Goal: Task Accomplishment & Management: Manage account settings

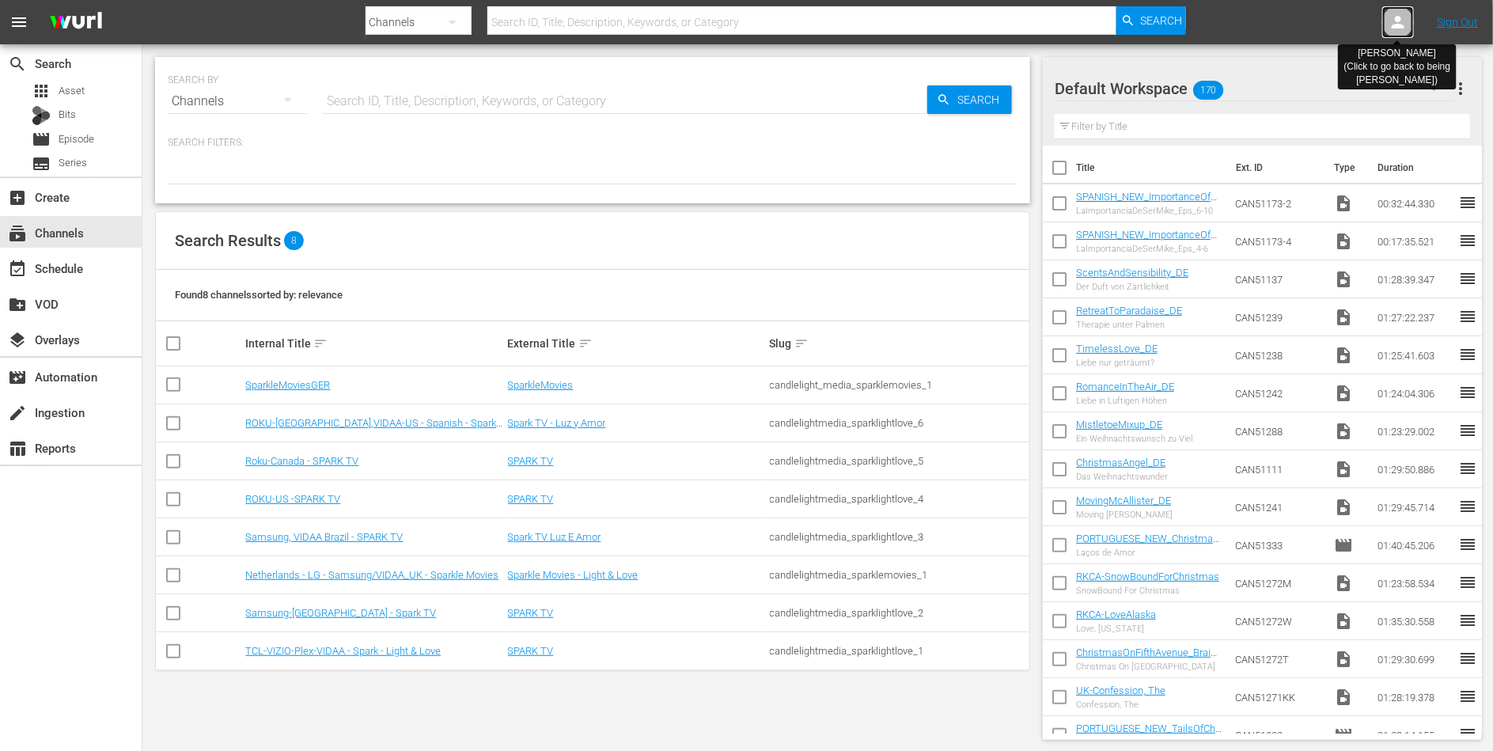
click at [1400, 13] on icon at bounding box center [1397, 22] width 19 height 19
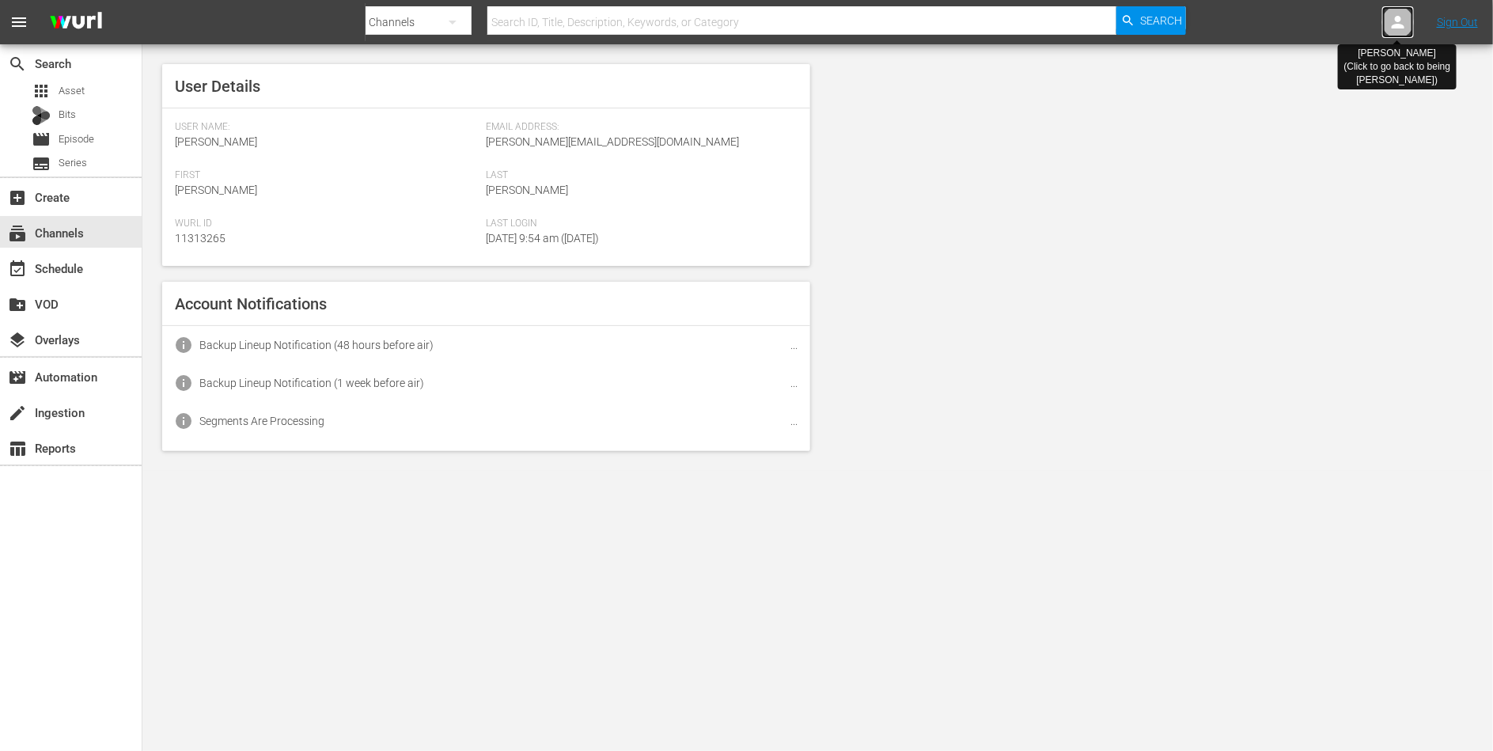
click at [1400, 13] on icon at bounding box center [1397, 22] width 19 height 19
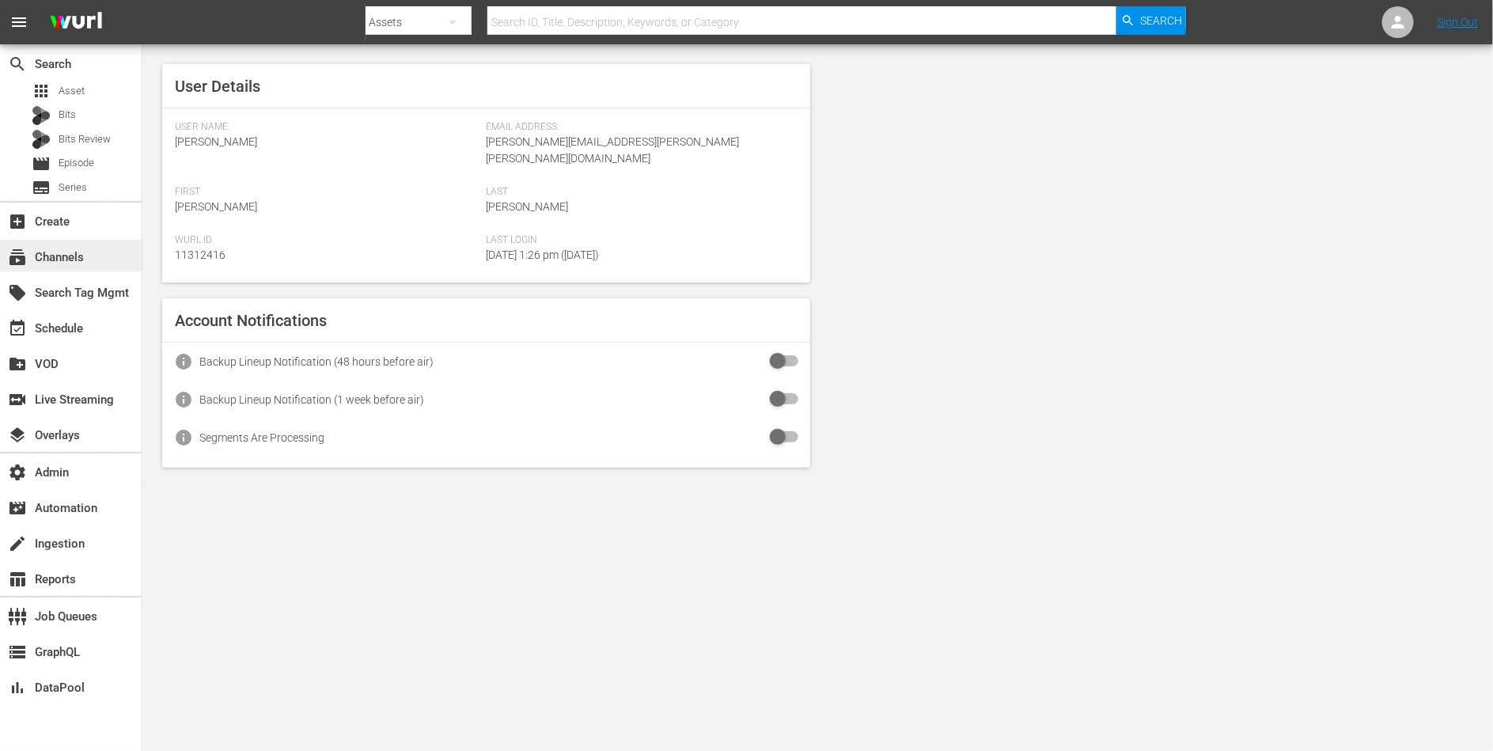
click at [64, 249] on div "subscriptions Channels" at bounding box center [44, 255] width 89 height 14
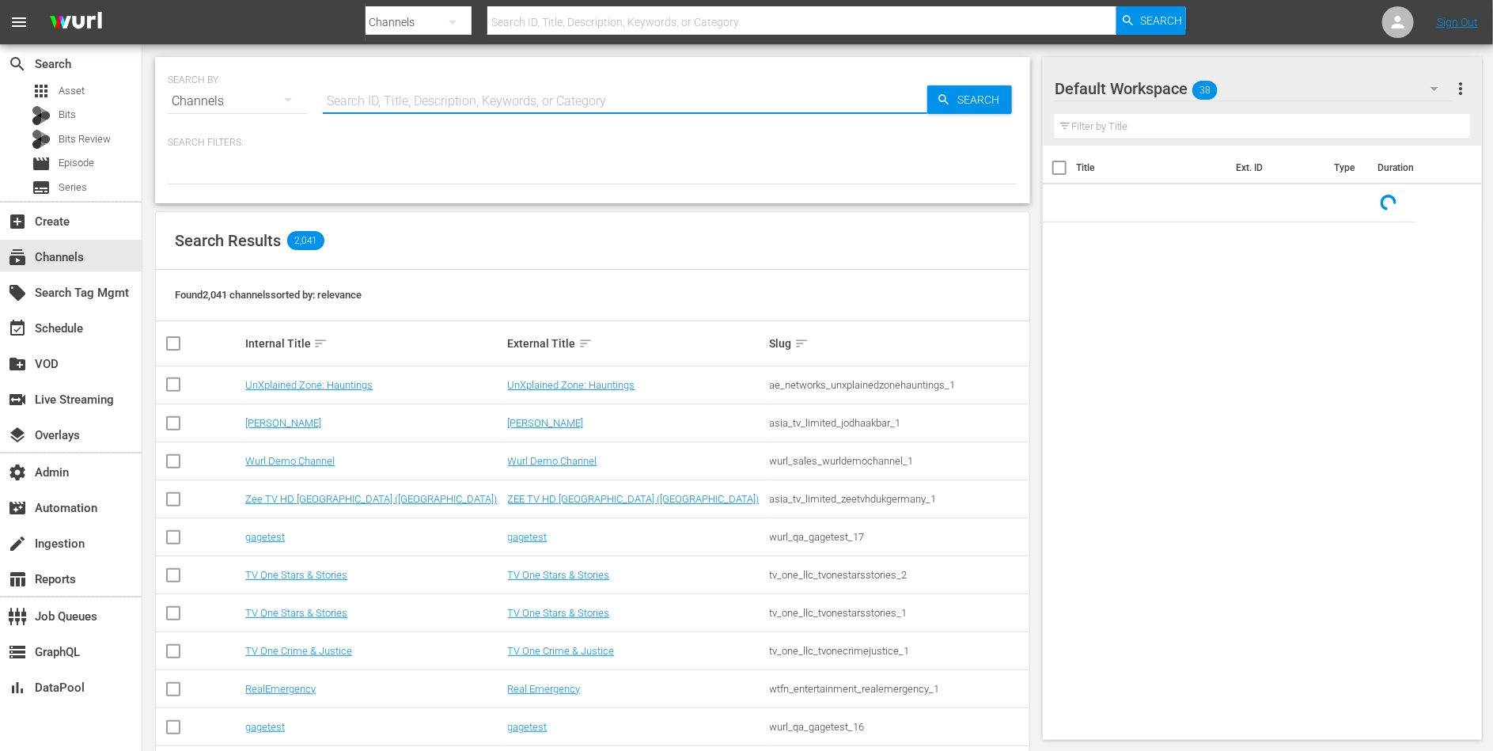
click at [369, 94] on input "text" at bounding box center [625, 101] width 604 height 38
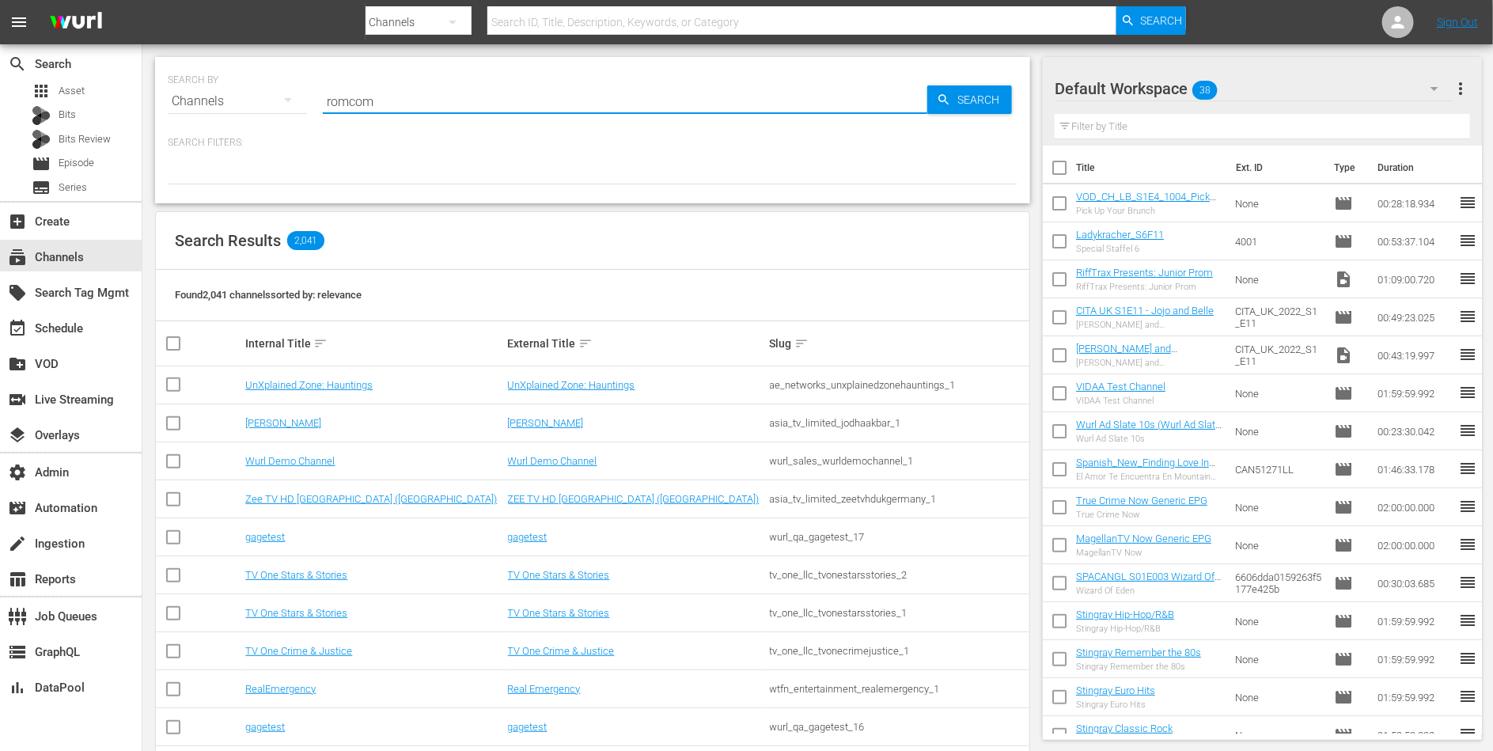
type input "romcom"
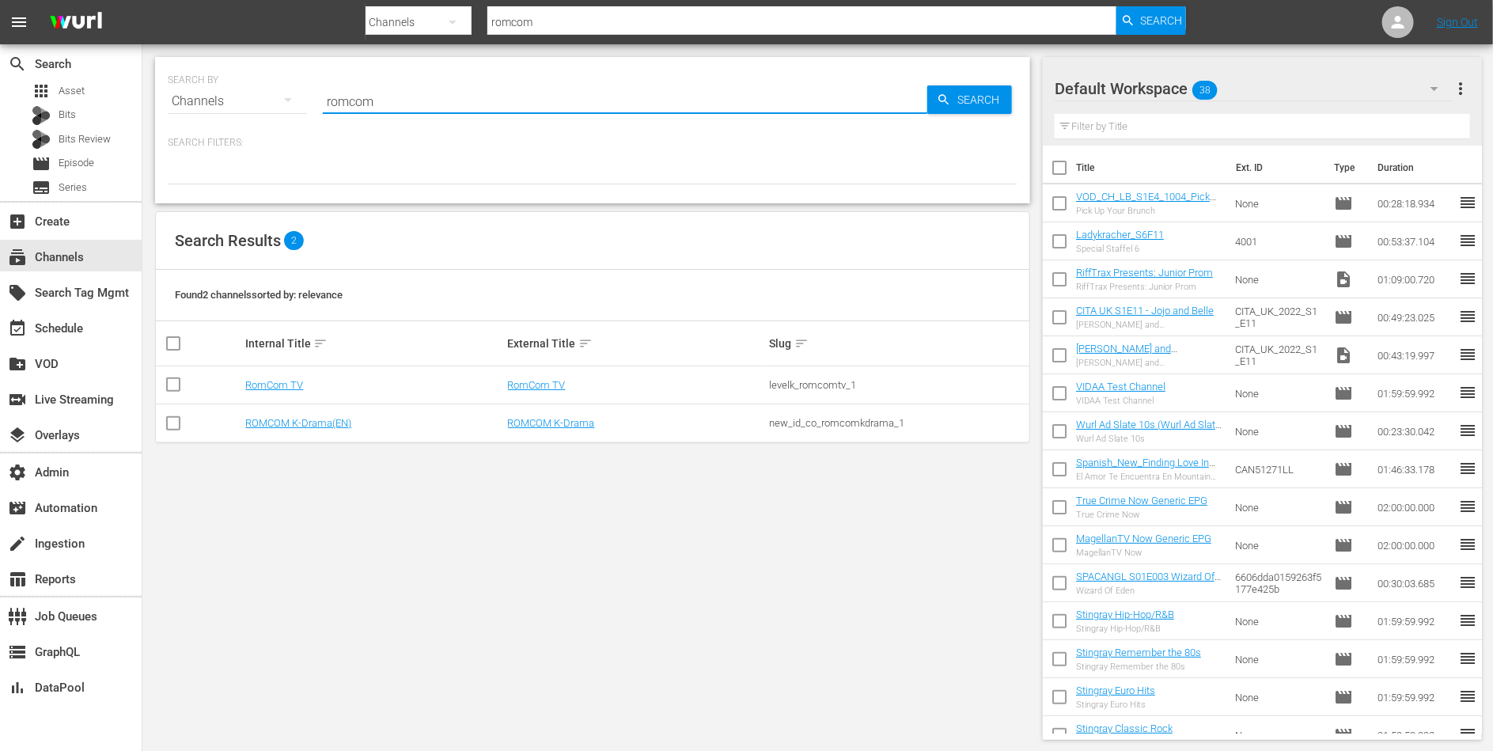
click at [259, 377] on td "RomCom TV" at bounding box center [374, 385] width 262 height 38
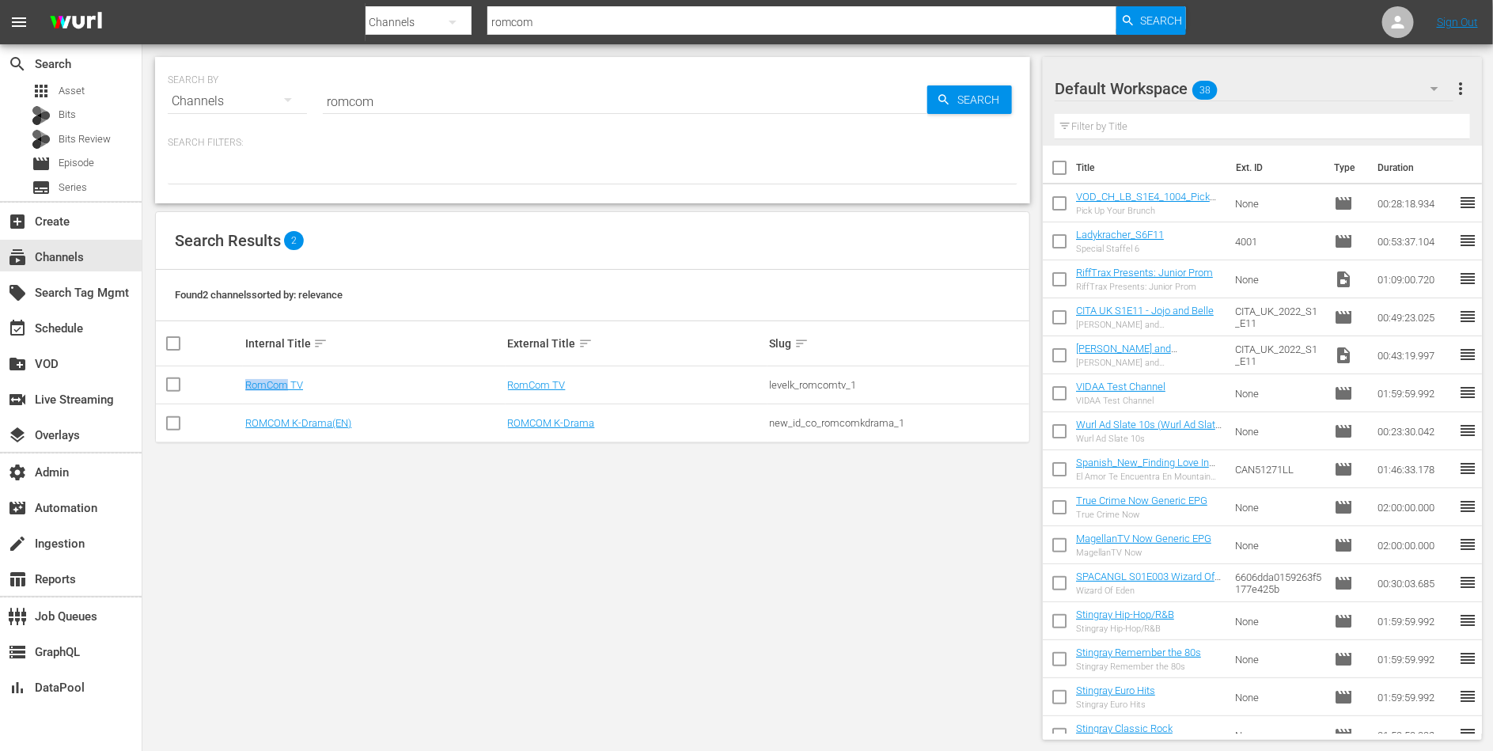
click at [259, 377] on td "RomCom TV" at bounding box center [374, 385] width 262 height 38
click at [265, 380] on link "RomCom TV" at bounding box center [274, 385] width 58 height 12
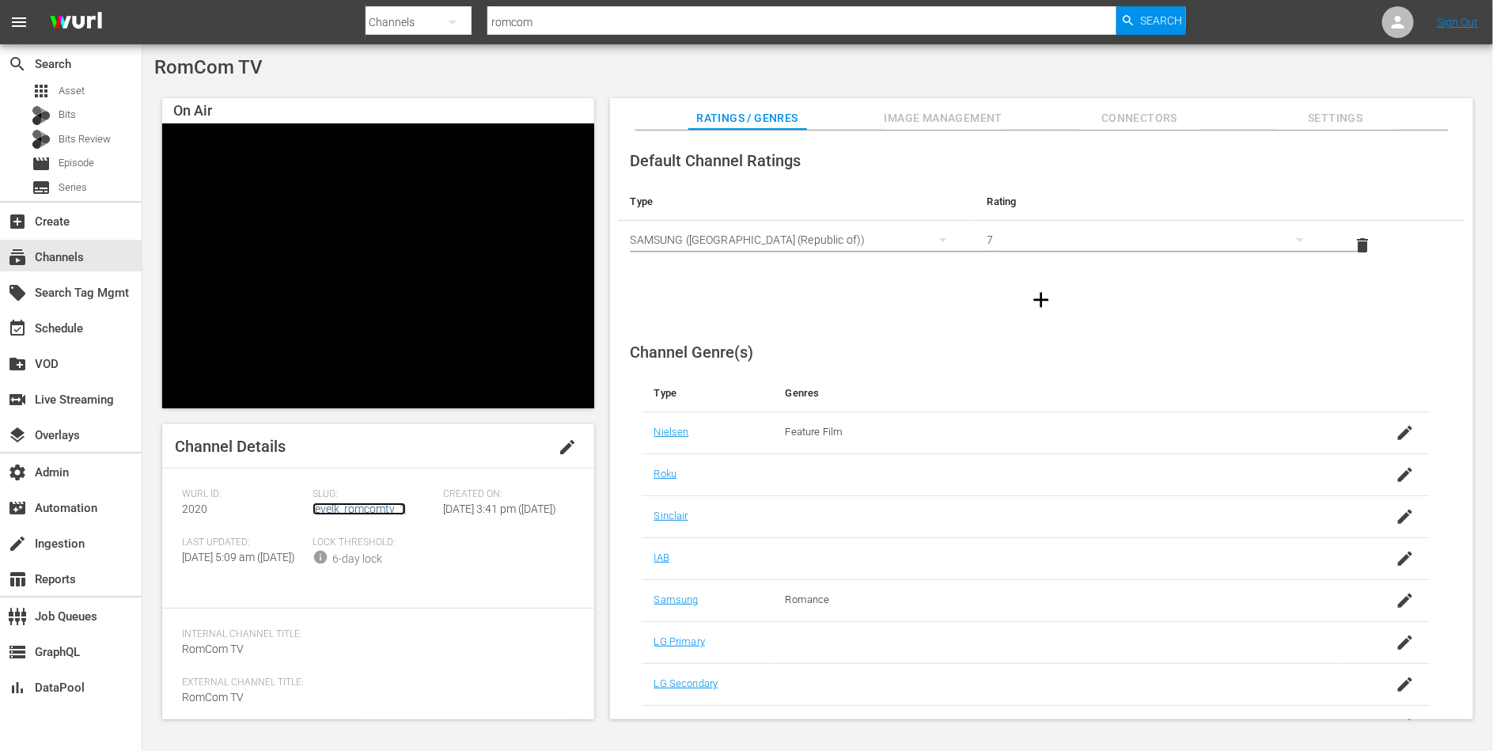
click at [362, 506] on link "levelk_romcomtv_1" at bounding box center [359, 508] width 93 height 13
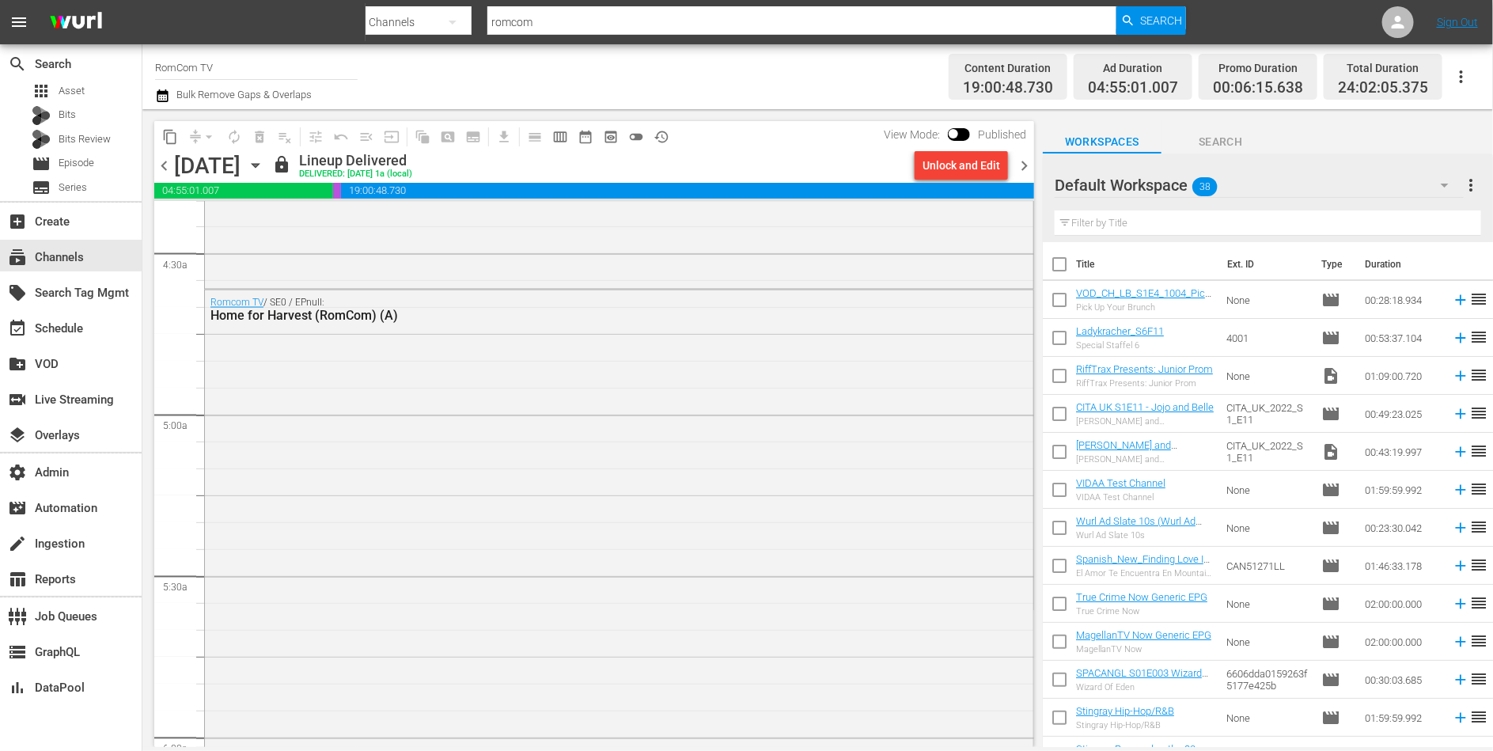
scroll to position [1656, 0]
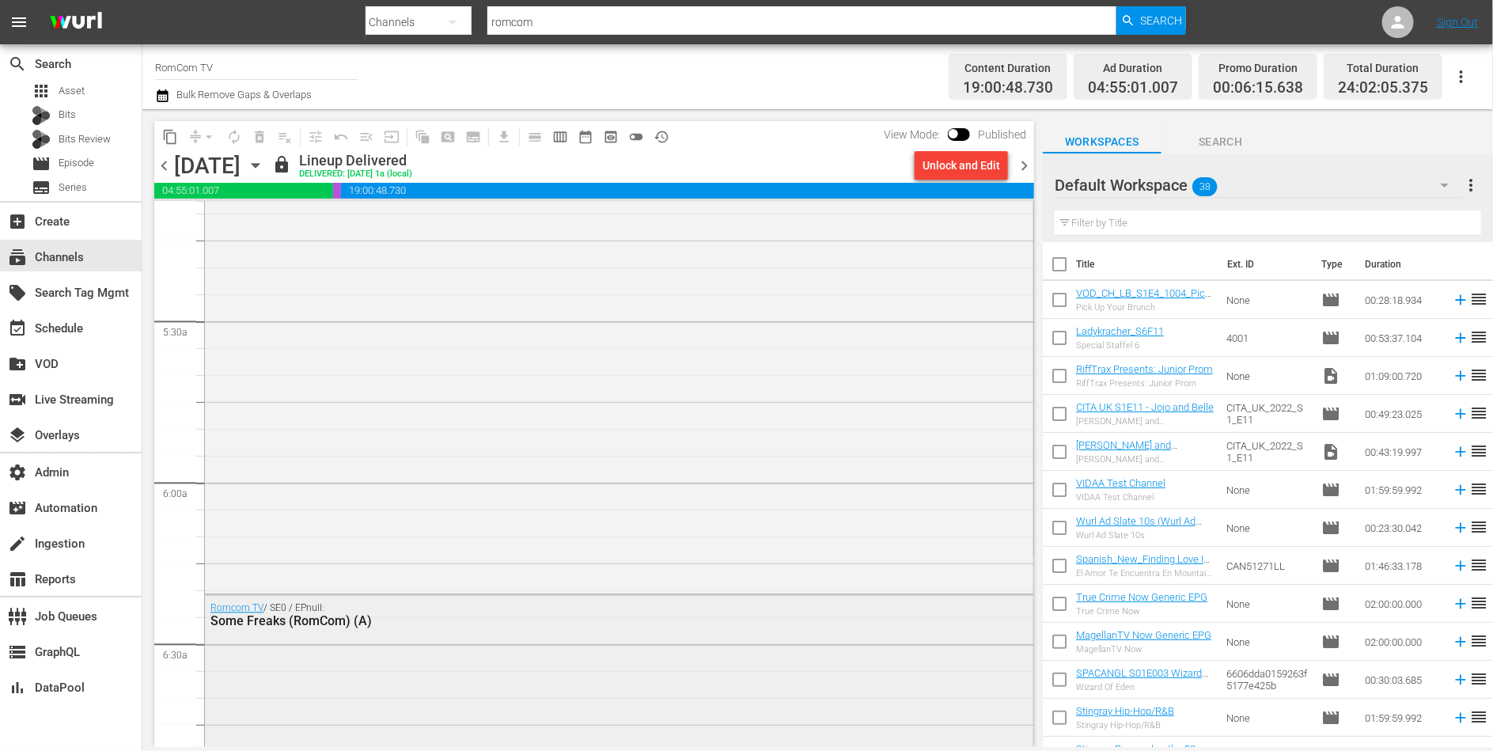
click at [371, 633] on div "Romcom TV / SE0 / EPnull: Some Freaks (RomCom) (A)" at bounding box center [619, 615] width 828 height 39
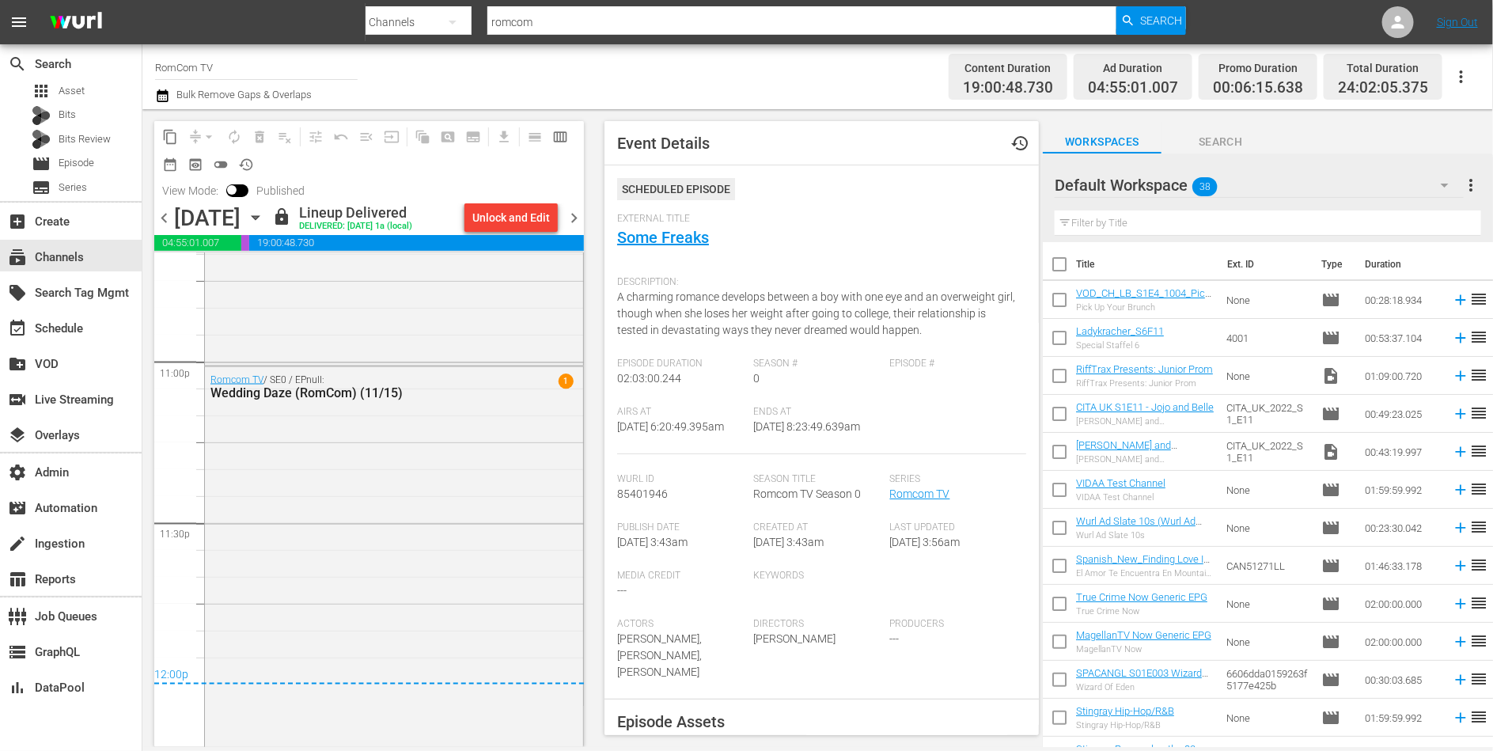
scroll to position [7434, 0]
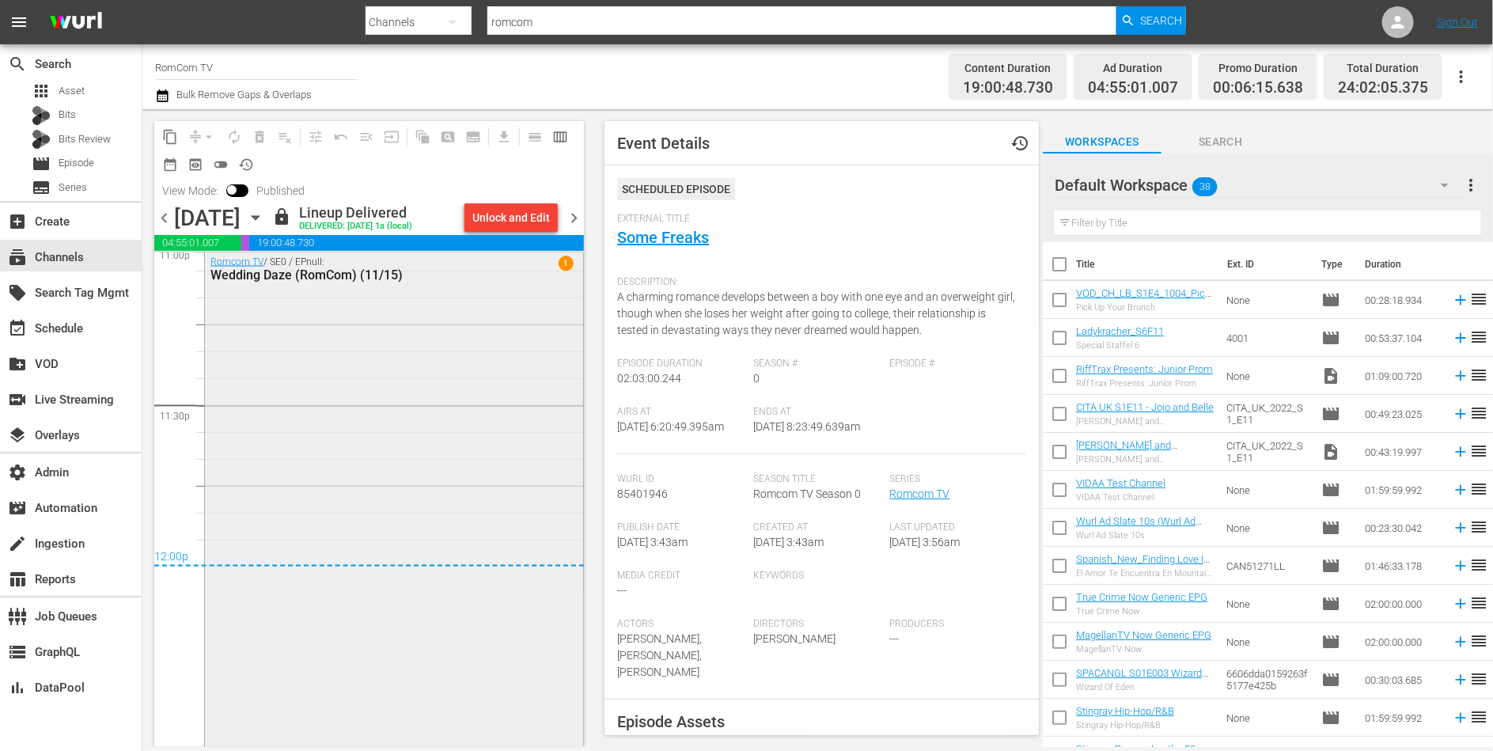
click at [369, 369] on div "Romcom TV / SE0 / EPnull: Wedding Daze (RomCom) (11/15) 1" at bounding box center [394, 548] width 378 height 598
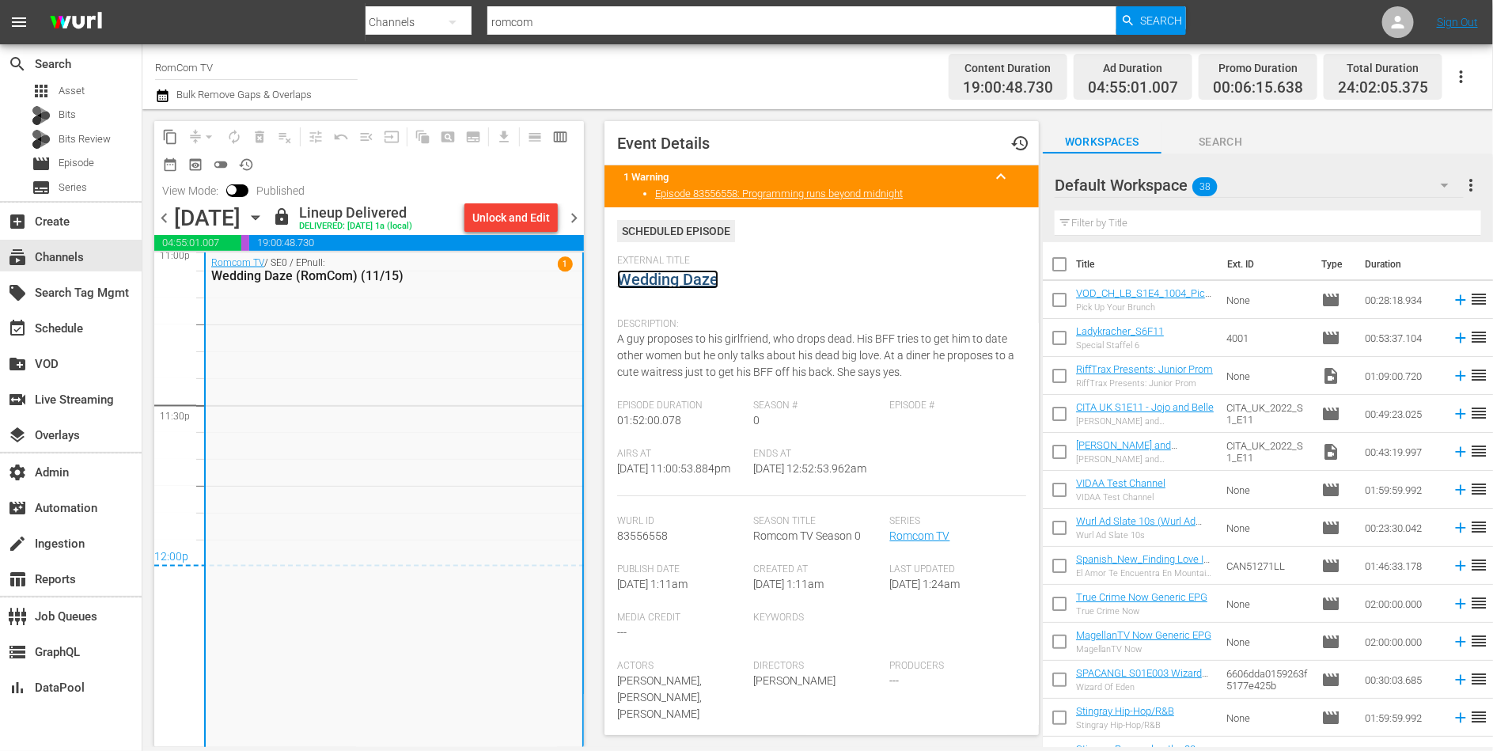
click at [693, 277] on link "Wedding Daze" at bounding box center [667, 279] width 101 height 19
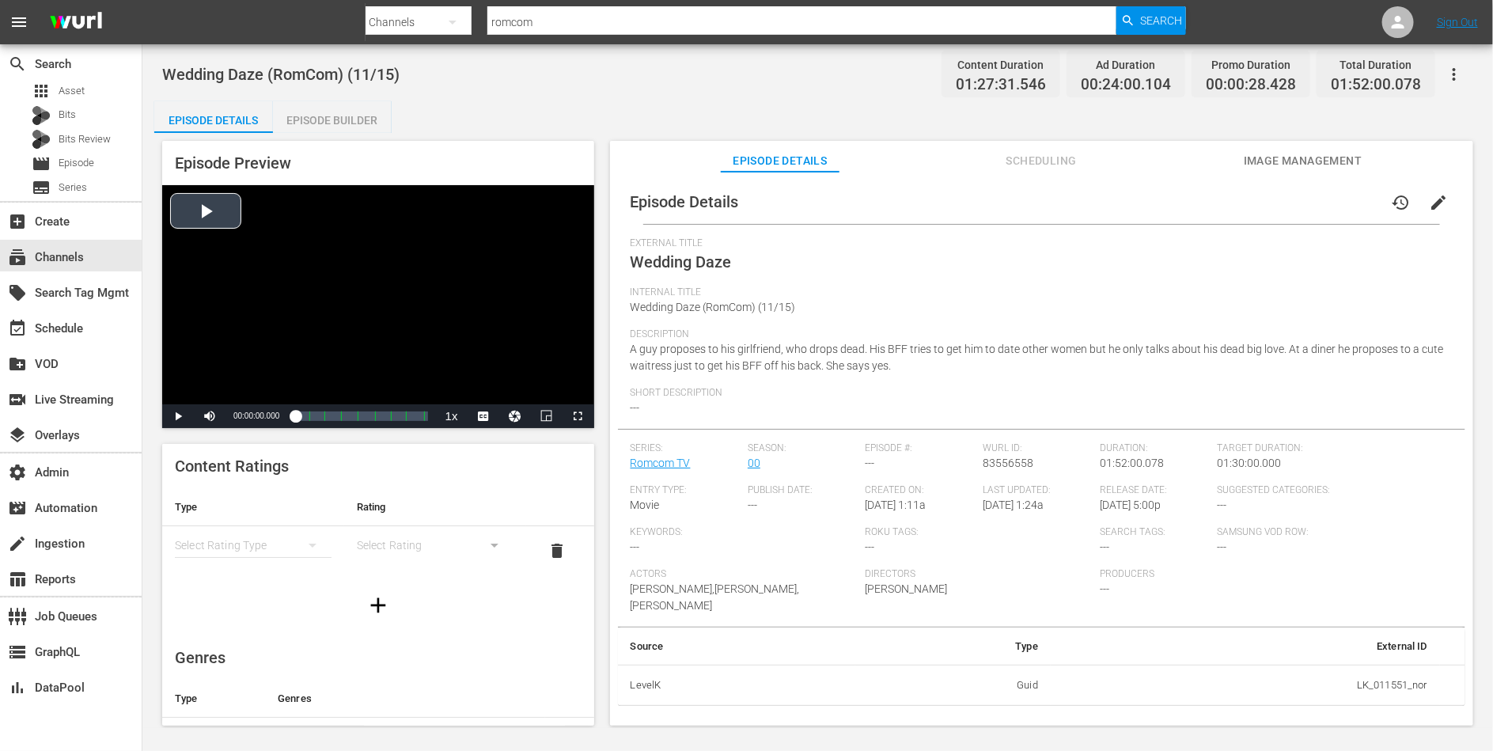
click at [207, 209] on div "Video Player" at bounding box center [378, 294] width 432 height 219
click at [486, 392] on span "dan" at bounding box center [483, 395] width 63 height 11
click at [335, 412] on div "00:34:12.239 Wedding Daze (3/8)" at bounding box center [335, 416] width 1 height 16
click at [315, 123] on div "Episode Builder" at bounding box center [332, 120] width 119 height 38
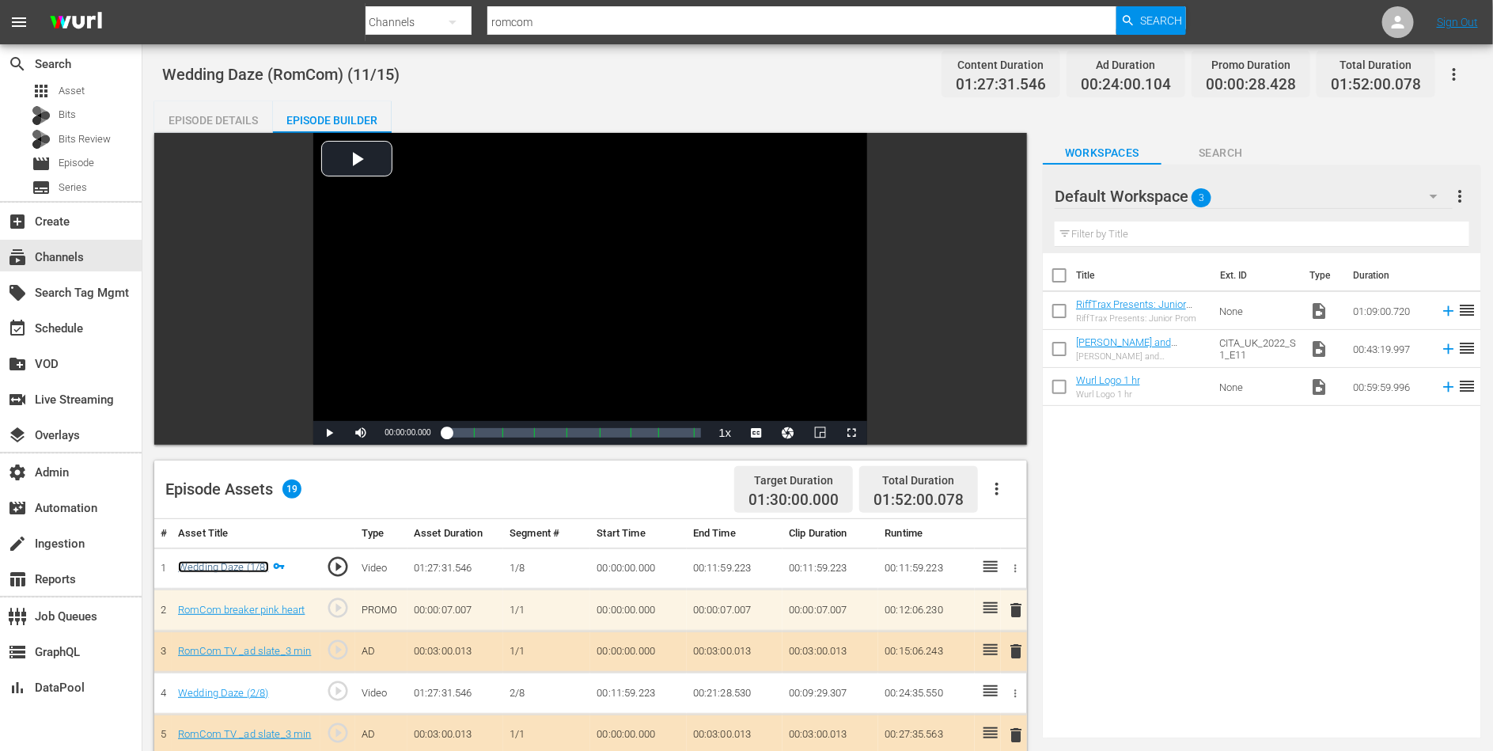
click at [241, 569] on link "Wedding Daze (1/8)" at bounding box center [223, 567] width 91 height 12
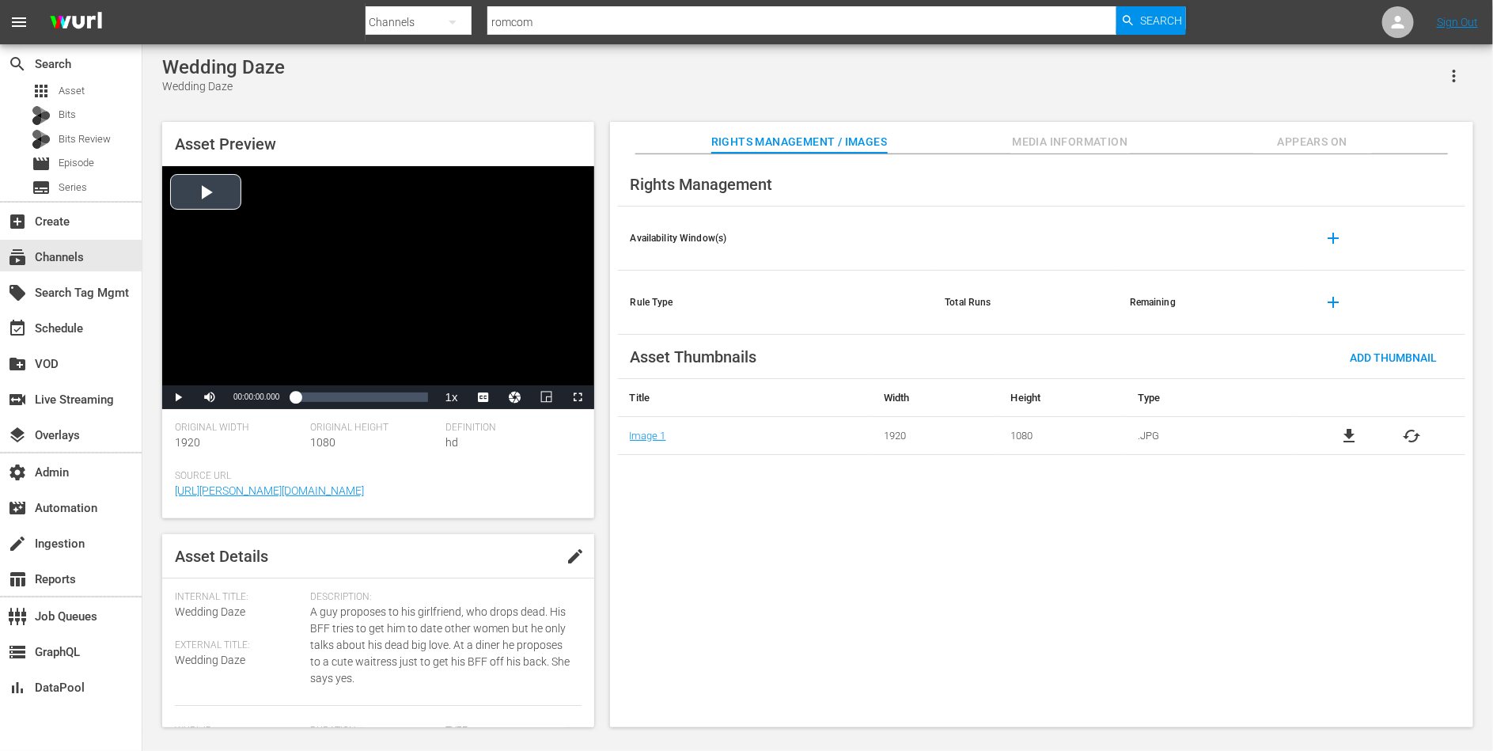
click at [332, 279] on div "Video Player" at bounding box center [378, 275] width 432 height 219
click at [372, 398] on div "Loaded : 0.34% 00:50:50.299 00:00:00.383" at bounding box center [361, 397] width 132 height 16
click at [483, 377] on span "Video Player" at bounding box center [490, 377] width 14 height 16
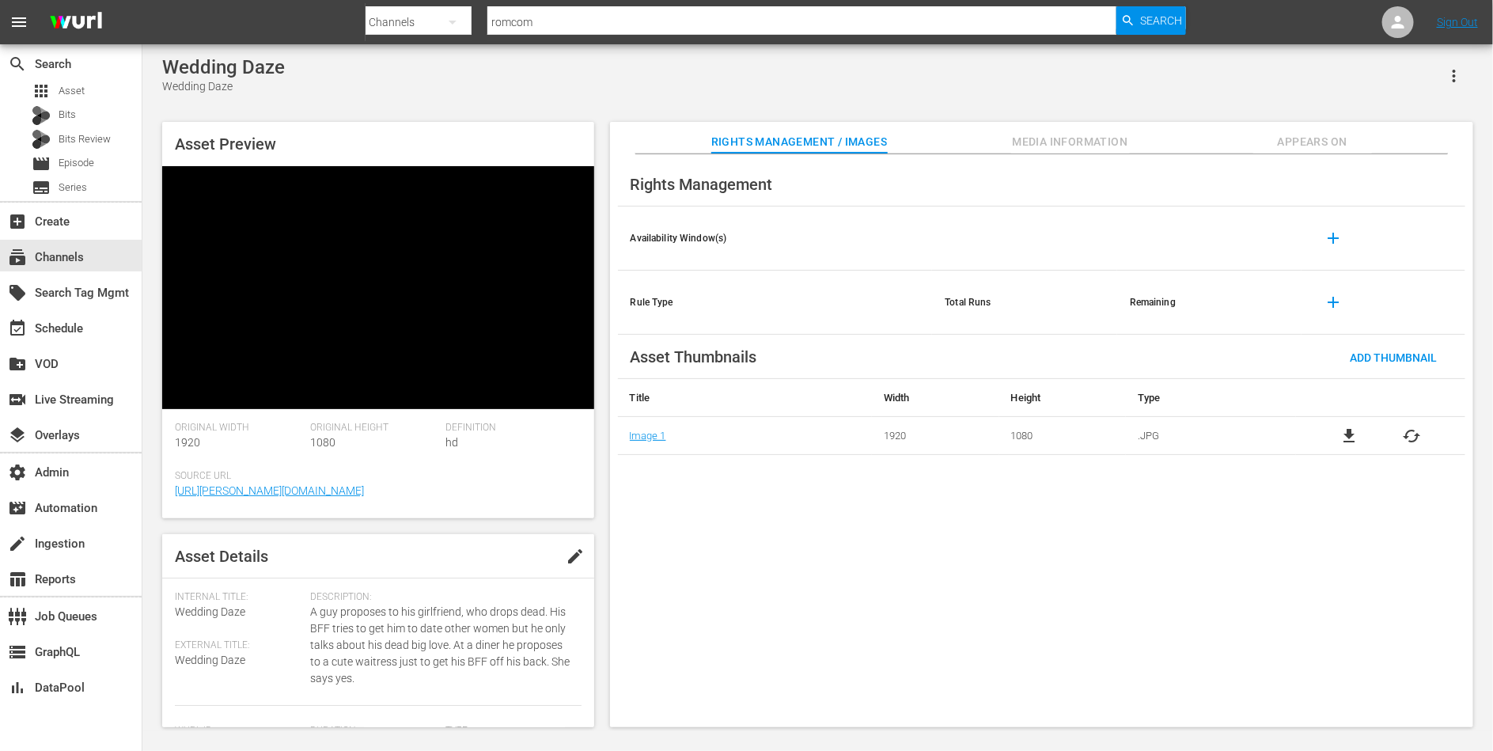
click at [204, 665] on span "Wedding Daze" at bounding box center [210, 659] width 70 height 13
copy span "Wedding Daze"
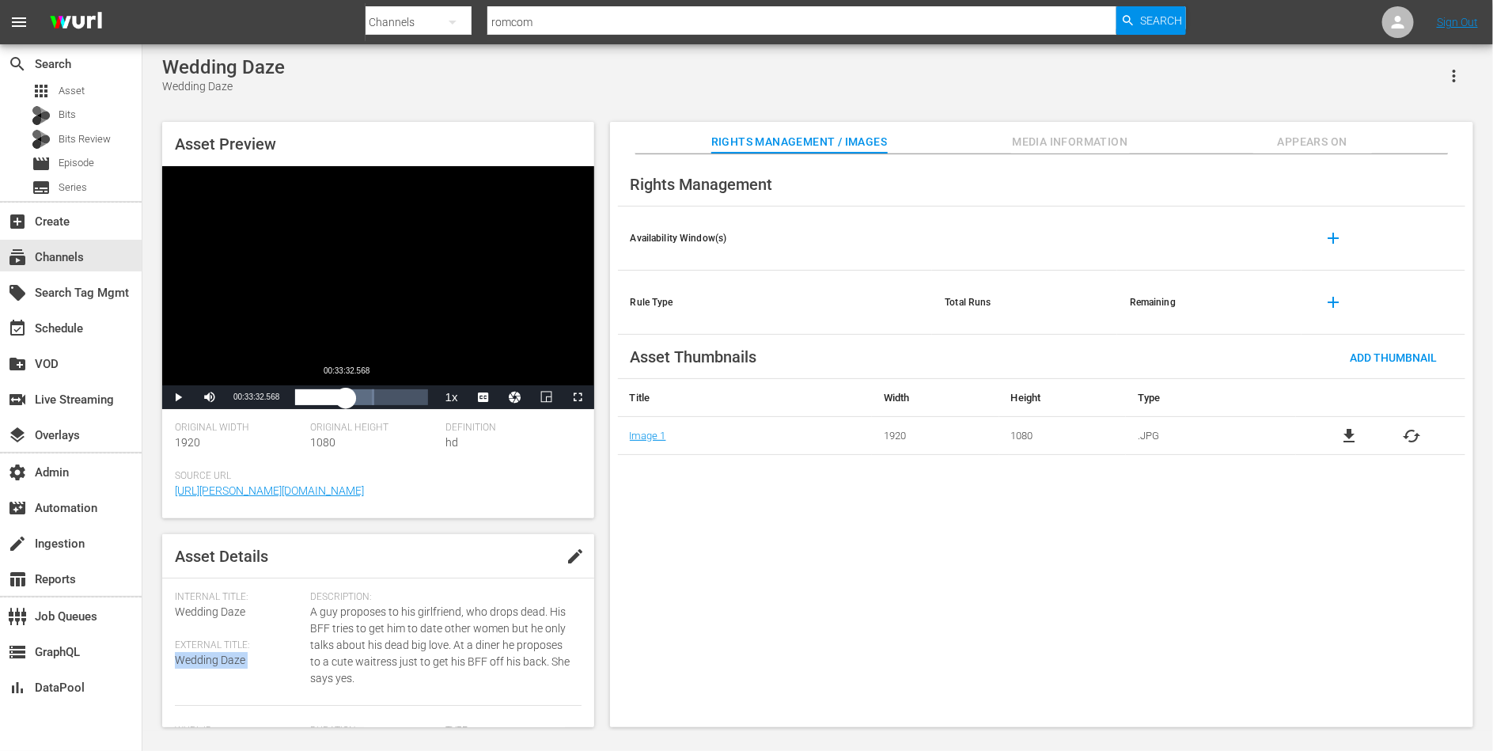
click at [346, 396] on div "Loaded : 59.58% 00:33:32.568 00:51:06.993" at bounding box center [361, 397] width 132 height 16
click at [178, 397] on span "Video Player" at bounding box center [178, 397] width 0 height 0
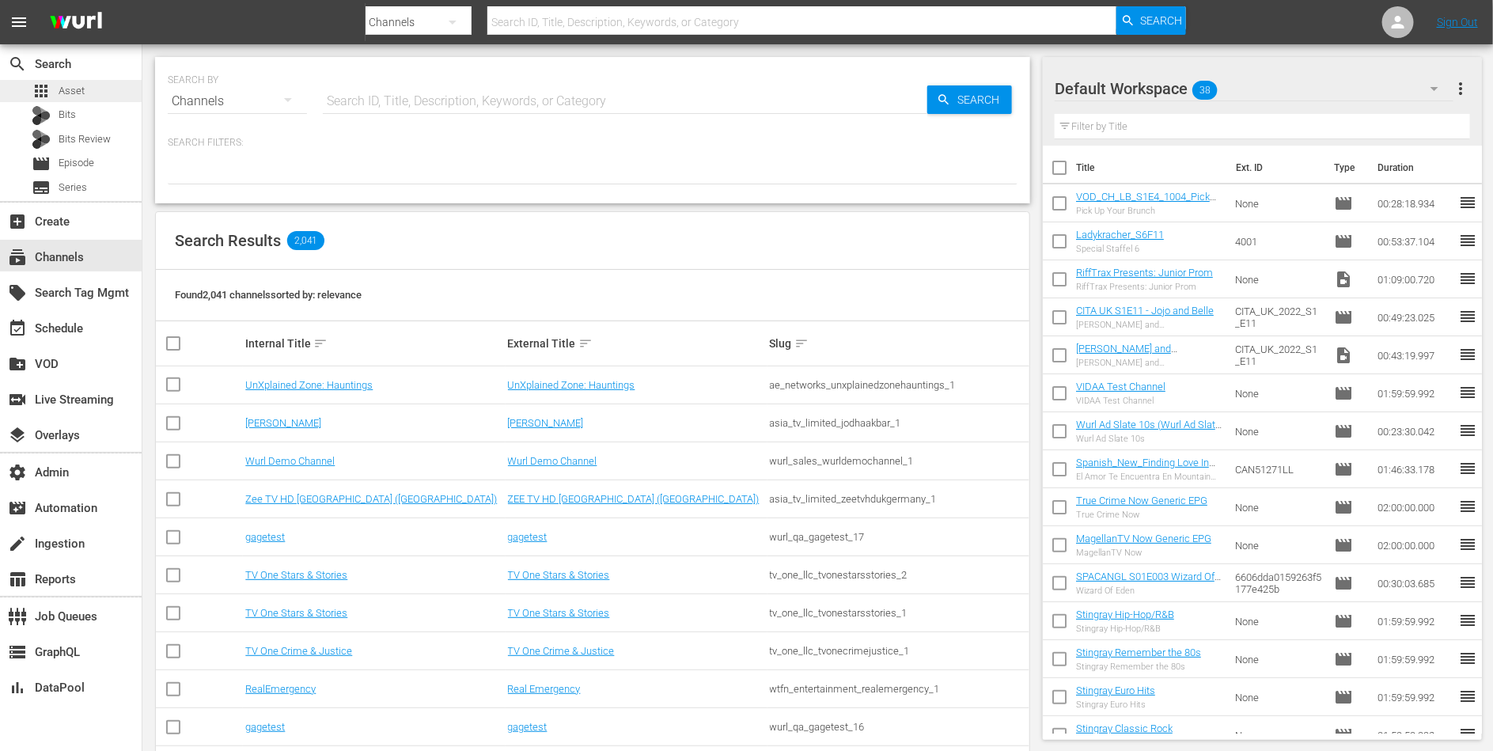
click at [52, 87] on div "apps Asset" at bounding box center [58, 91] width 53 height 22
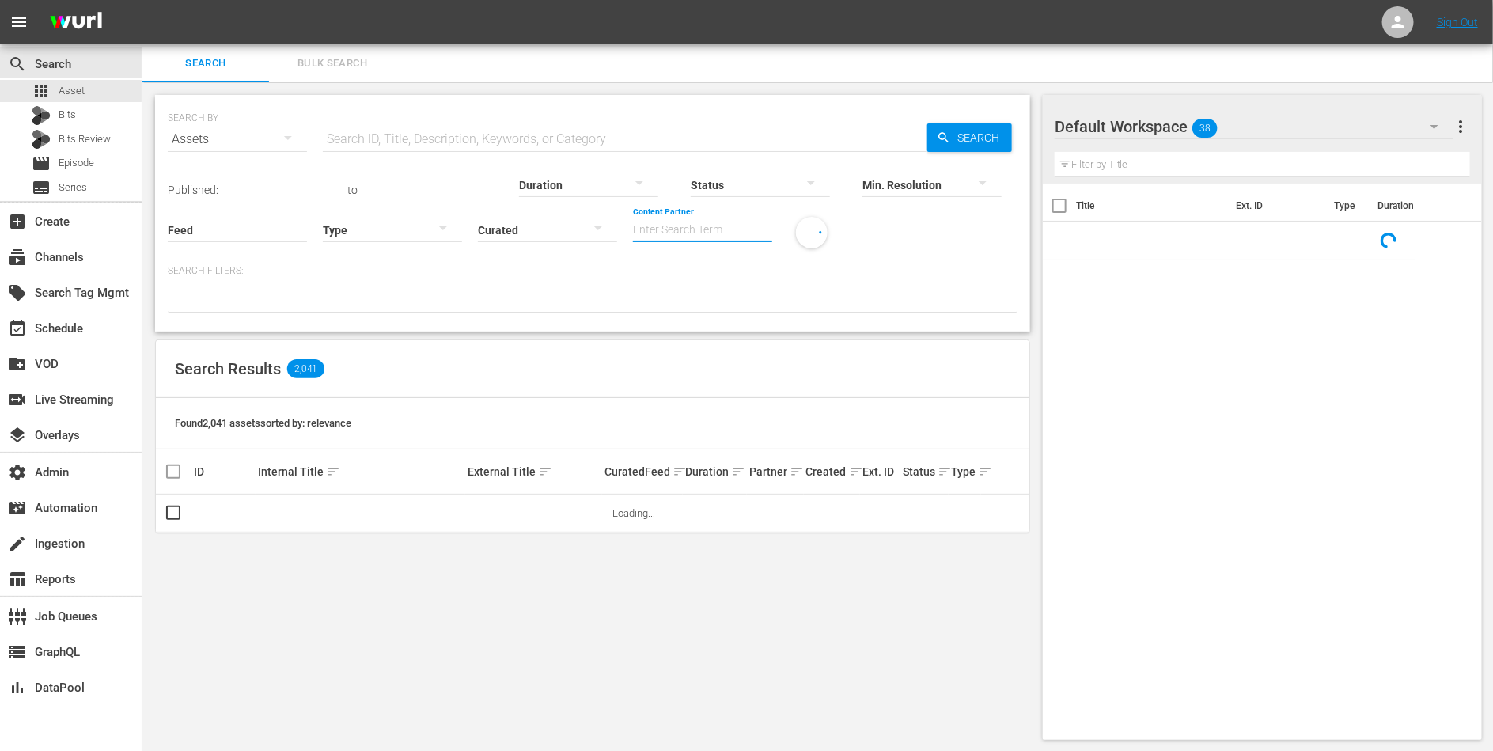
click at [676, 225] on input "Content Partner" at bounding box center [702, 231] width 139 height 57
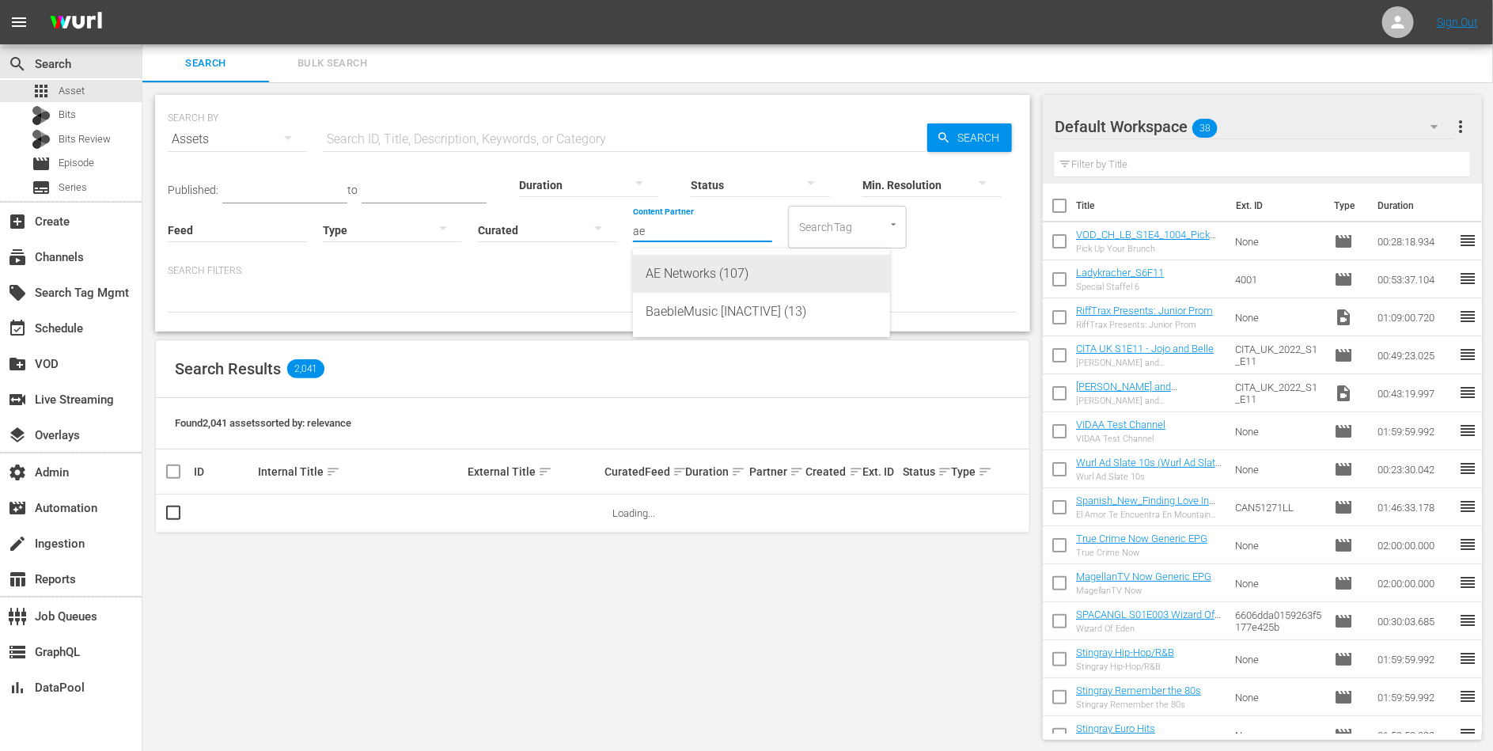
click at [696, 263] on div "AE Networks (107)" at bounding box center [762, 274] width 232 height 38
type input "AE Networks (107)"
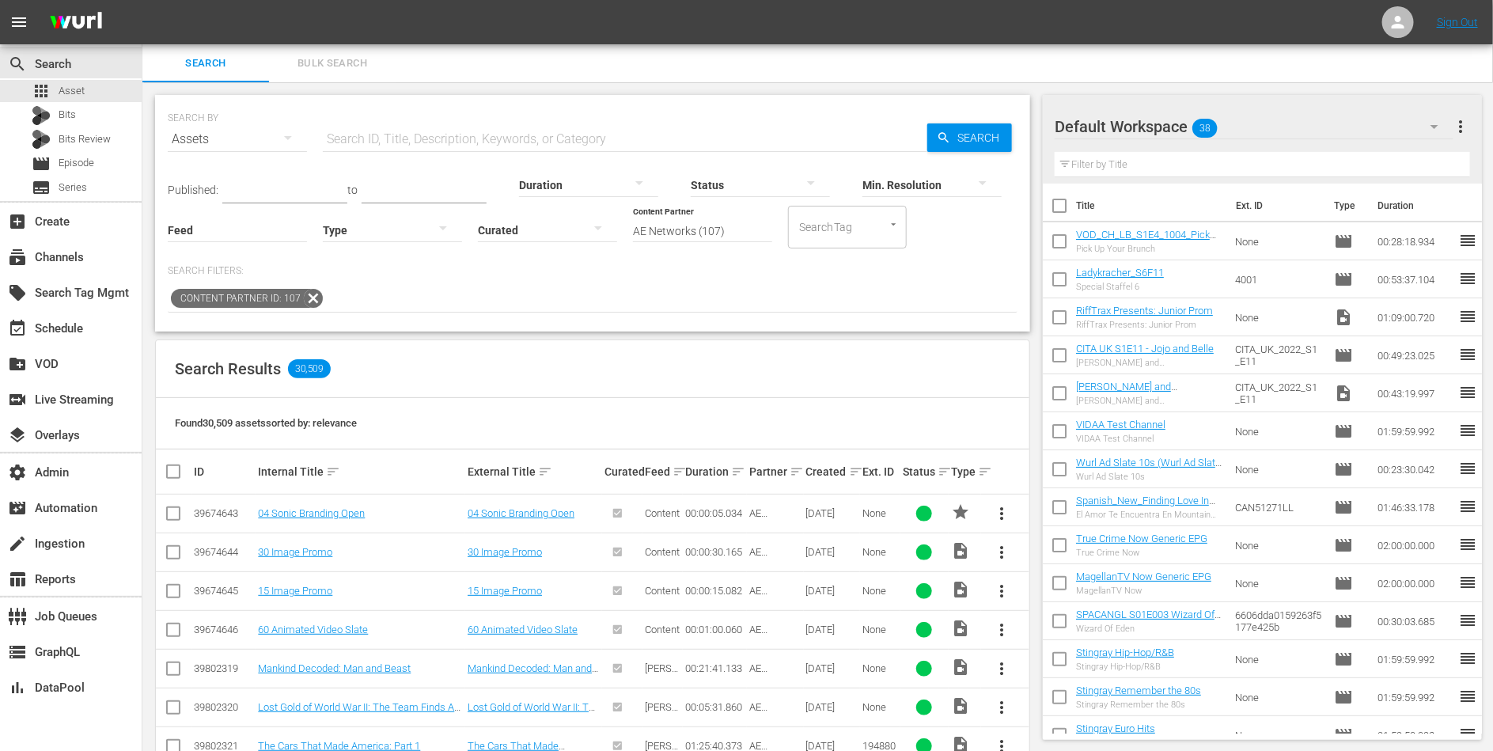
click at [564, 136] on input "text" at bounding box center [625, 139] width 604 height 38
type input "v"
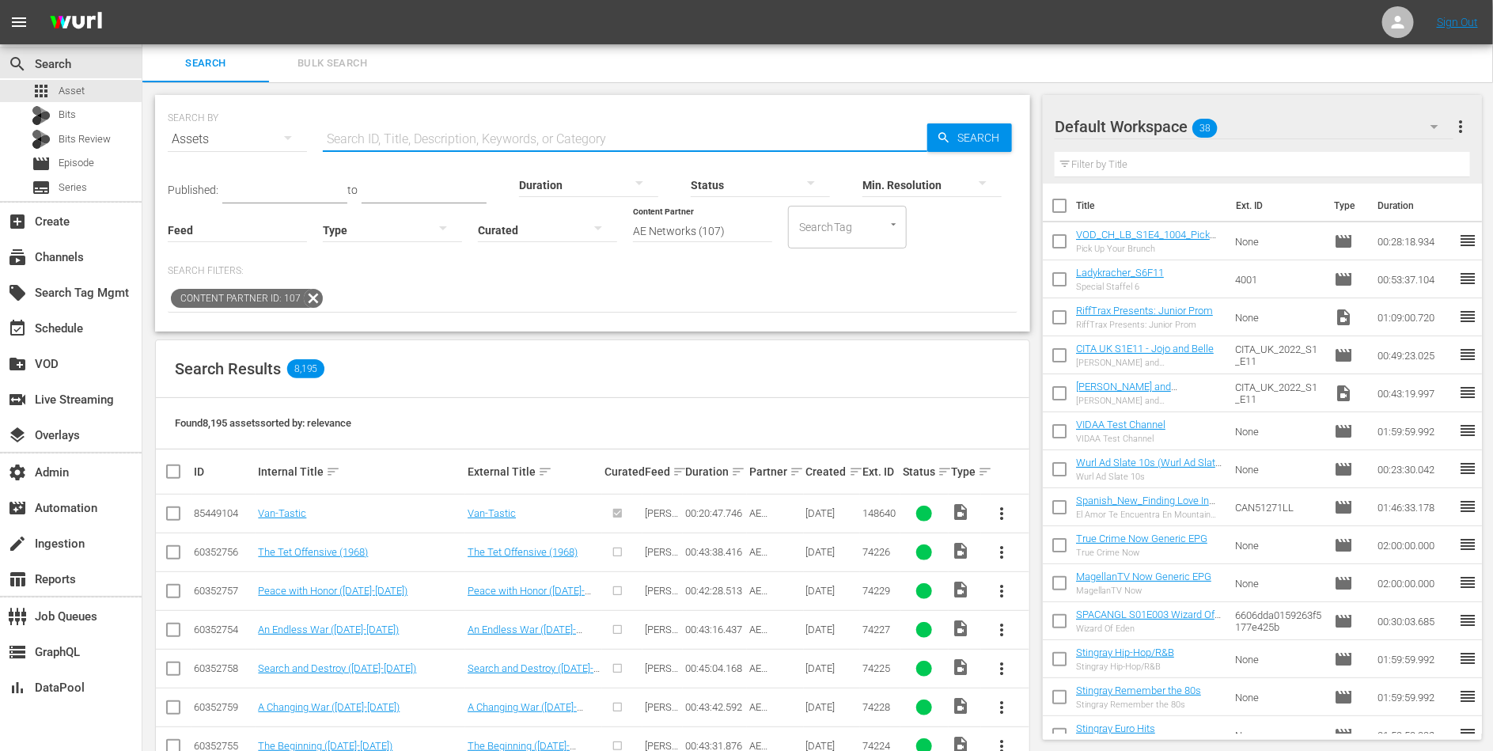
paste input "Medical Mistakes"
type input "Medical Mistakes"
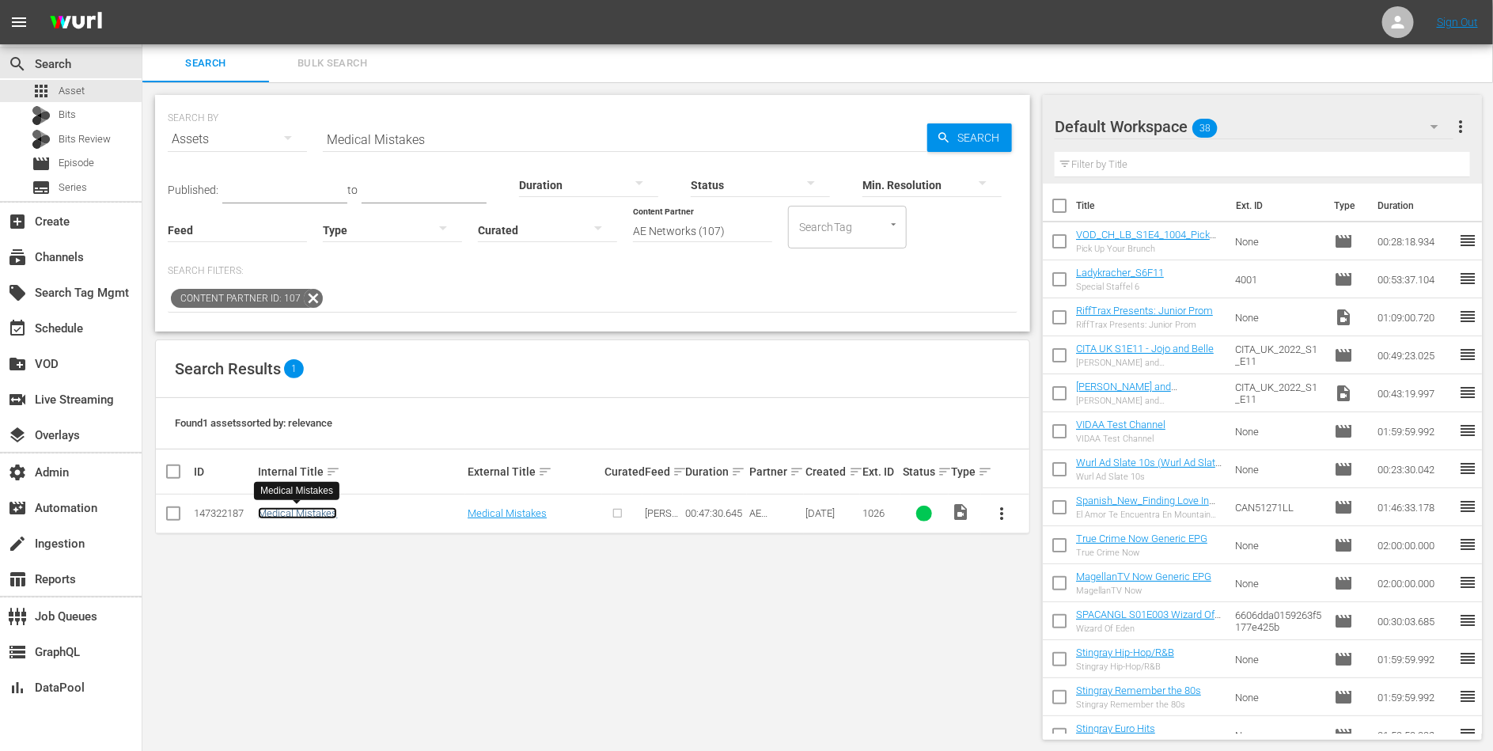
click at [323, 514] on link "Medical Mistakes" at bounding box center [297, 513] width 79 height 12
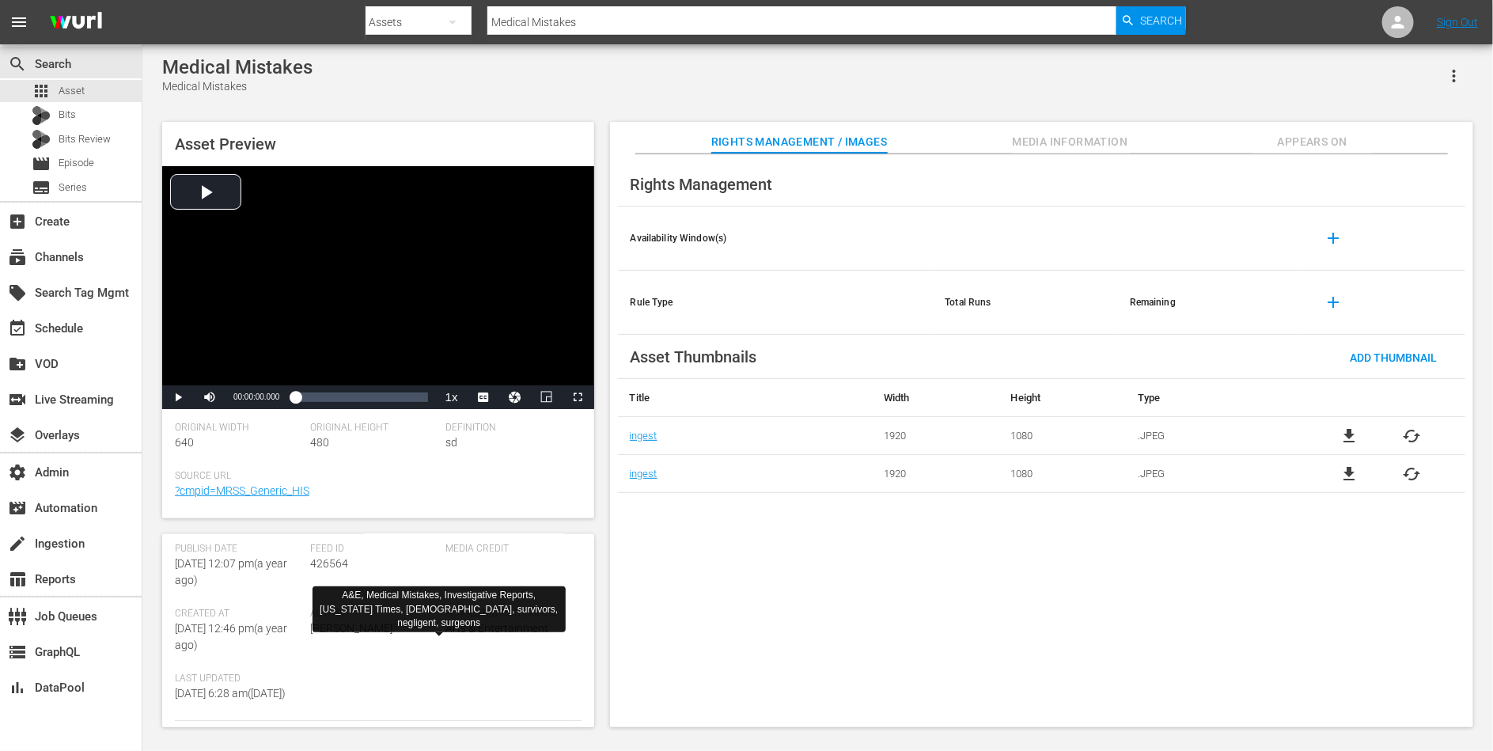
scroll to position [167, 0]
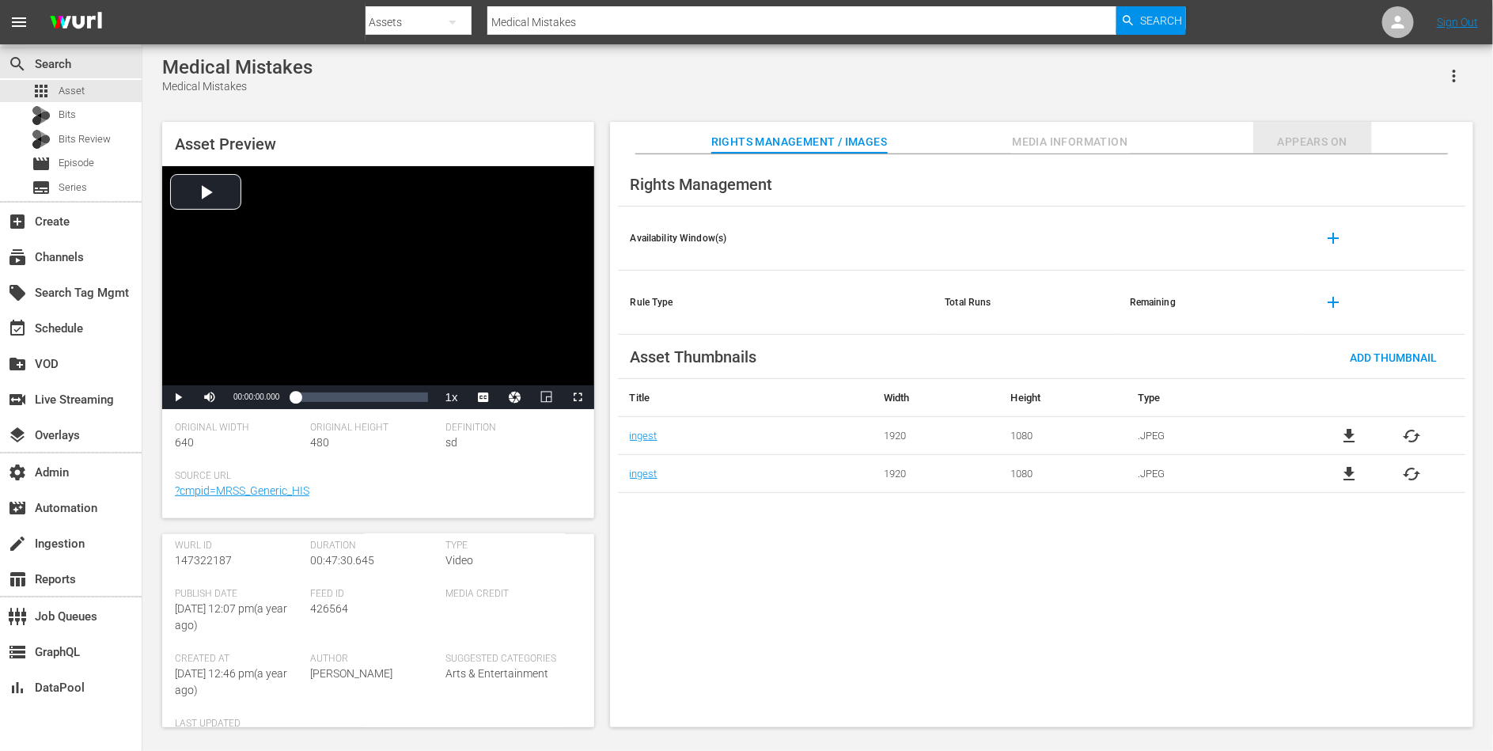
click at [1292, 137] on span "Appears On" at bounding box center [1312, 142] width 119 height 20
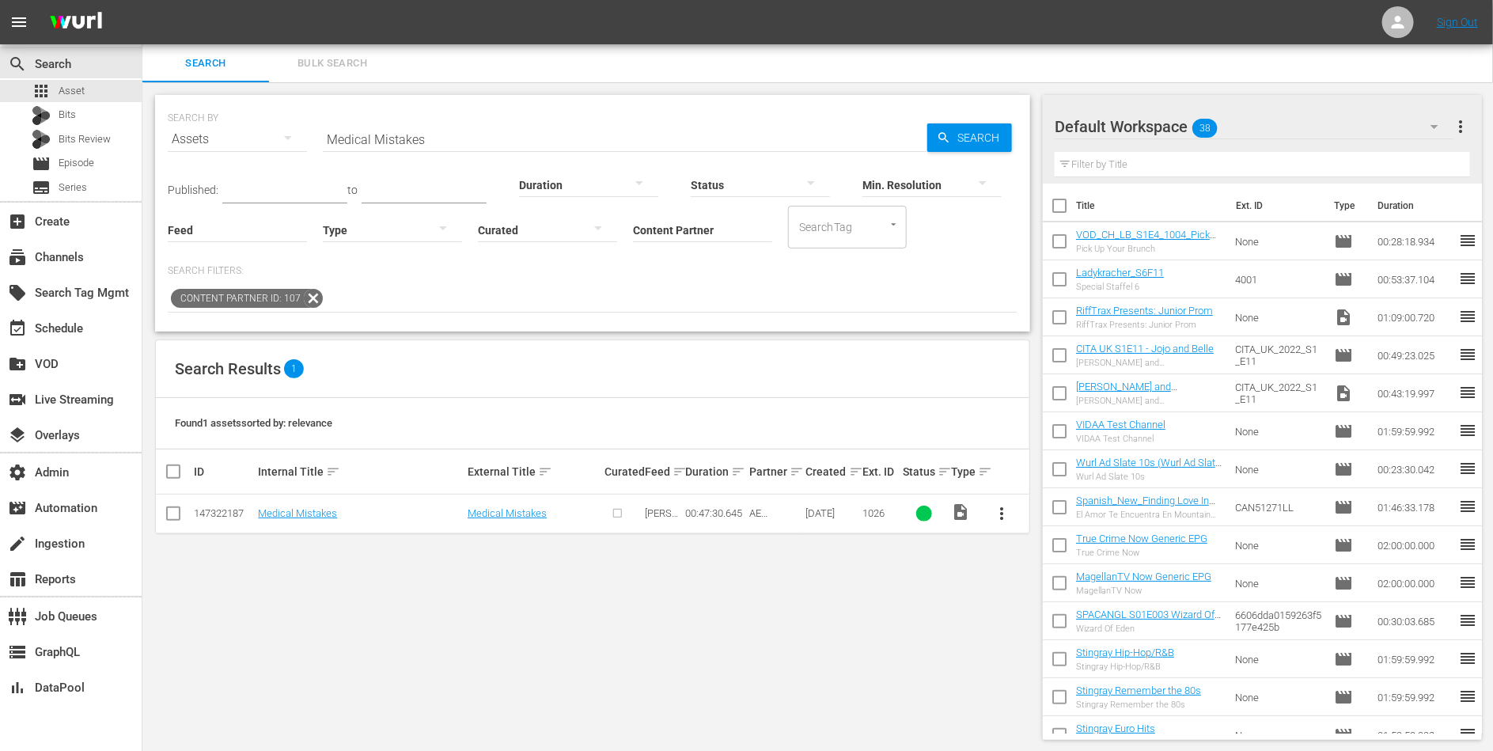
click at [343, 71] on span "Bulk Search" at bounding box center [332, 64] width 108 height 18
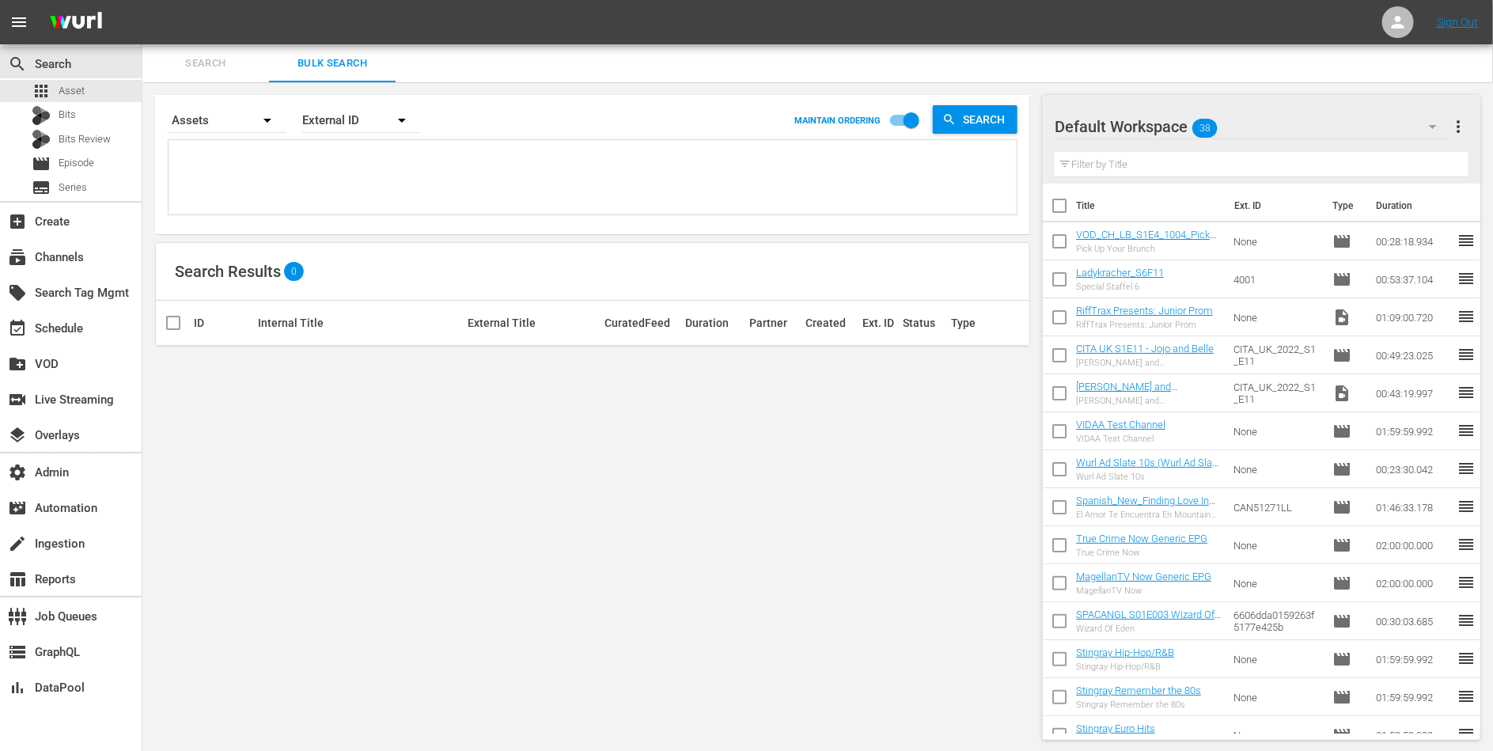
click at [286, 172] on textarea at bounding box center [594, 180] width 844 height 72
paste textarea "1243"
type textarea "1243"
click at [313, 363] on link "Competition, The: Texas Child Beauty Pageant" at bounding box center [353, 370] width 191 height 24
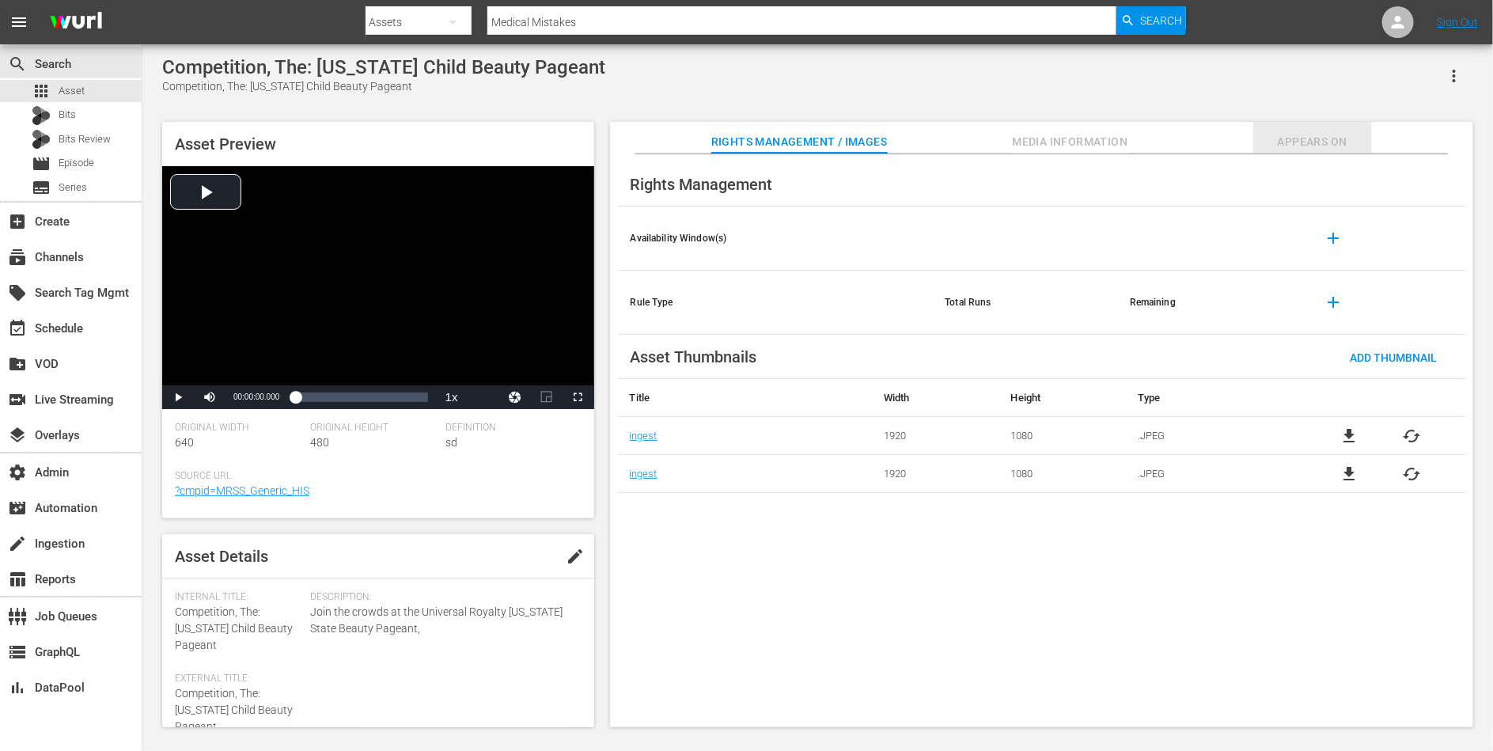
click at [1358, 139] on span "Appears On" at bounding box center [1312, 142] width 119 height 20
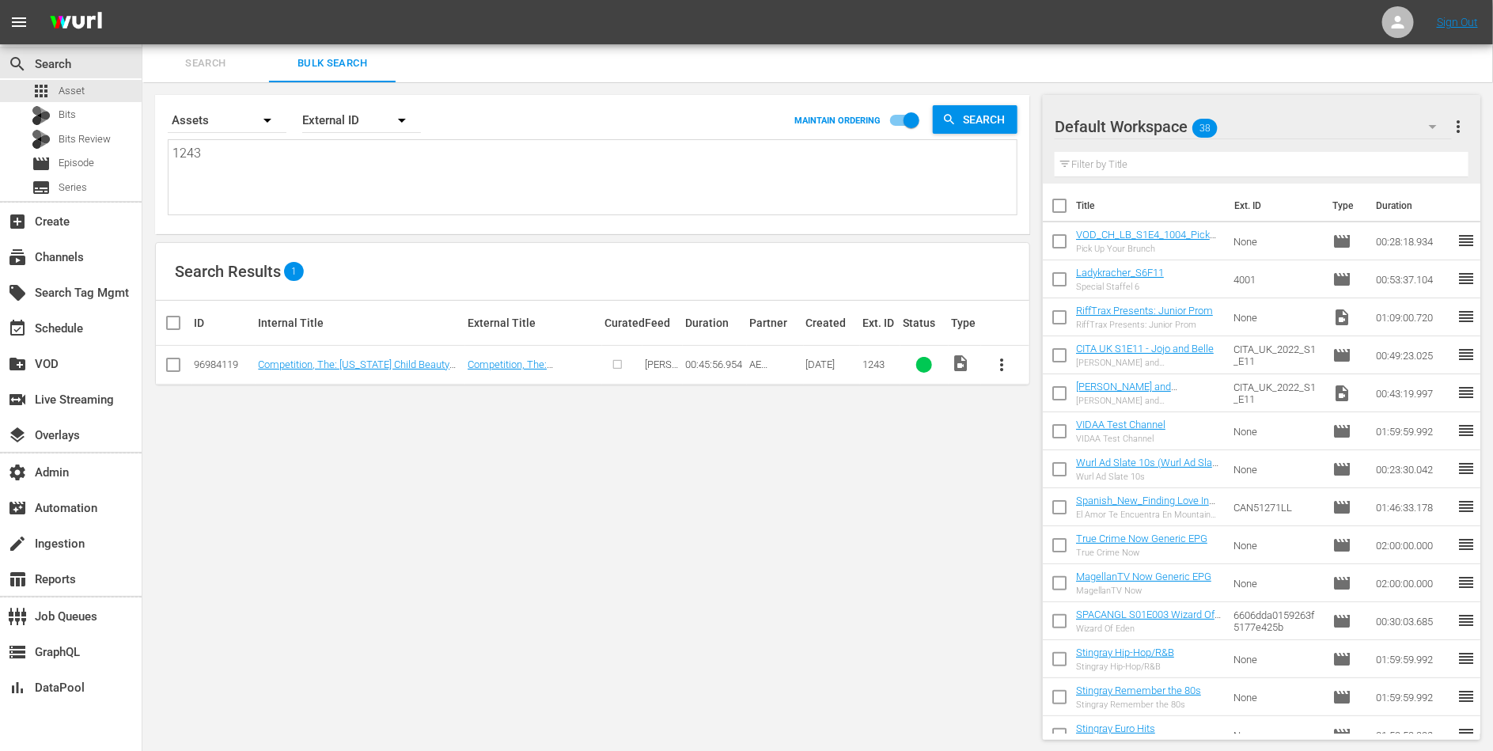
click at [299, 157] on textarea "1243" at bounding box center [594, 180] width 844 height 72
paste textarea "69226"
type textarea "169226"
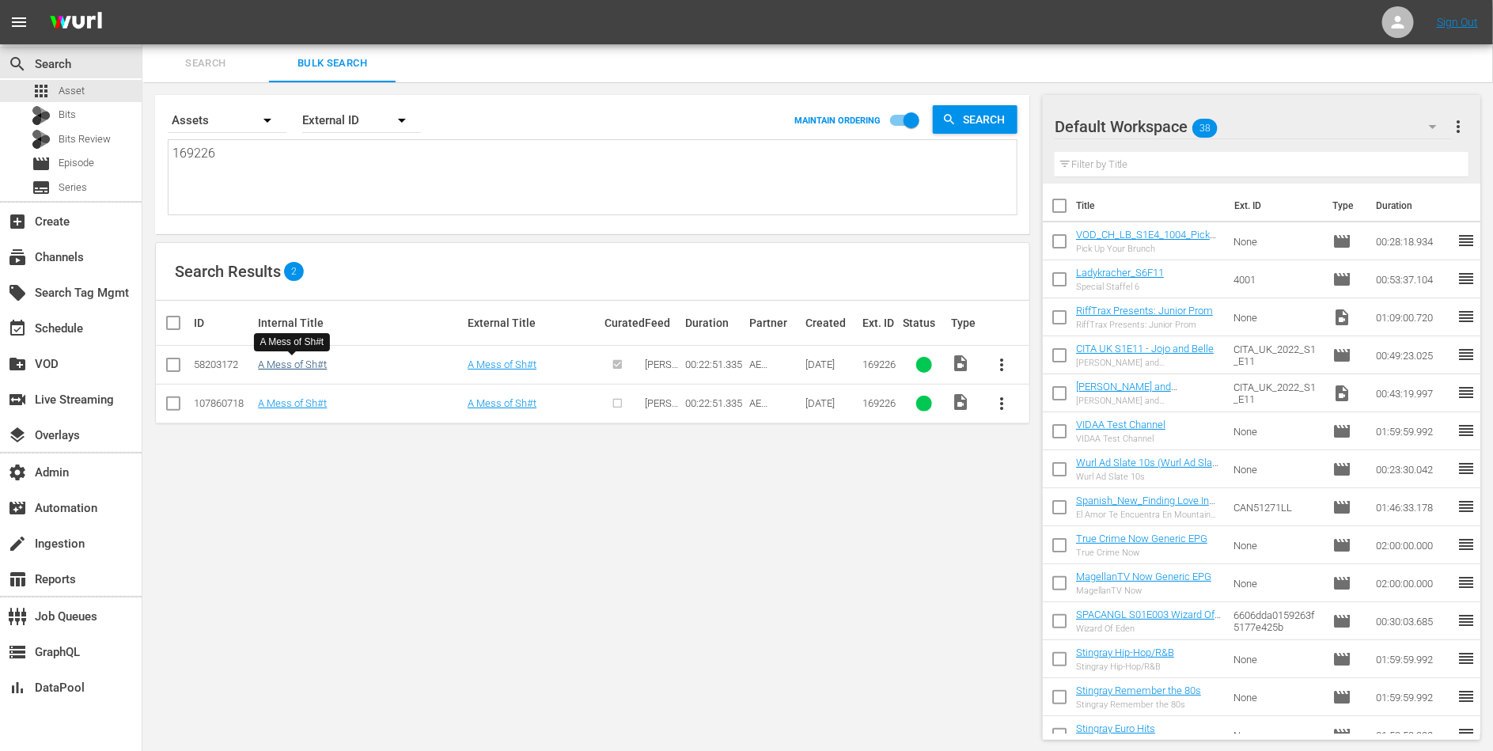
type textarea "169226"
click at [263, 362] on link "A Mess of Sh#t" at bounding box center [292, 364] width 69 height 12
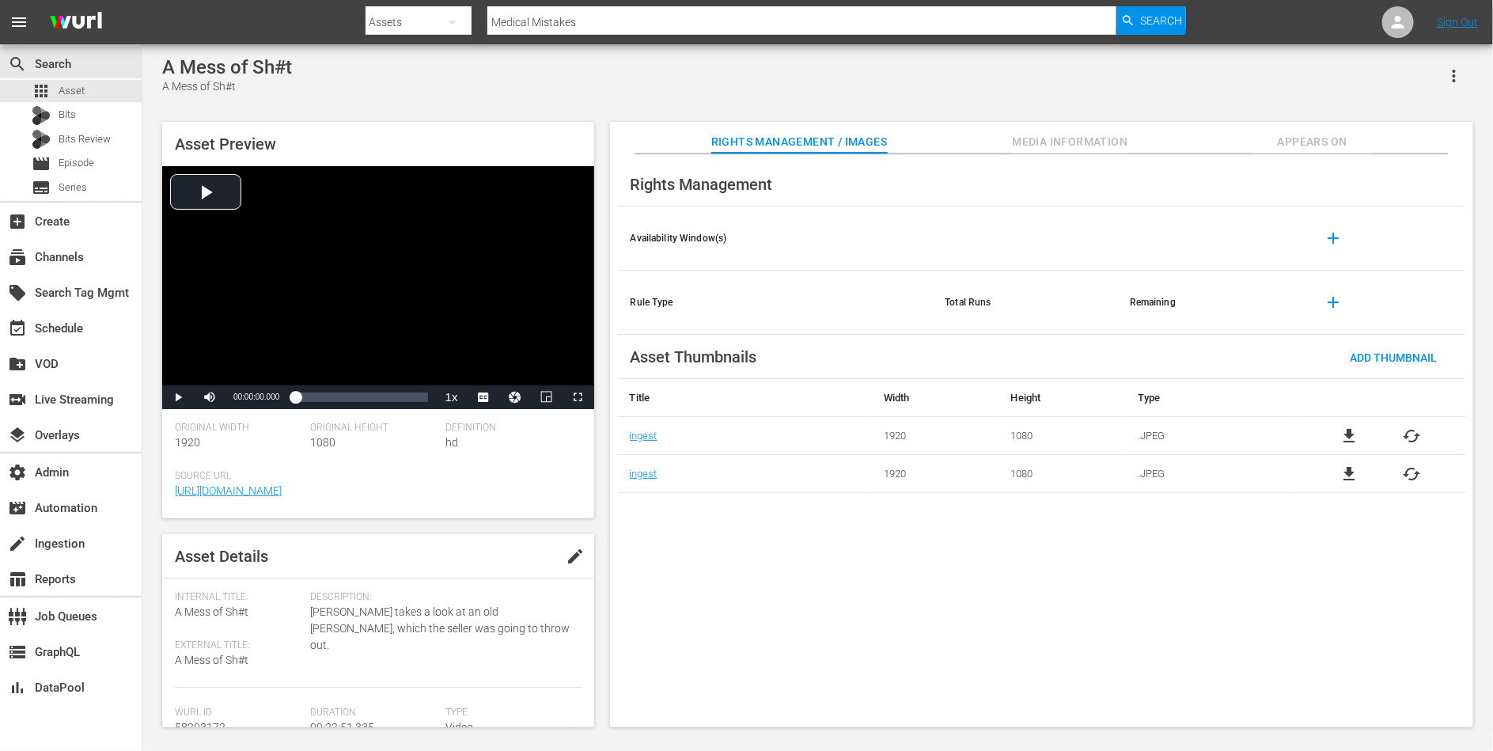
click at [1333, 139] on span "Appears On" at bounding box center [1312, 142] width 119 height 20
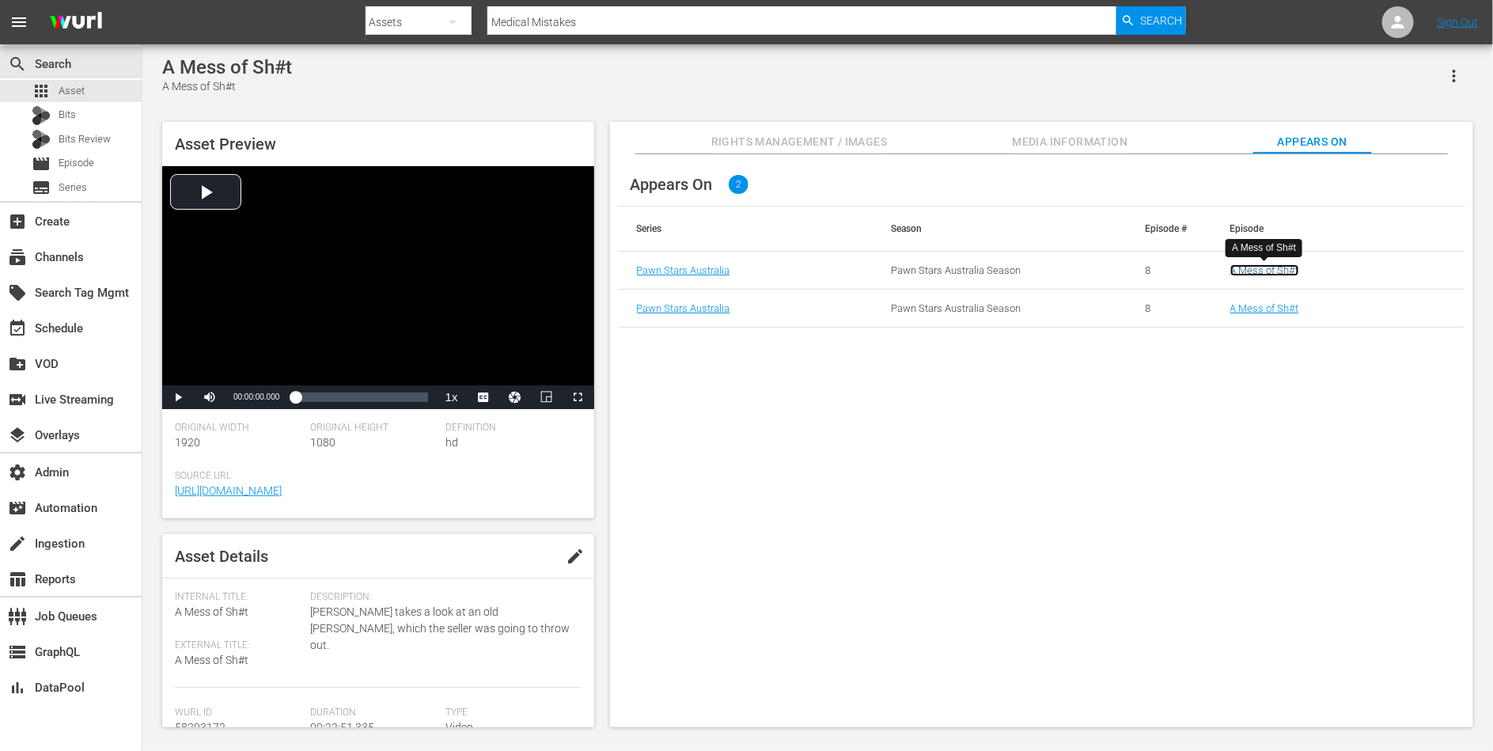
click at [1279, 273] on link "A Mess of Sh#t" at bounding box center [1264, 270] width 69 height 12
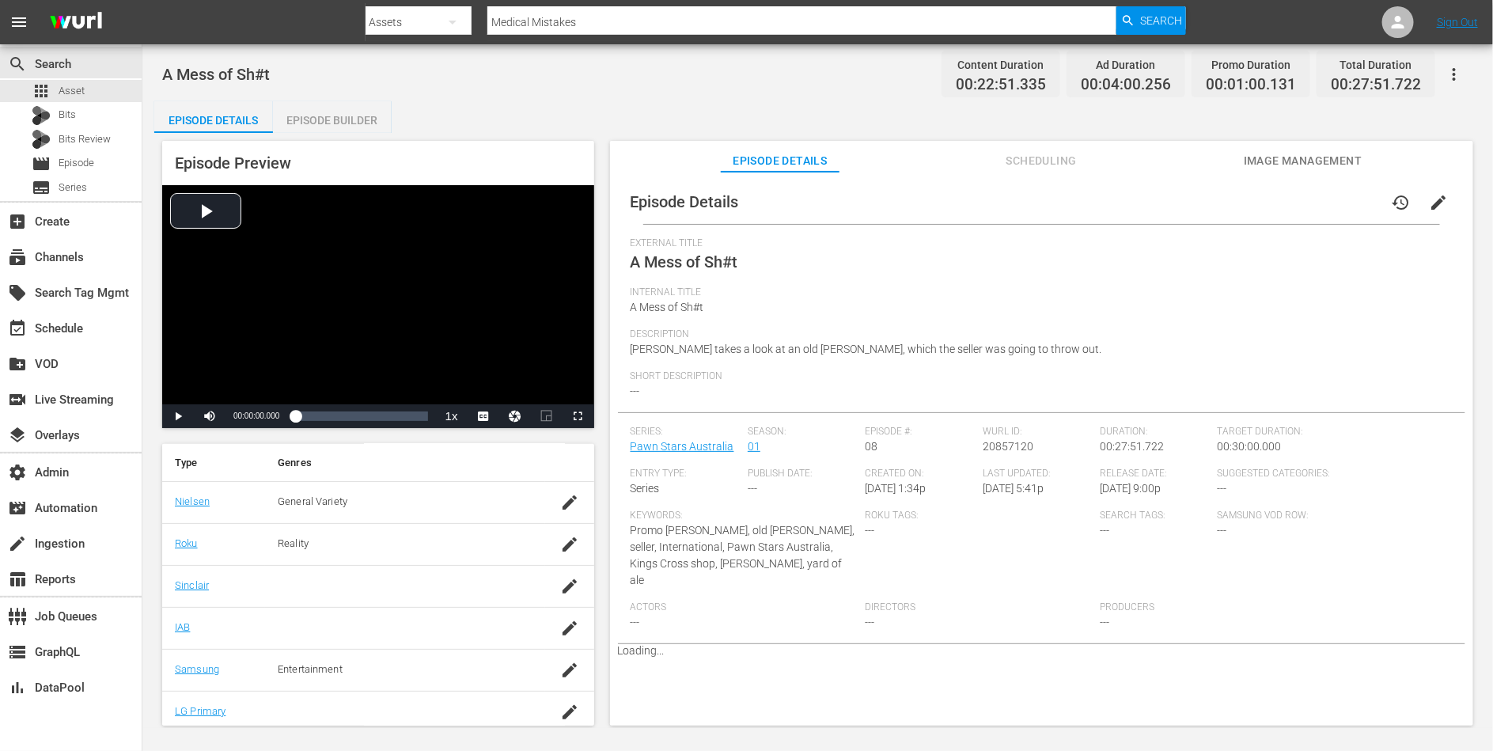
scroll to position [282, 0]
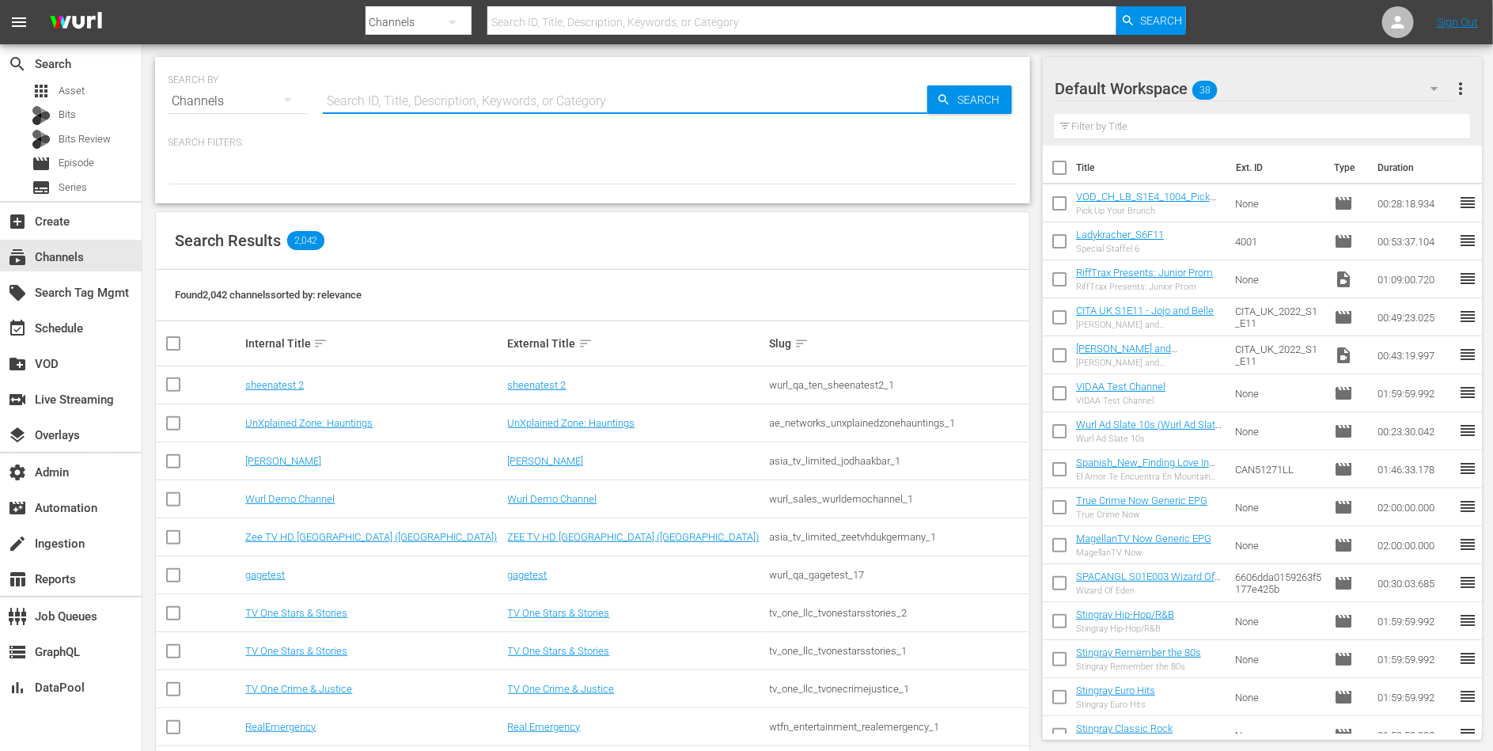
click at [381, 100] on input "text" at bounding box center [625, 101] width 604 height 38
type input "fifa"
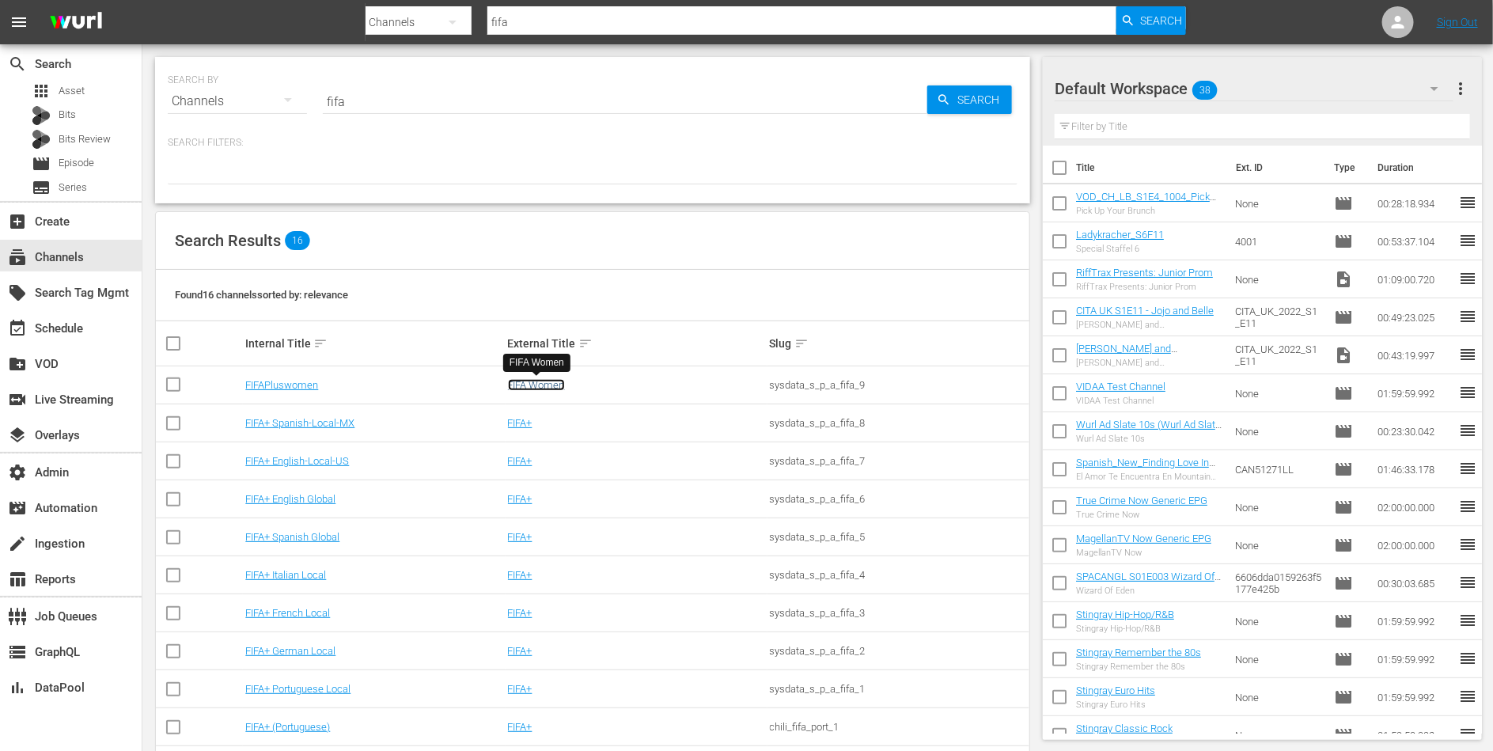
click at [522, 387] on link "FIFA Women" at bounding box center [536, 385] width 57 height 12
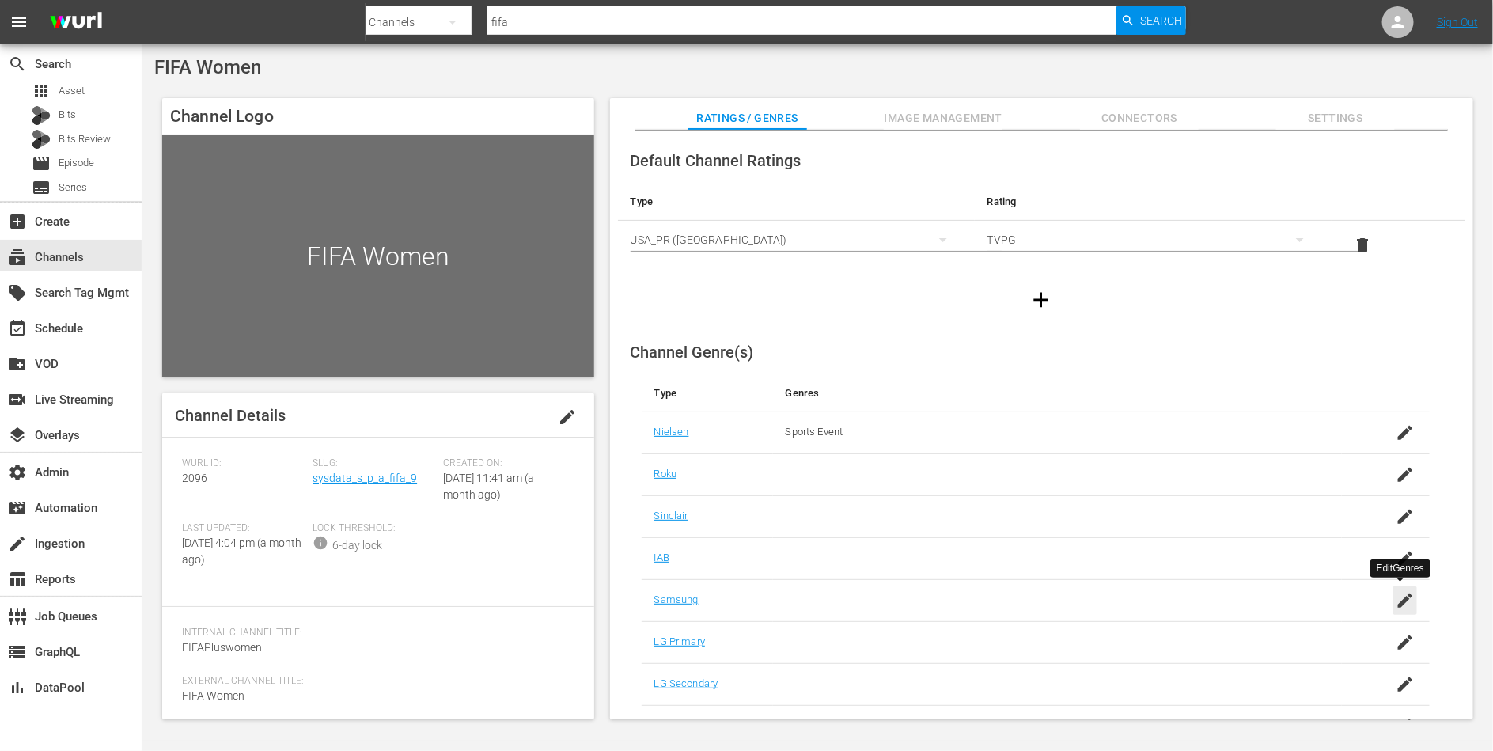
click at [1396, 593] on icon "button" at bounding box center [1405, 600] width 19 height 19
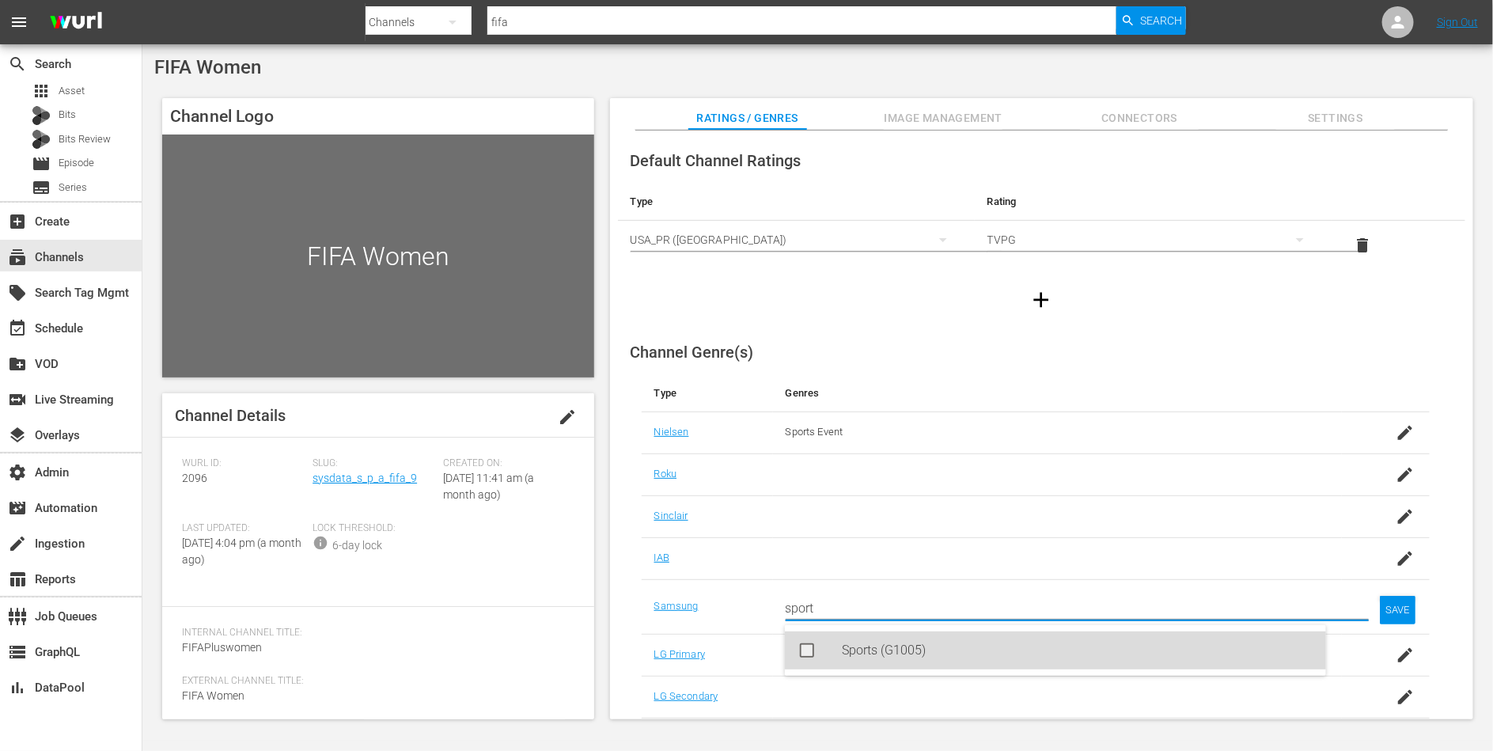
click at [1165, 650] on div "Sports (G1005)" at bounding box center [1078, 650] width 472 height 38
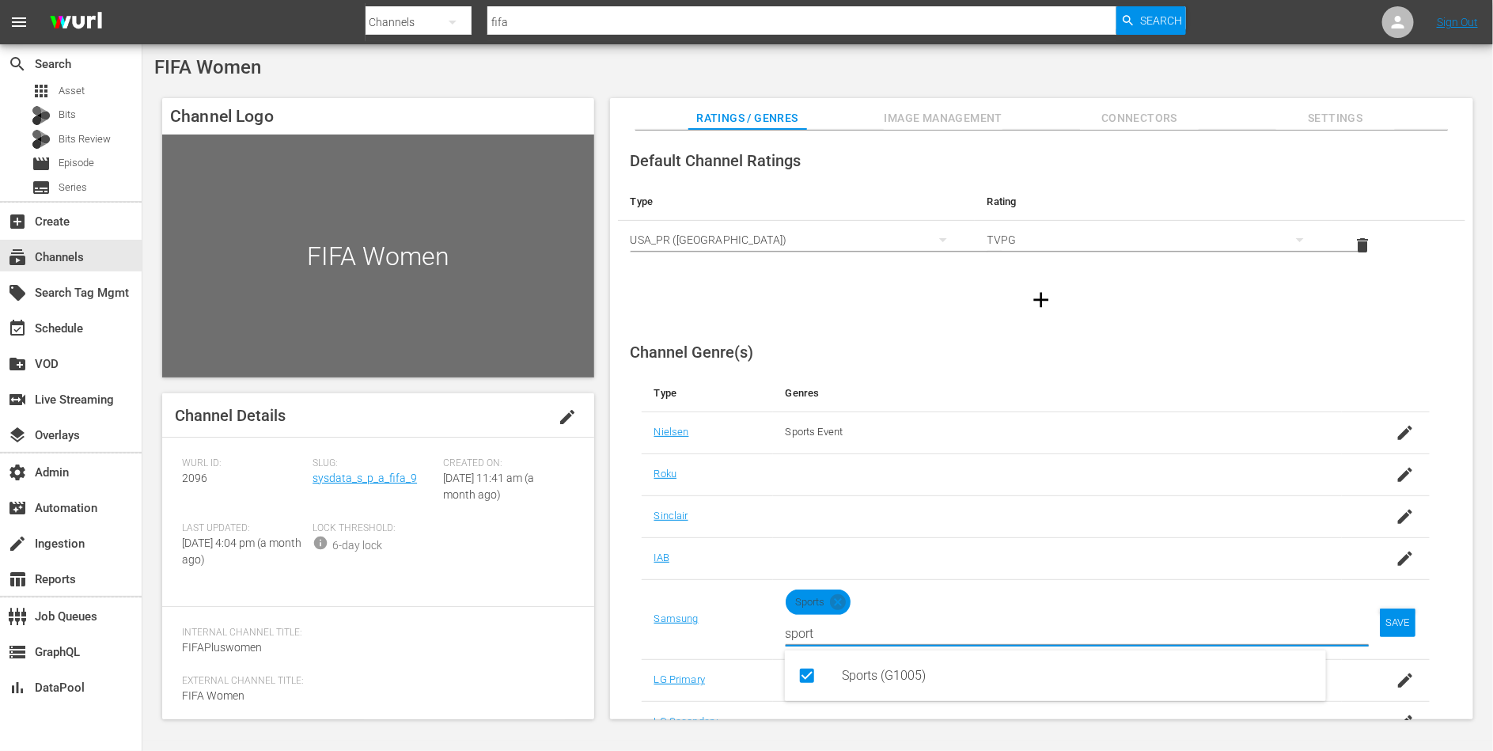
type input "sport"
click at [1404, 612] on div "SAVE" at bounding box center [1398, 622] width 36 height 28
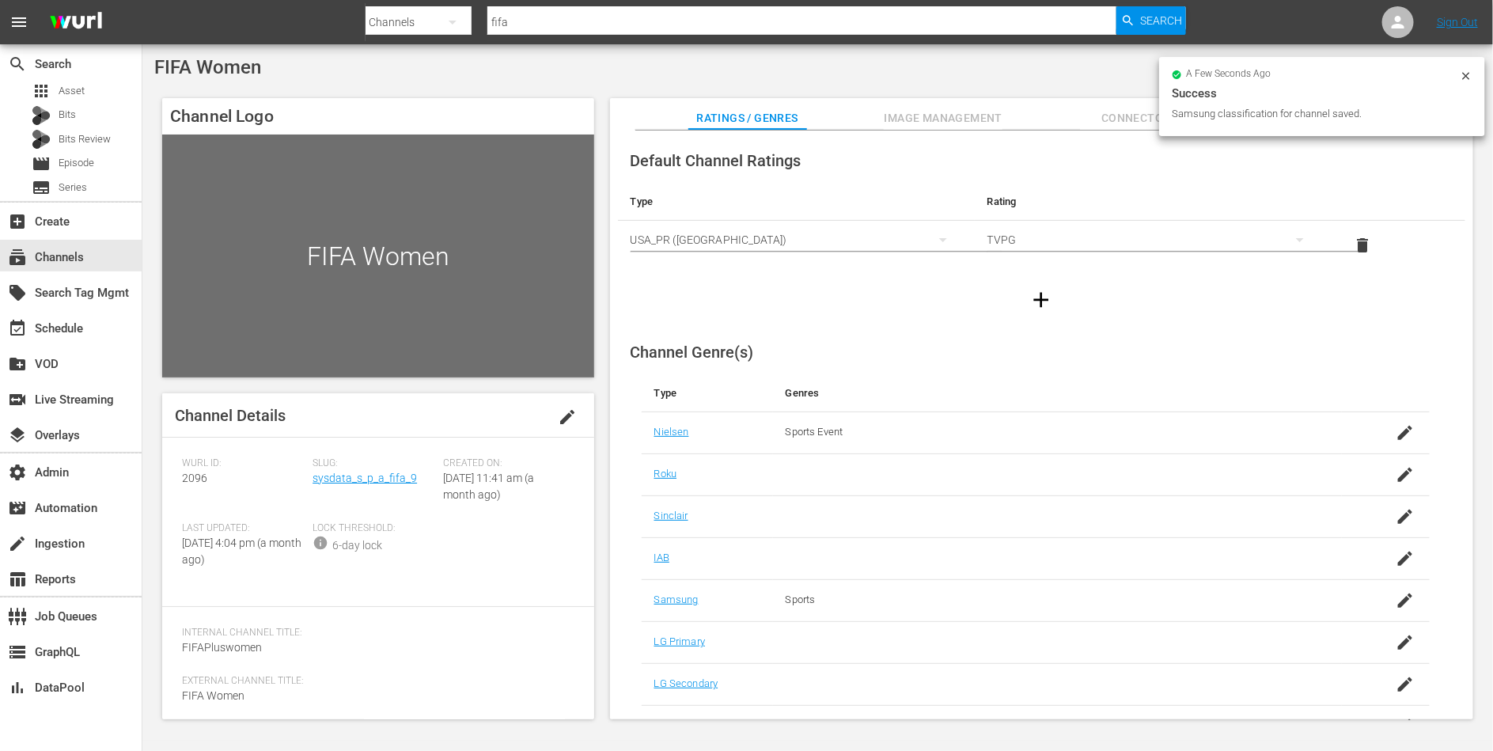
click at [1044, 305] on icon "button" at bounding box center [1040, 299] width 25 height 25
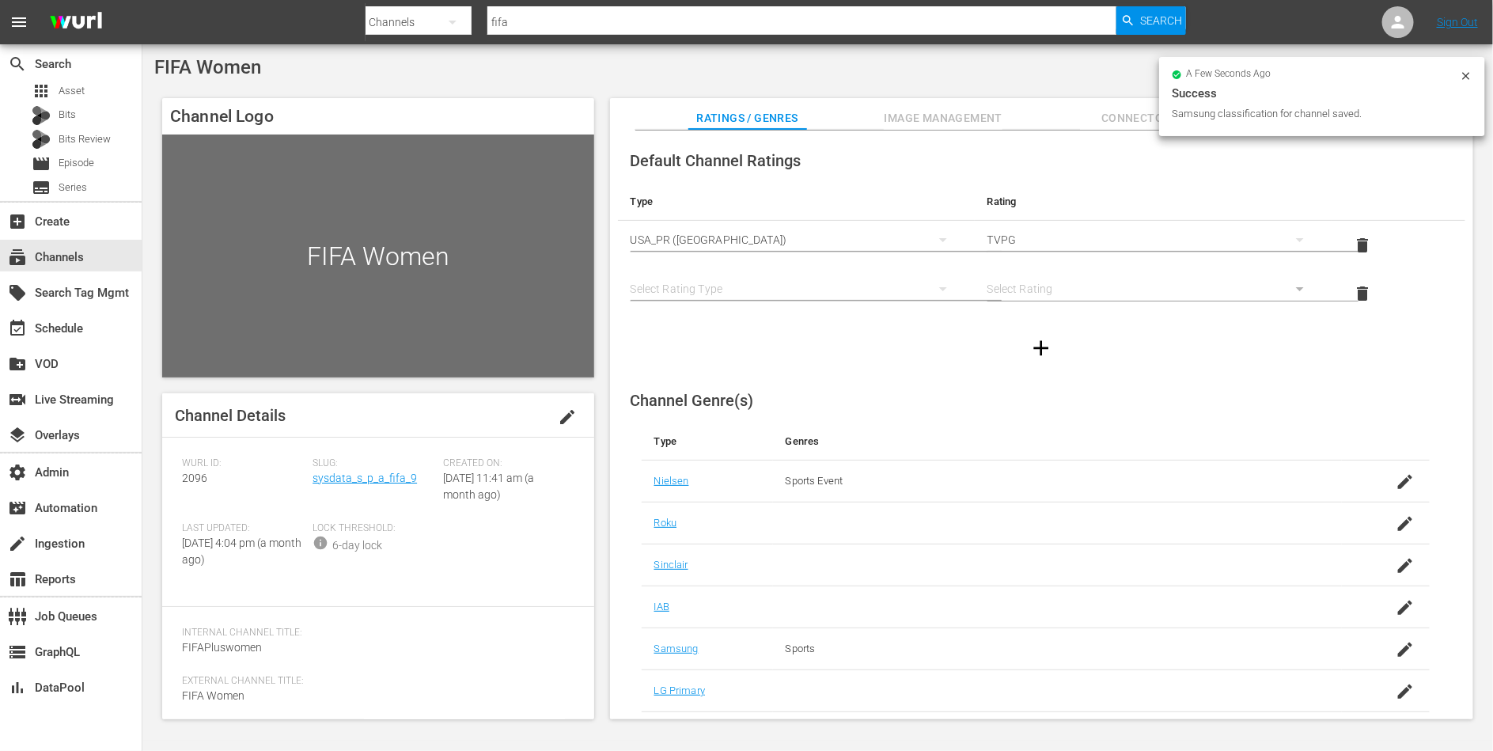
click at [813, 292] on div "simple table" at bounding box center [796, 289] width 331 height 44
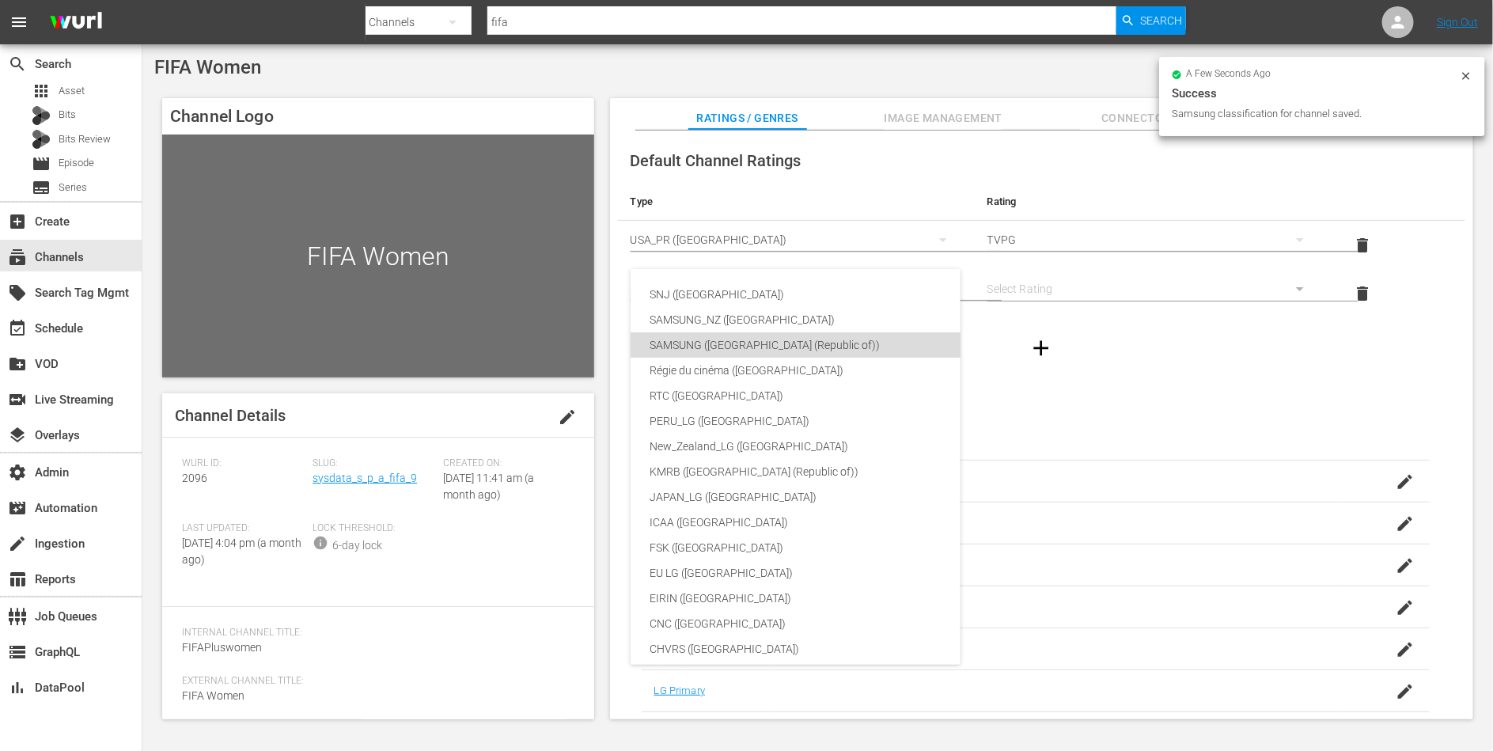
click at [791, 339] on div "SAMSUNG (Korea (Republic of))" at bounding box center [831, 344] width 363 height 25
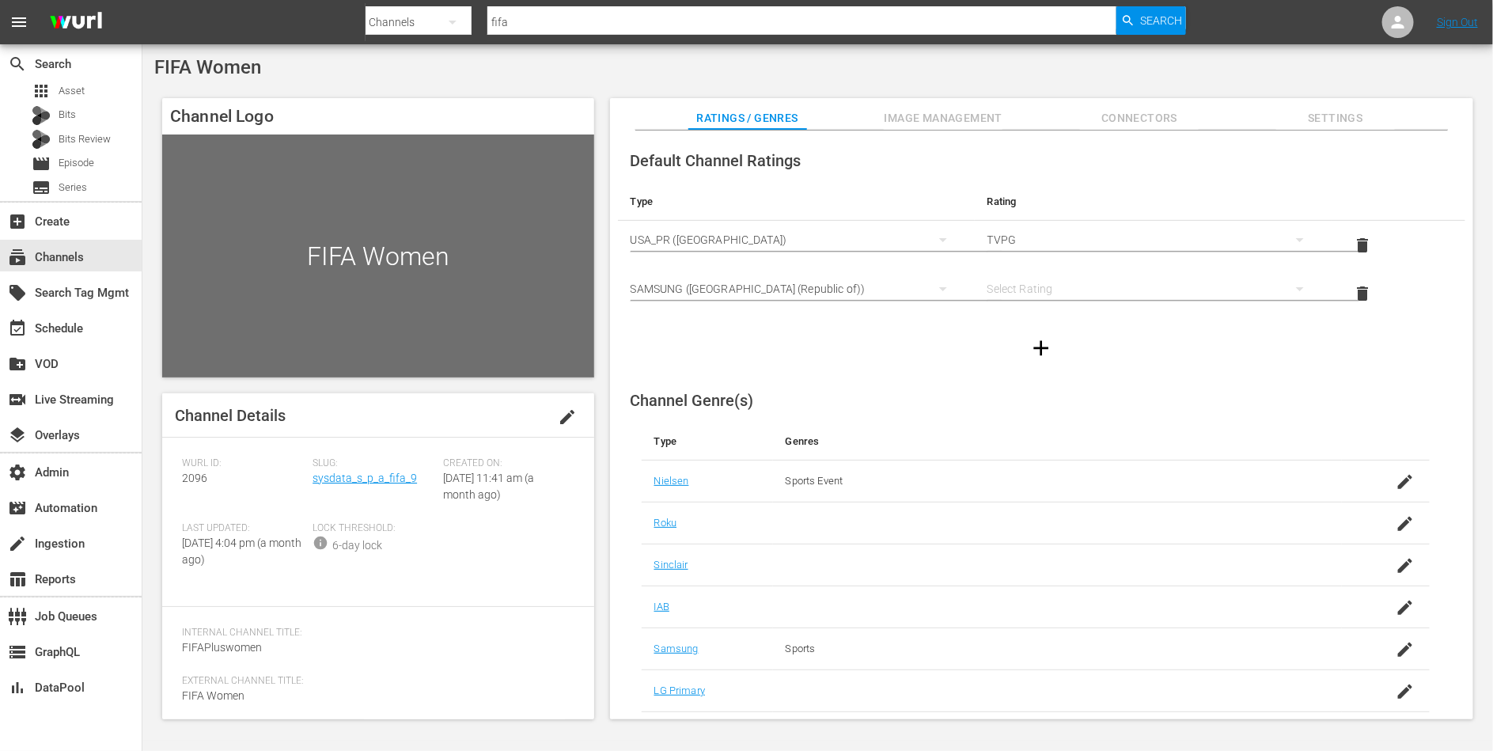
click at [1068, 290] on div "simple table" at bounding box center [1152, 289] width 331 height 44
click at [1044, 517] on div "12" at bounding box center [1151, 521] width 292 height 25
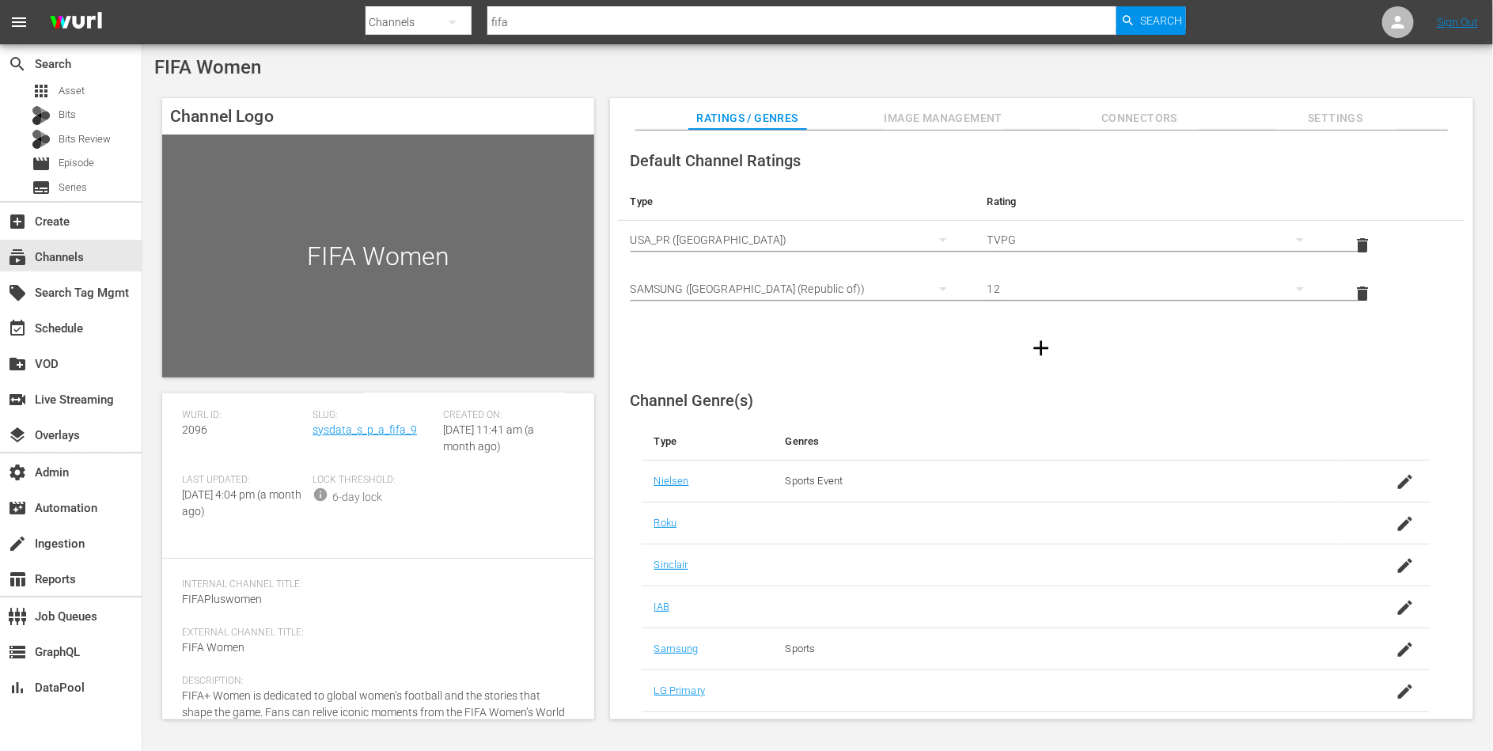
scroll to position [102, 0]
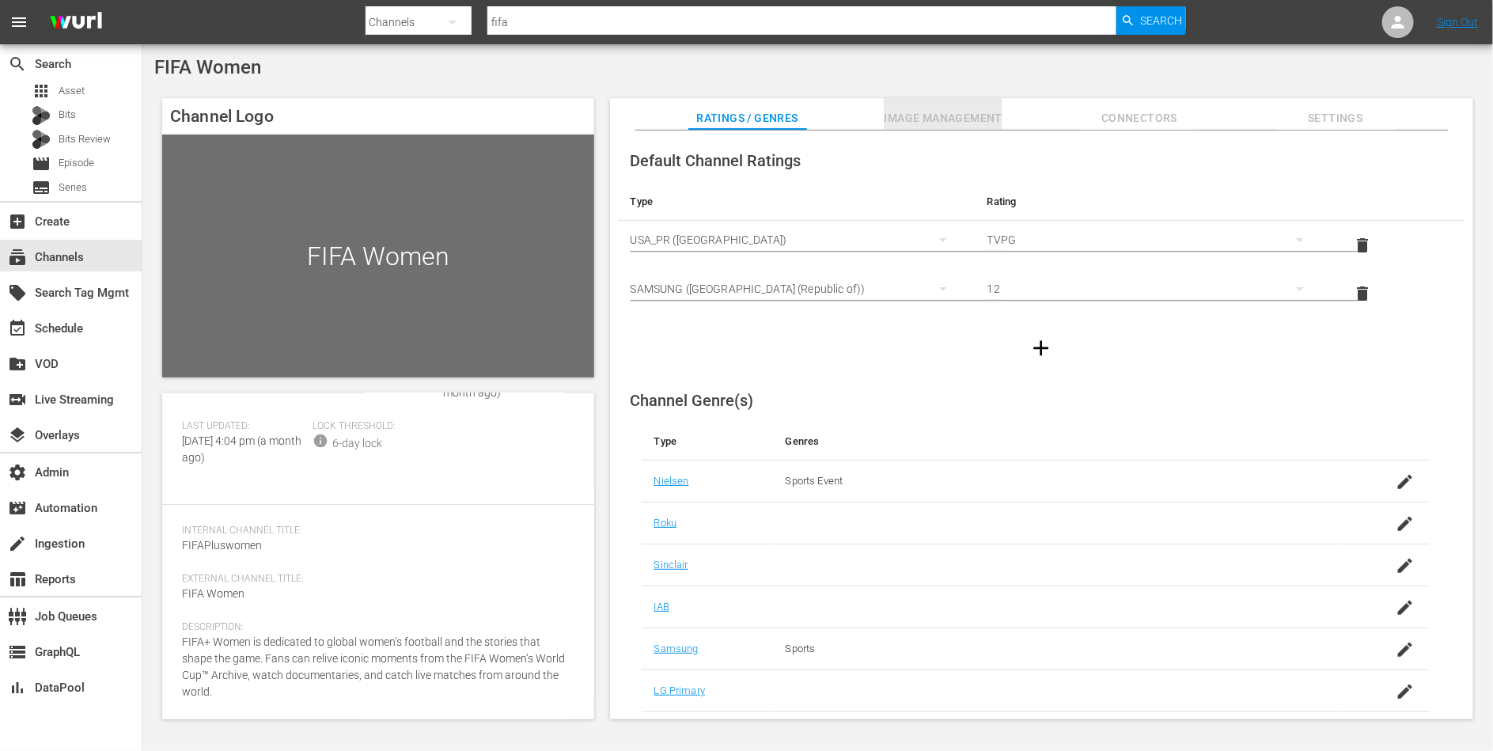
click at [963, 119] on span "Image Management" at bounding box center [943, 118] width 119 height 20
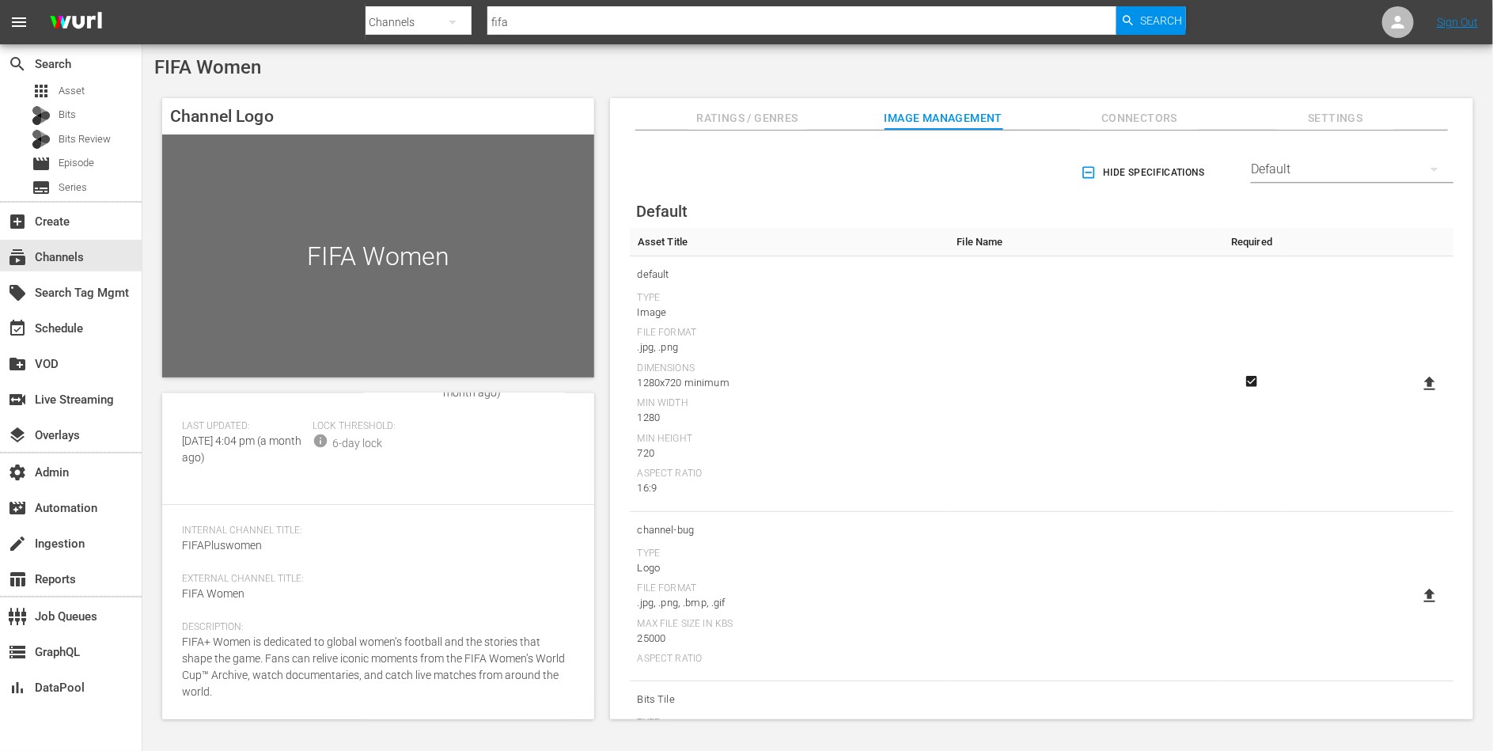
click at [1134, 97] on div "Channel Logo FIFA Women Channel Details edit Wurl ID: 2096 Slug: sysdata_s_p_a_…" at bounding box center [817, 400] width 1327 height 621
click at [1134, 109] on span "Connectors" at bounding box center [1139, 118] width 119 height 20
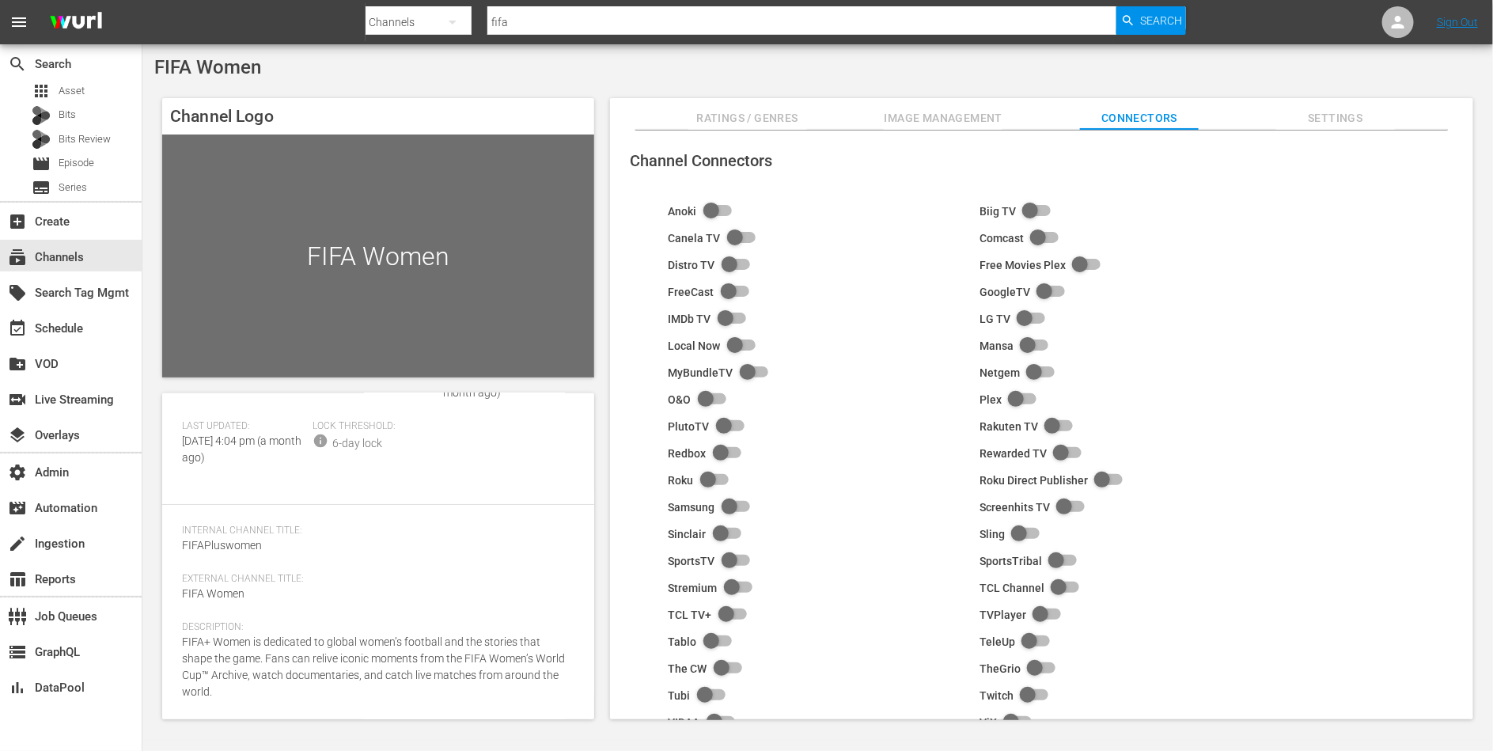
scroll to position [100, 0]
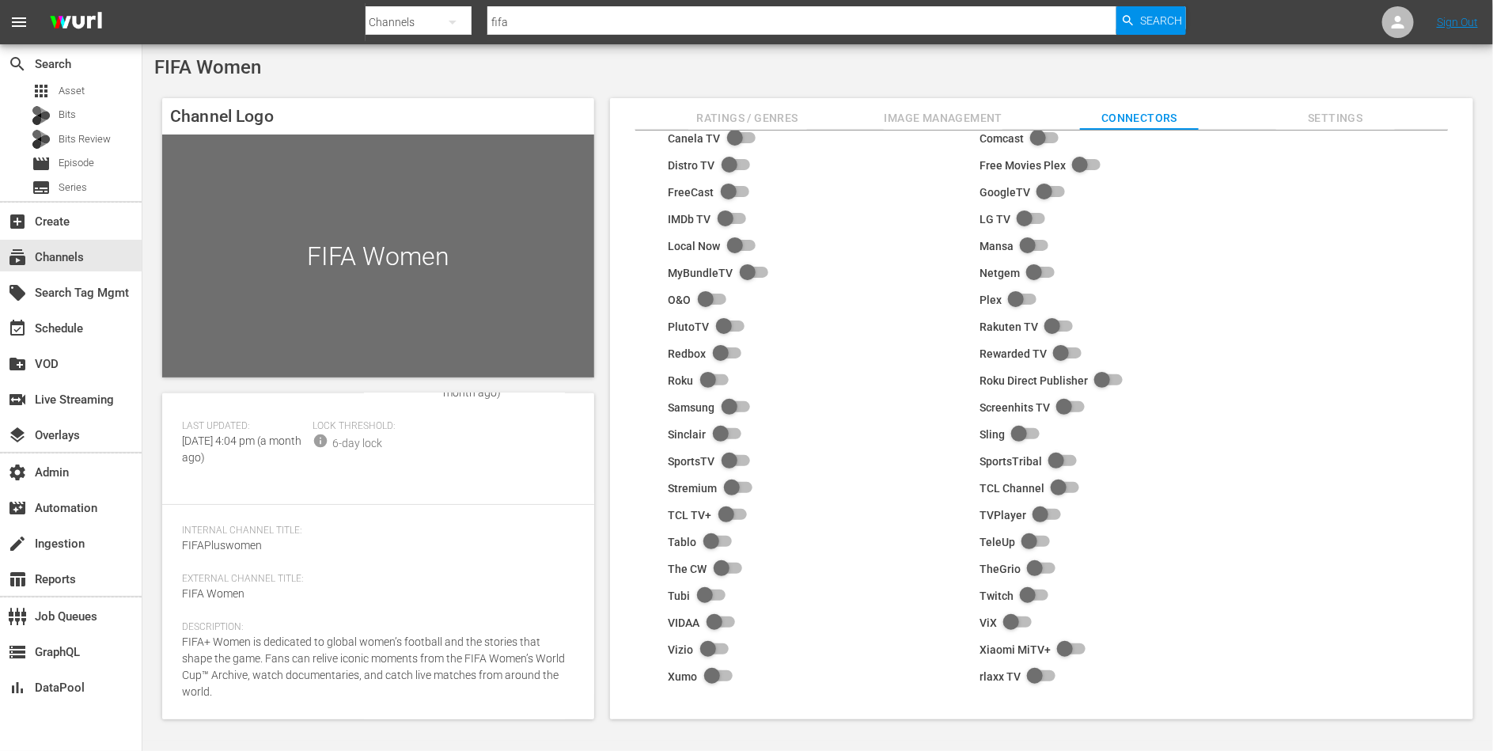
click at [731, 403] on input "checkbox" at bounding box center [732, 407] width 35 height 19
checkbox input "true"
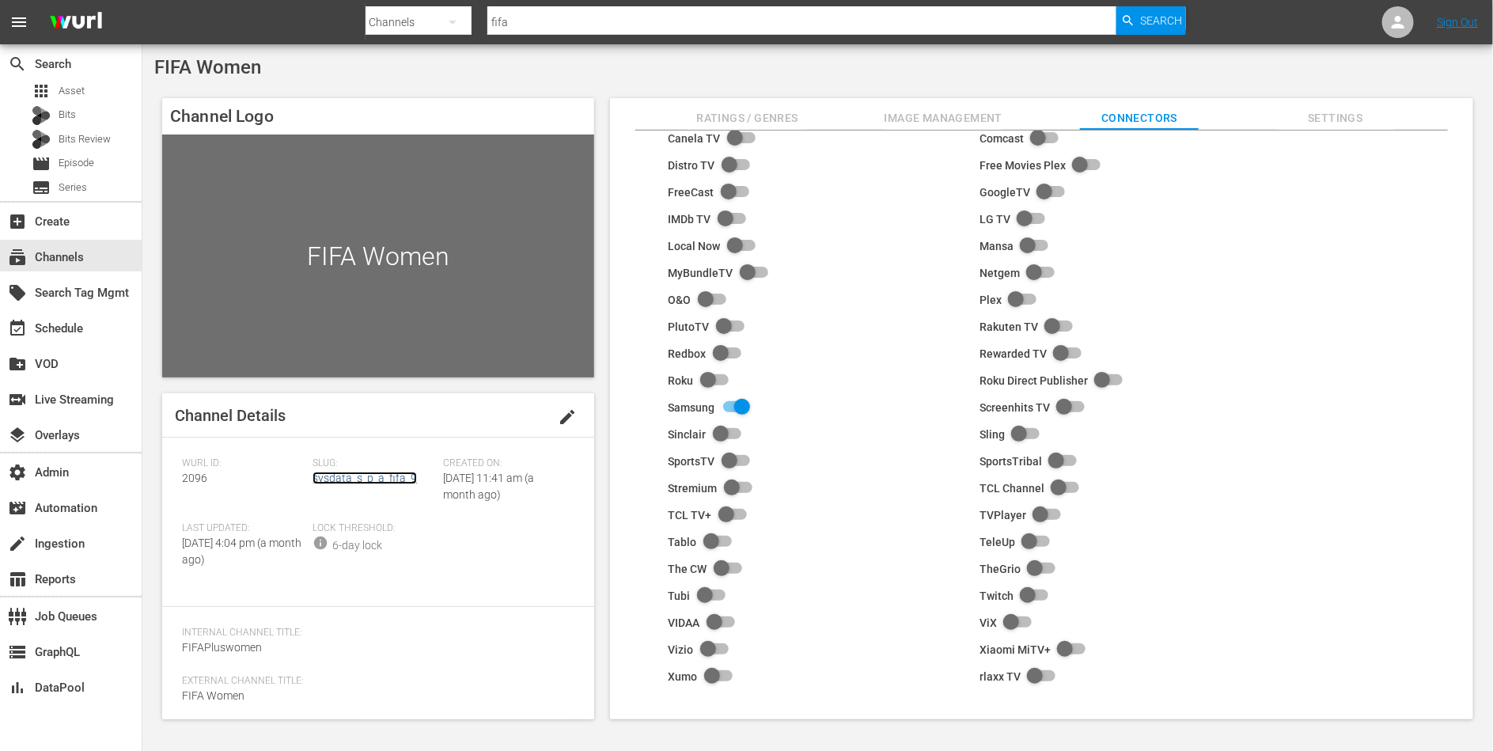
click at [384, 479] on link "sysdata_s_p_a_fifa_9" at bounding box center [365, 478] width 104 height 13
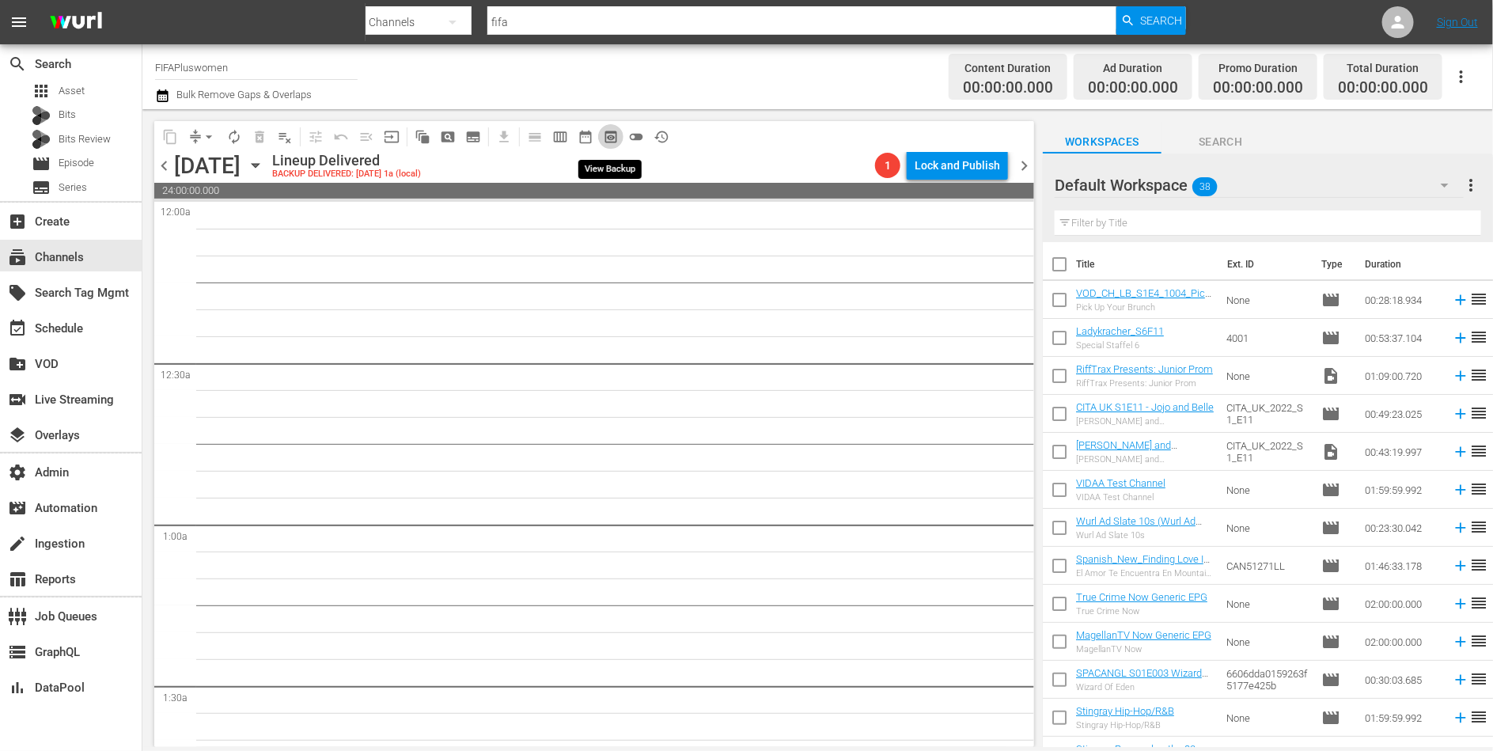
click at [614, 135] on span "preview_outlined" at bounding box center [611, 137] width 16 height 16
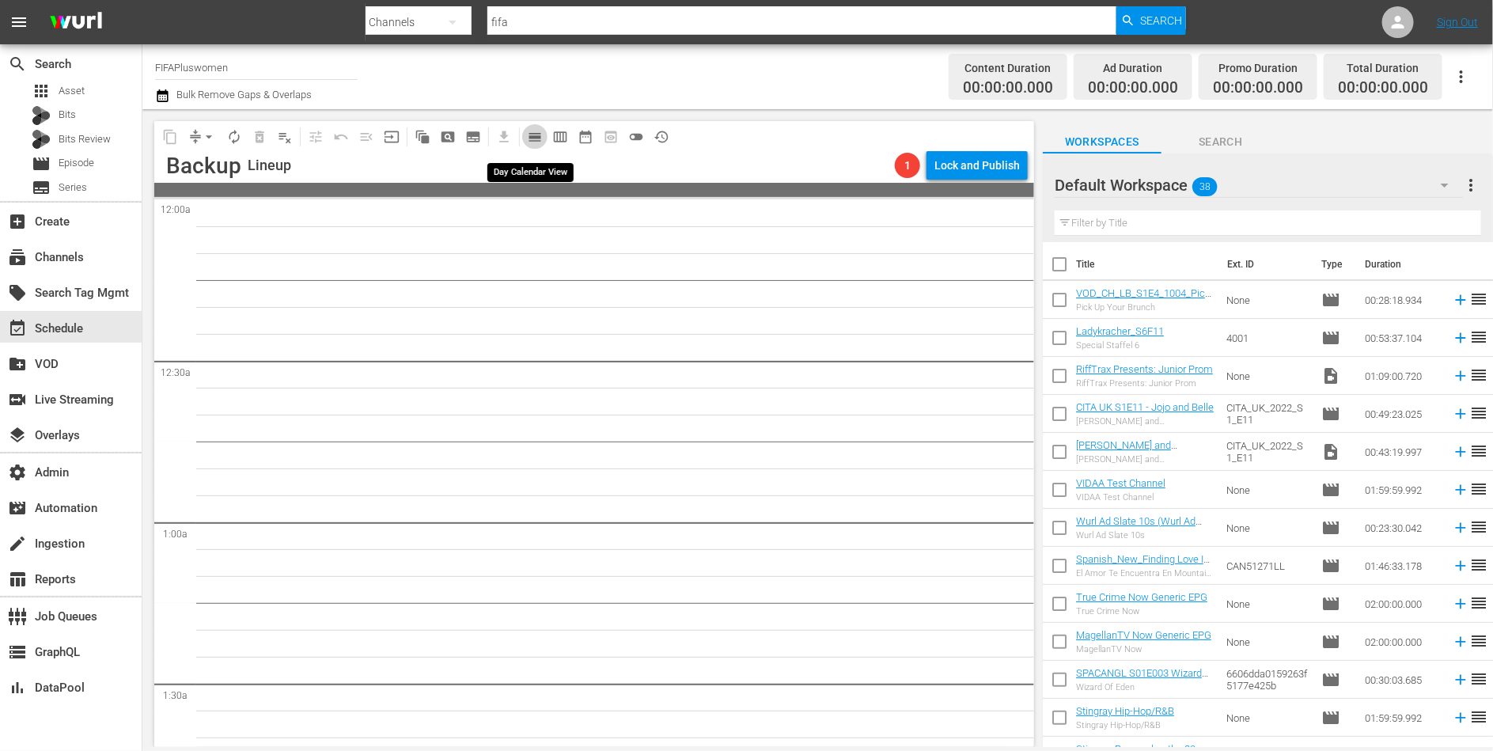
click at [537, 139] on span "calendar_view_day_outlined" at bounding box center [535, 137] width 16 height 16
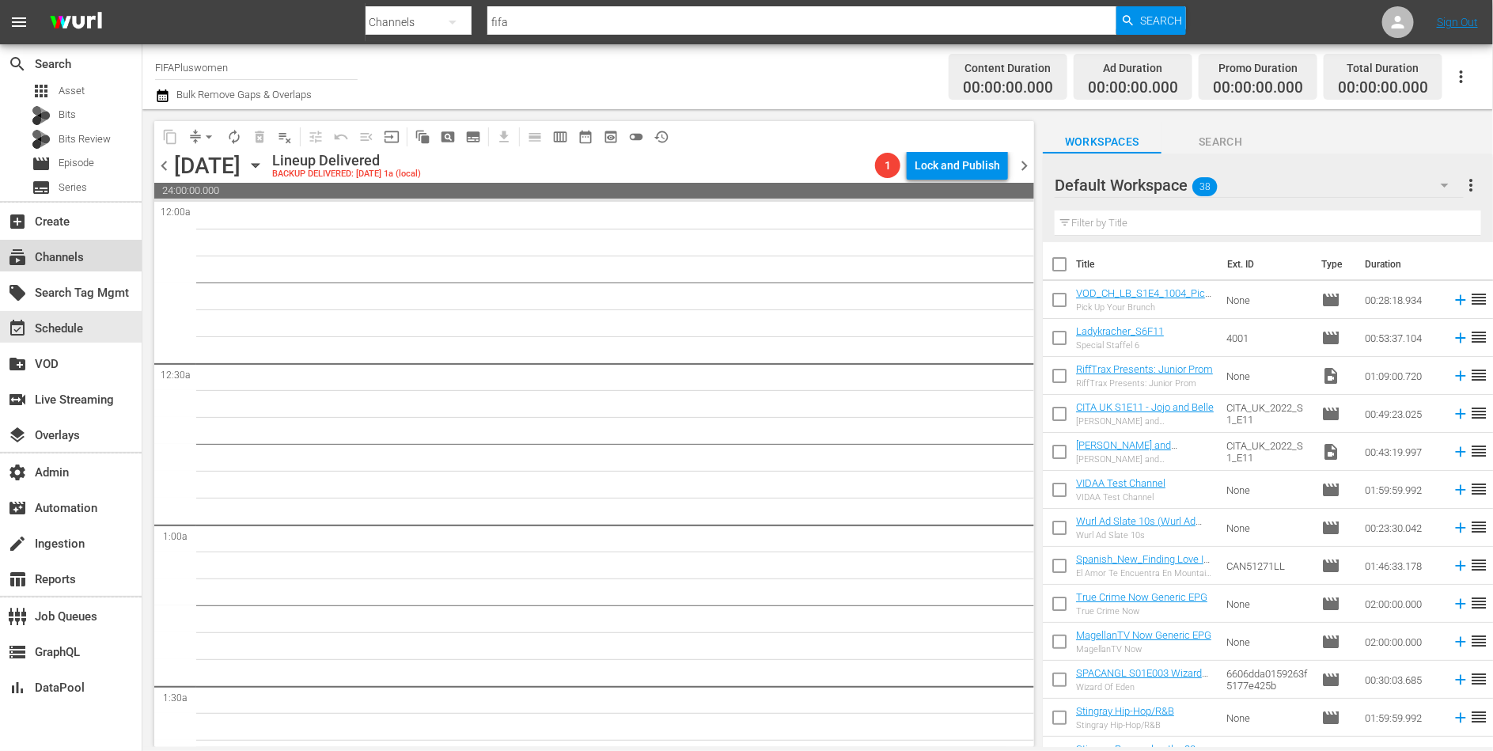
click at [71, 249] on div "subscriptions Channels" at bounding box center [44, 255] width 89 height 14
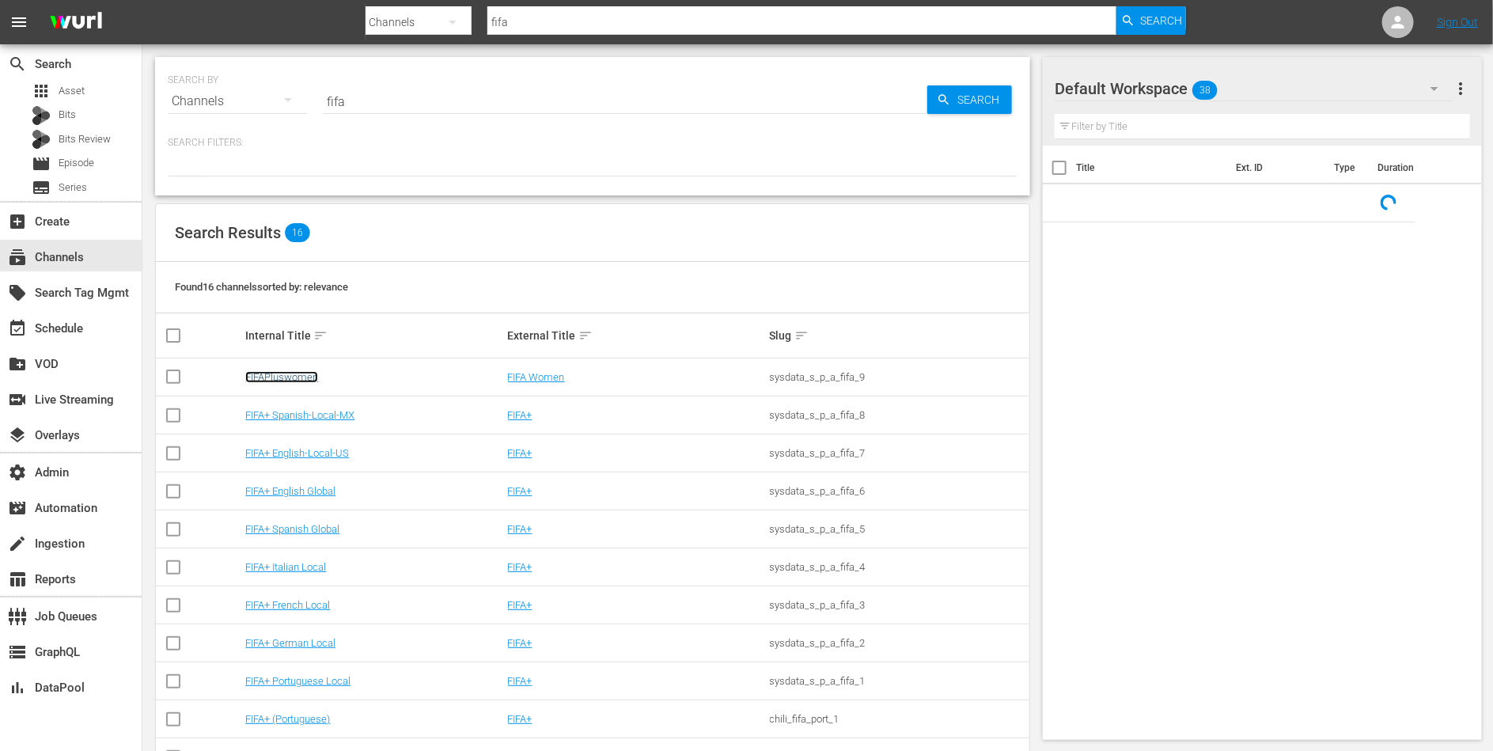
click at [296, 380] on link "FIFAPluswomen" at bounding box center [281, 377] width 73 height 12
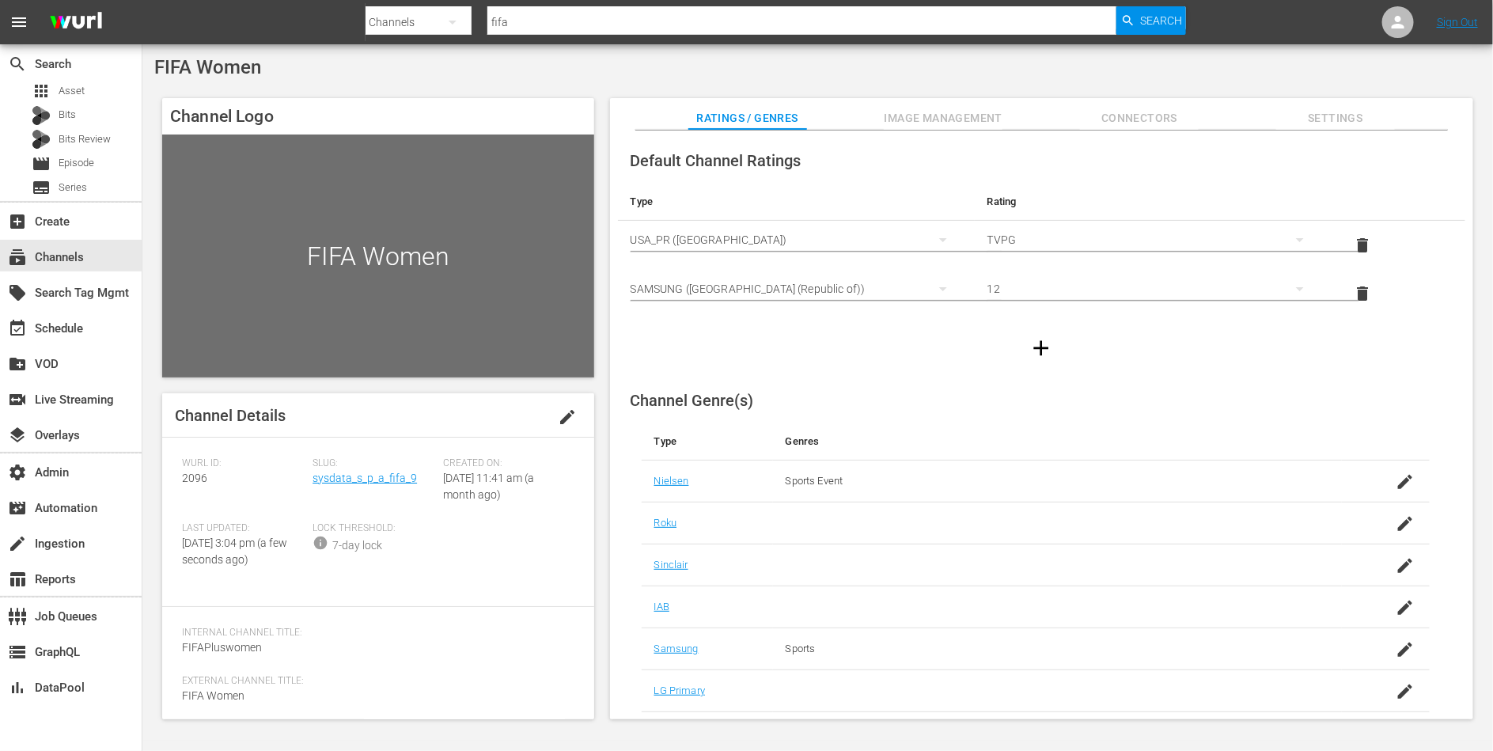
click at [1333, 121] on span "Settings" at bounding box center [1335, 118] width 119 height 20
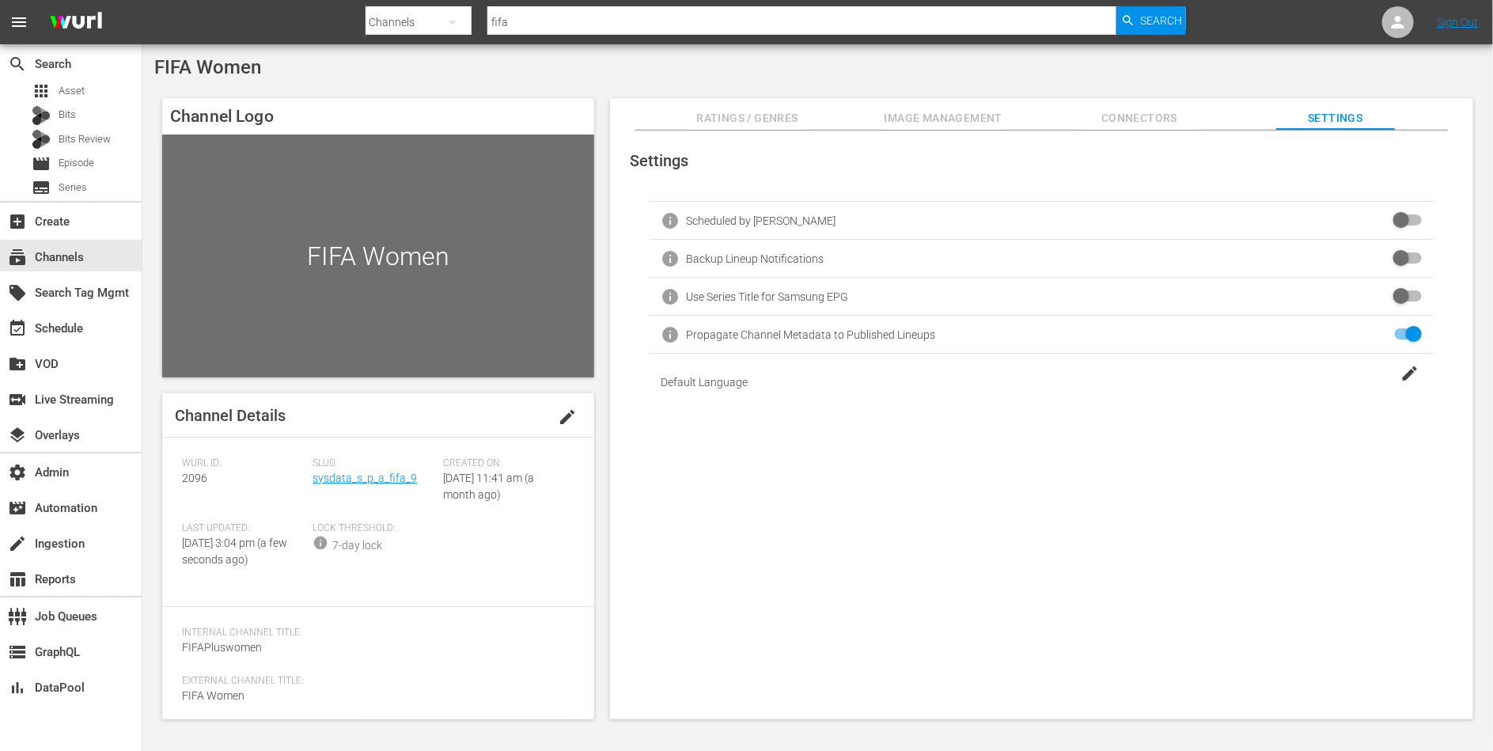
click at [1394, 290] on input "checkbox" at bounding box center [1404, 296] width 35 height 19
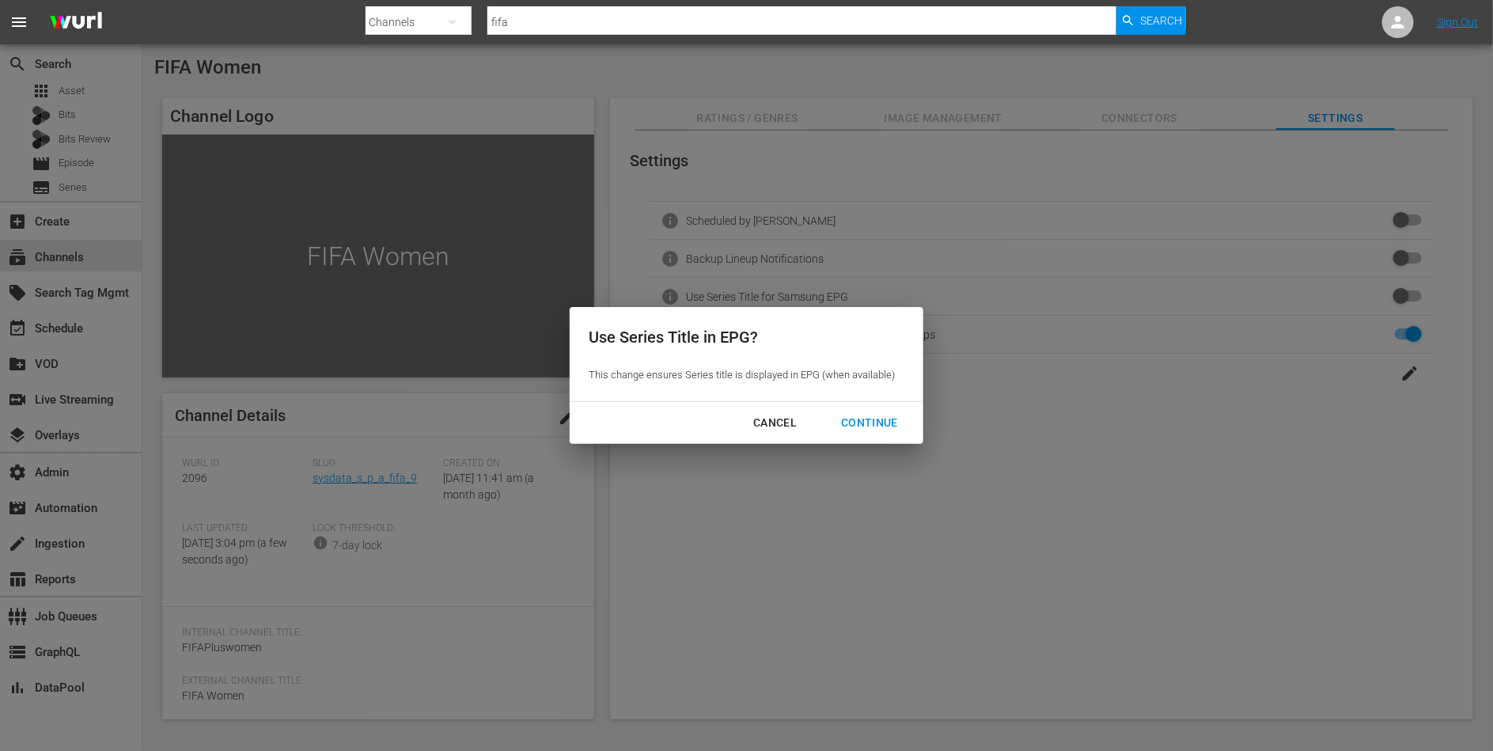
click at [860, 426] on div "Continue" at bounding box center [869, 423] width 82 height 20
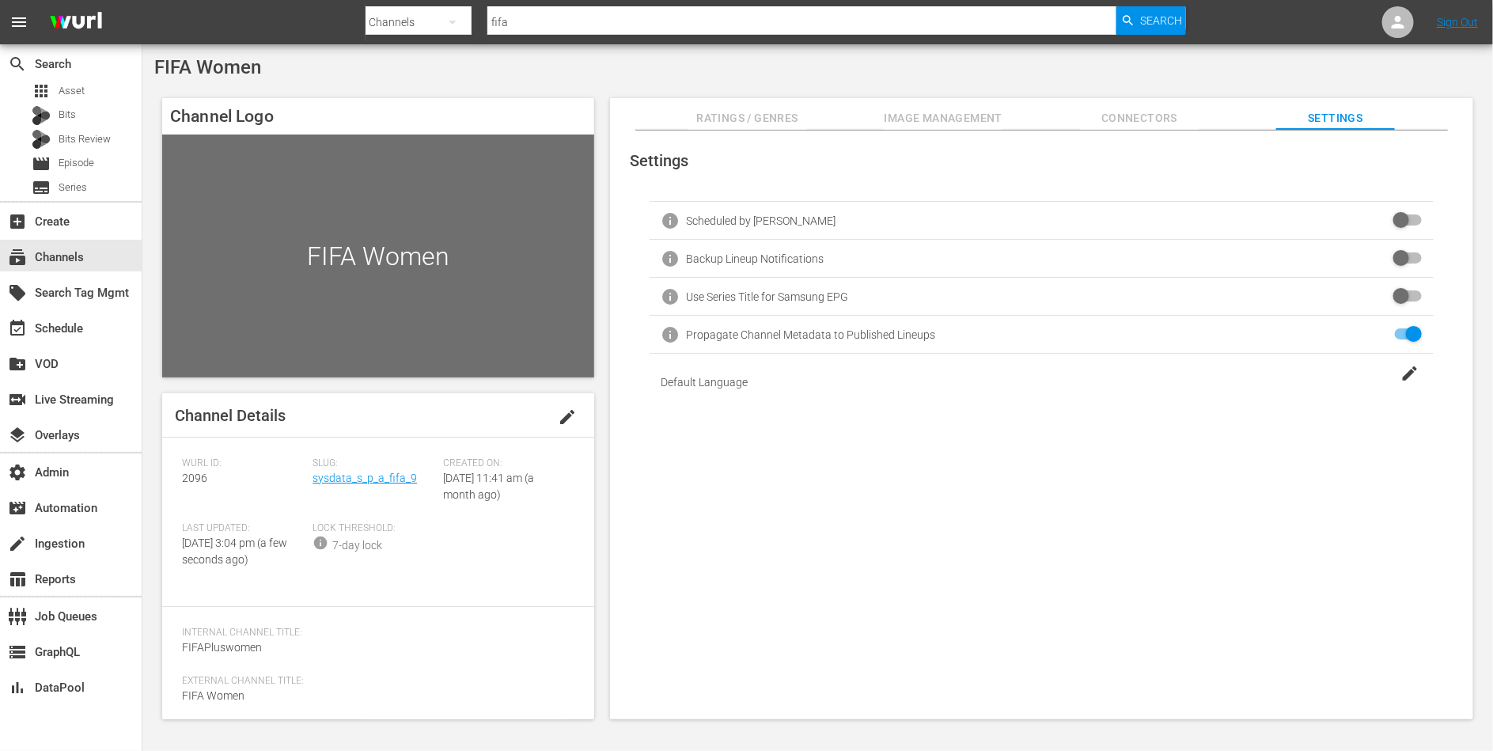
checkbox input "true"
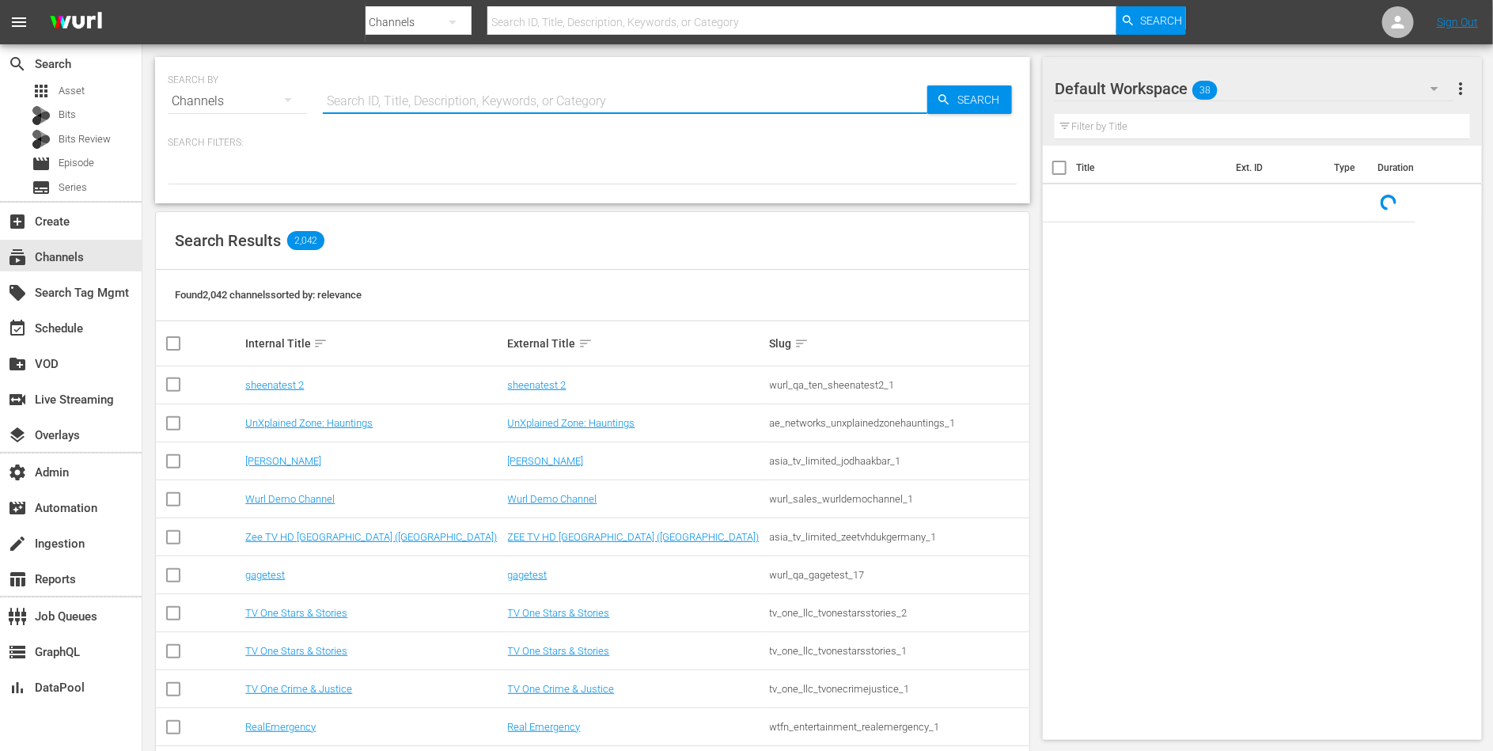
click at [392, 101] on input "text" at bounding box center [625, 101] width 604 height 38
paste input "sysdata_s_p_a_fifa_9"
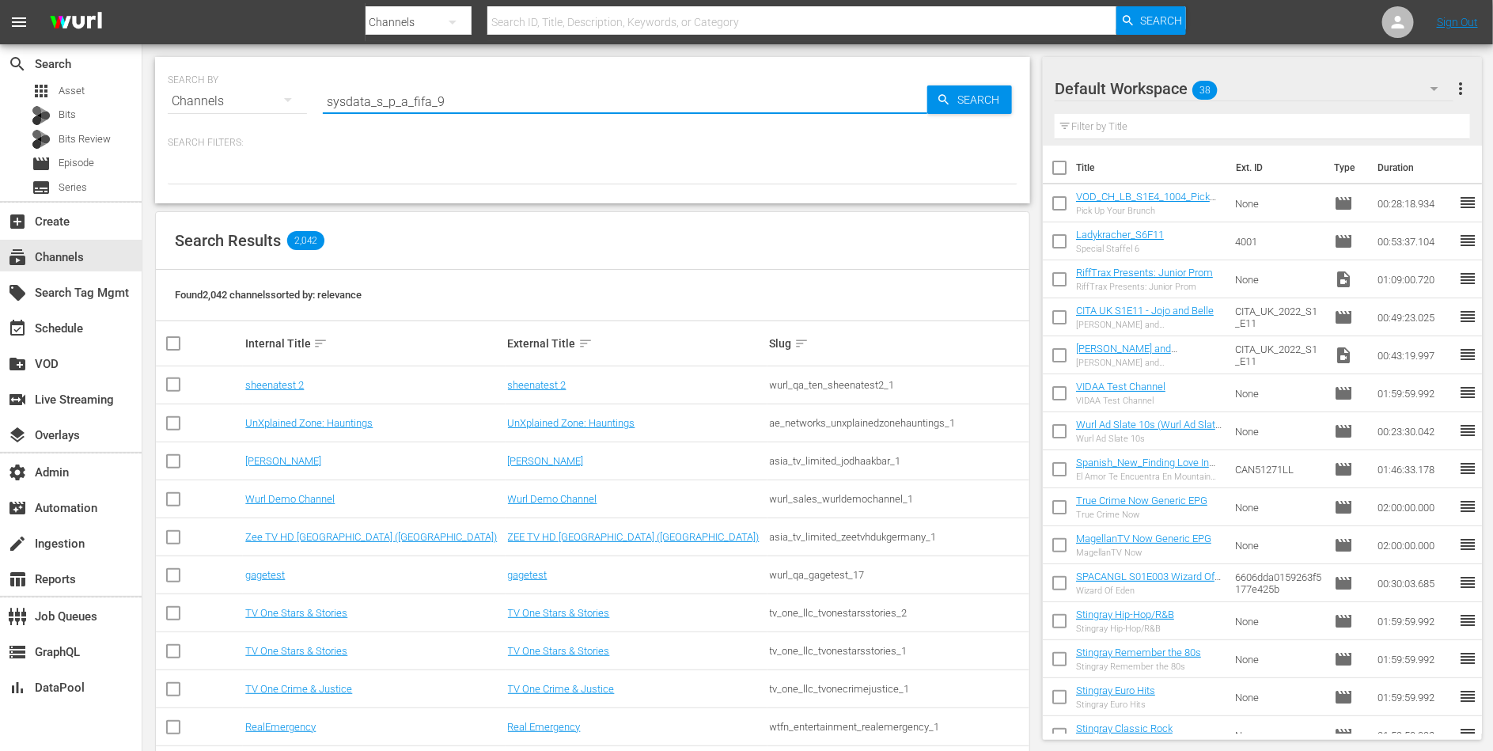
type input "sysdata_s_p_a_fifa_9"
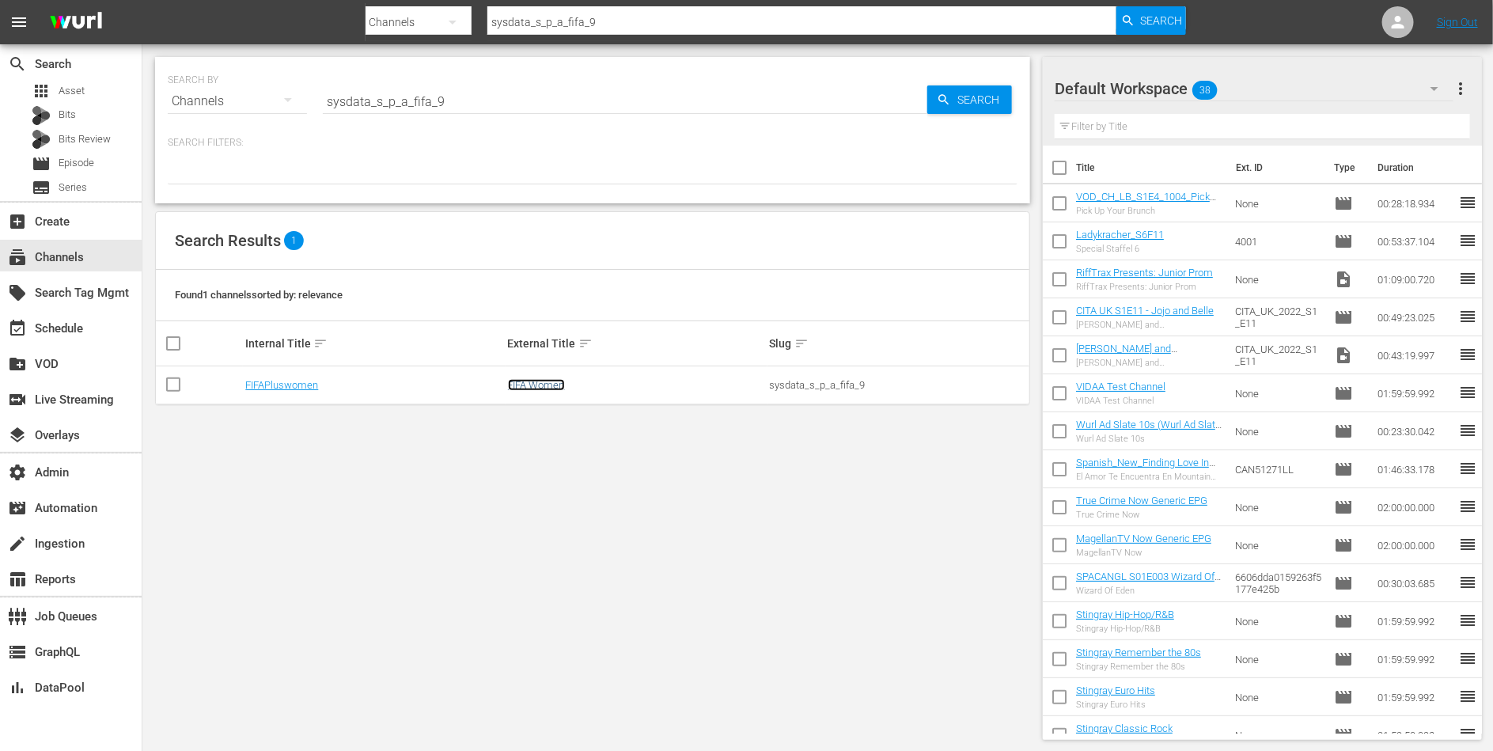
click at [551, 388] on link "FIFA Women" at bounding box center [536, 385] width 57 height 12
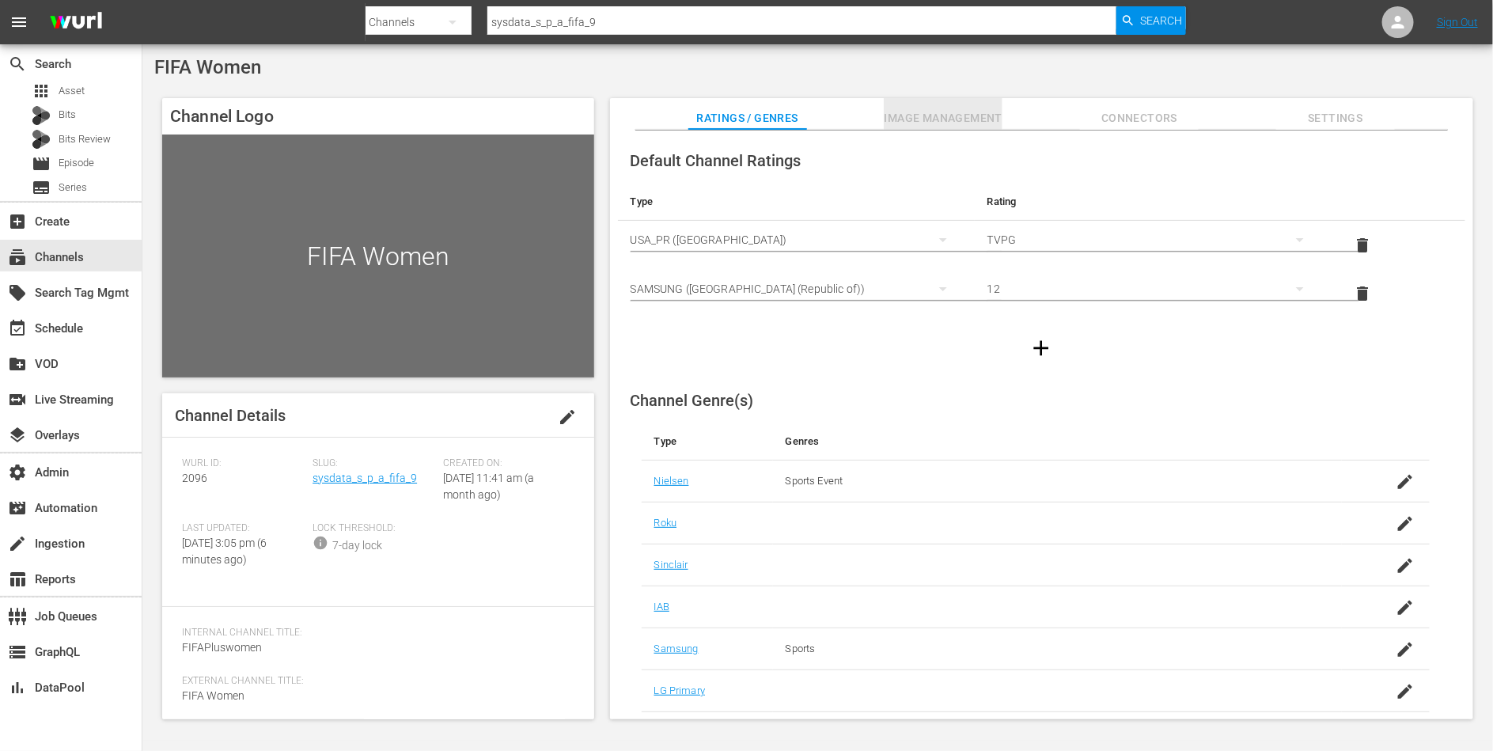
click at [919, 116] on span "Image Management" at bounding box center [943, 118] width 119 height 20
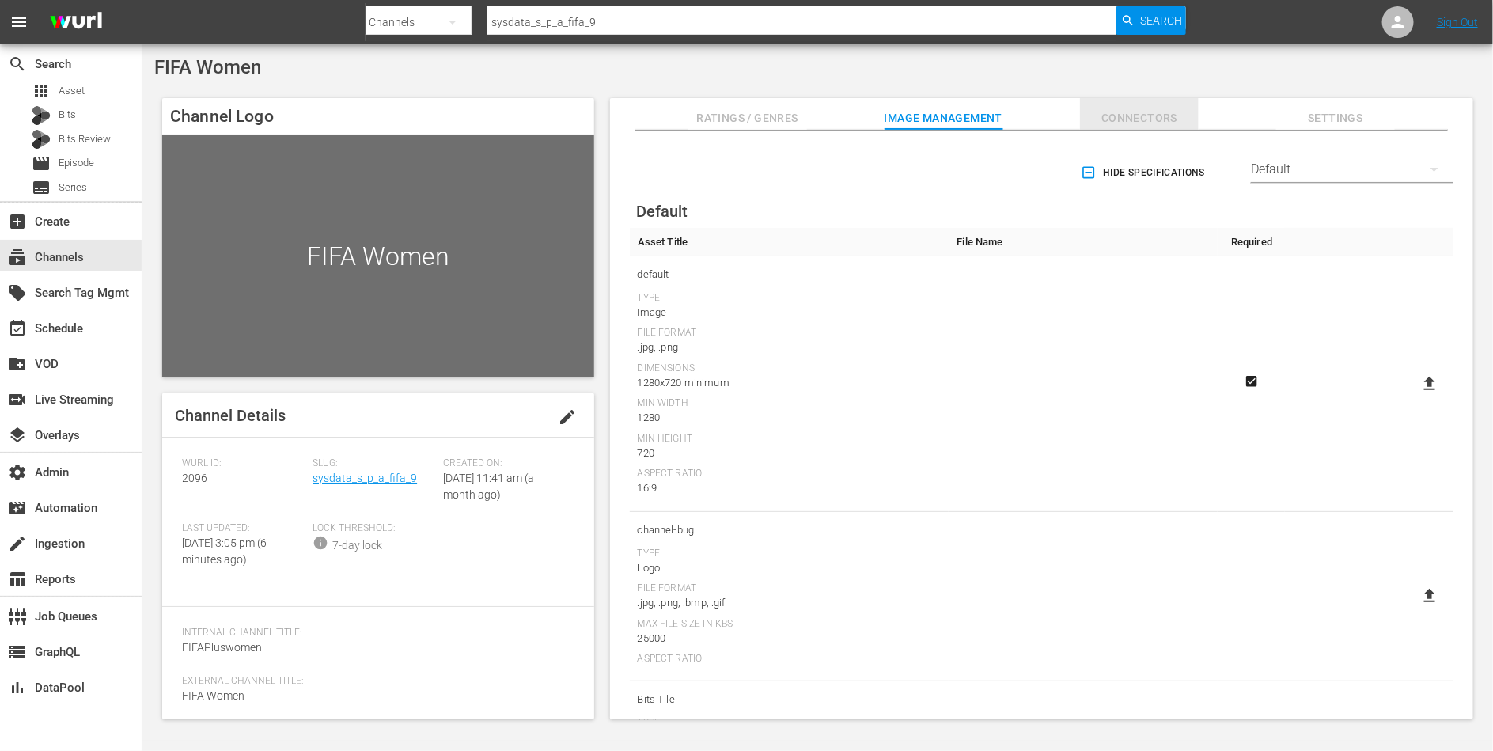
click at [1137, 125] on span "Connectors" at bounding box center [1139, 118] width 119 height 20
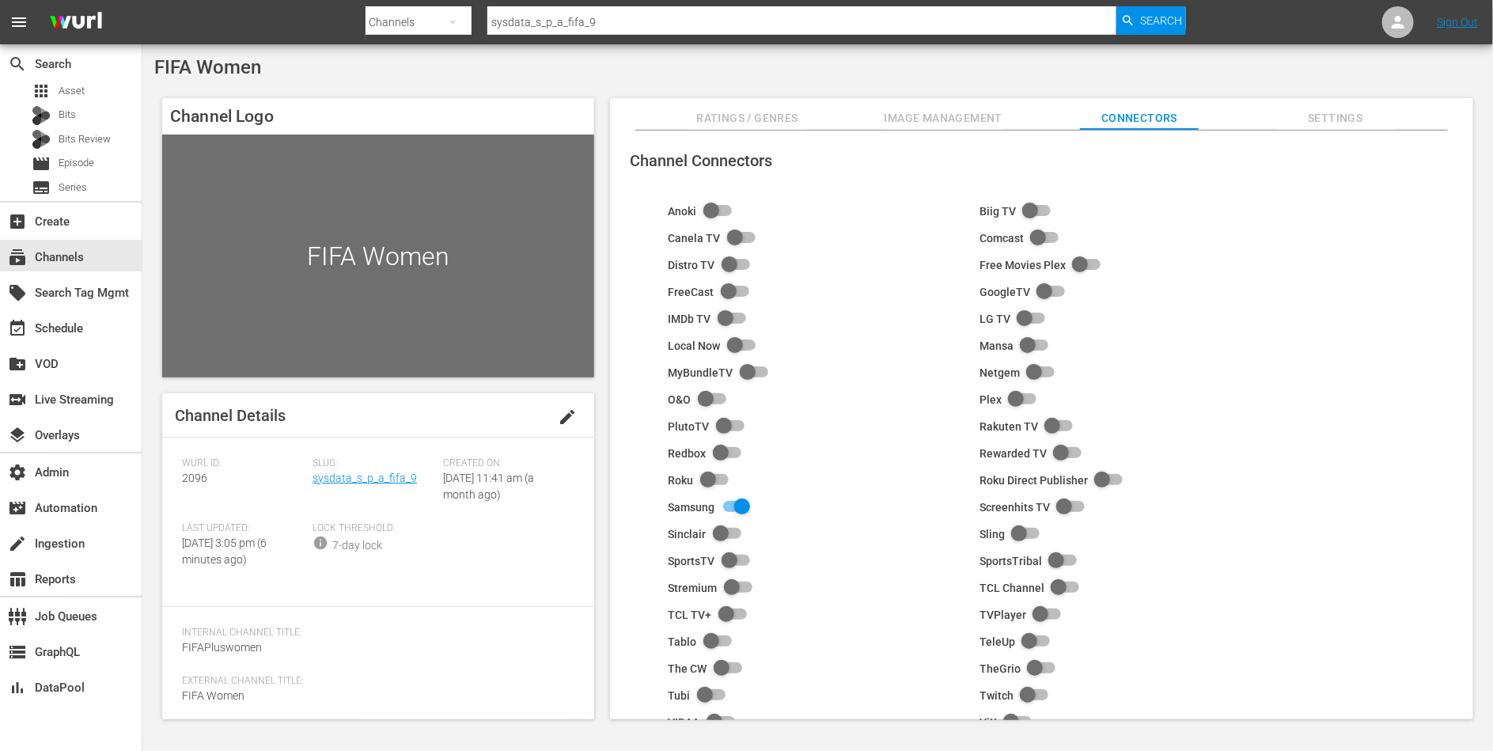
click at [742, 502] on input "checkbox" at bounding box center [732, 507] width 35 height 19
checkbox input "false"
click at [1358, 121] on span "Settings" at bounding box center [1335, 118] width 119 height 20
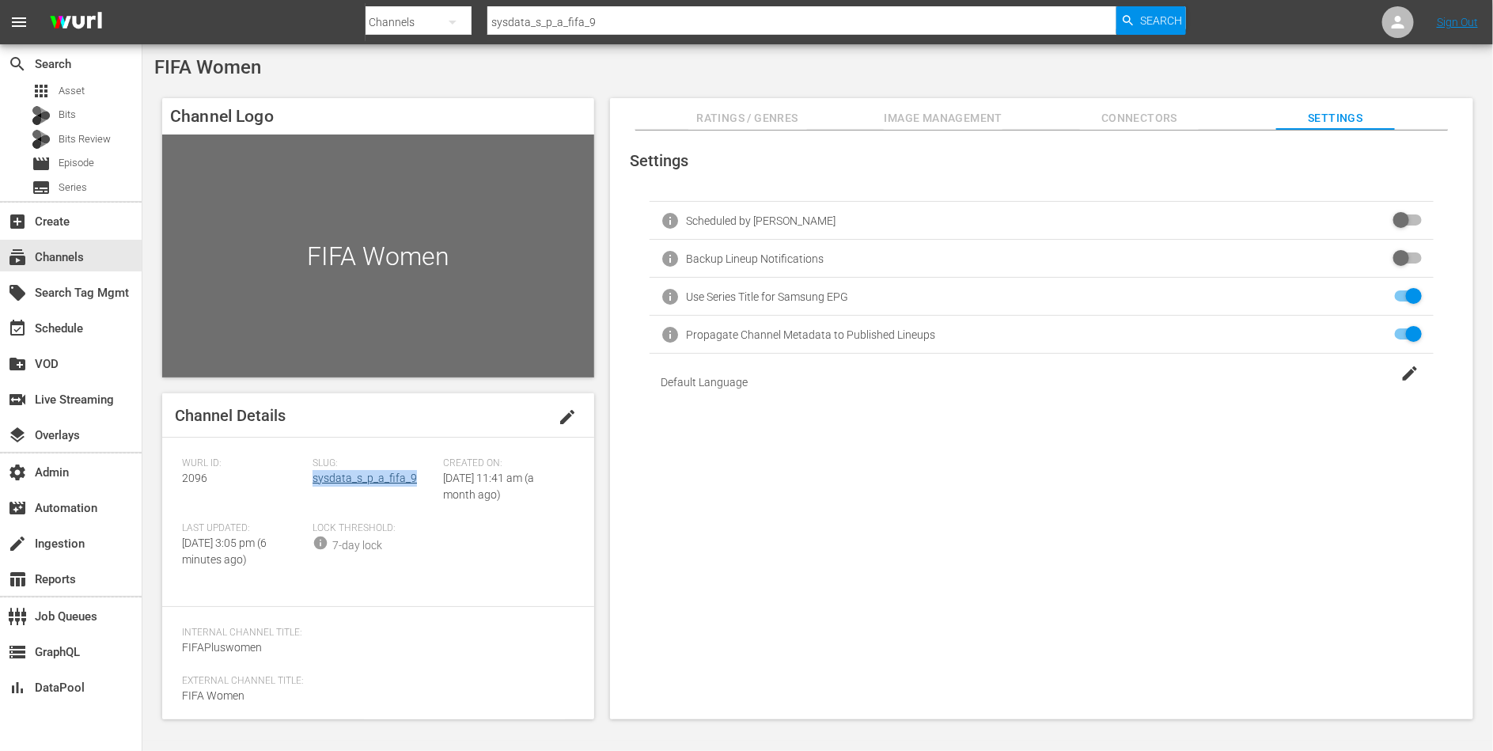
drag, startPoint x: 417, startPoint y: 477, endPoint x: 313, endPoint y: 478, distance: 104.4
click at [313, 478] on div "Slug: sysdata_s_p_a_fifa_9" at bounding box center [378, 489] width 131 height 65
copy link "sysdata_s_p_a_fifa_9"
click at [760, 129] on button "Ratings / Genres" at bounding box center [747, 114] width 119 height 32
